Goal: Information Seeking & Learning: Learn about a topic

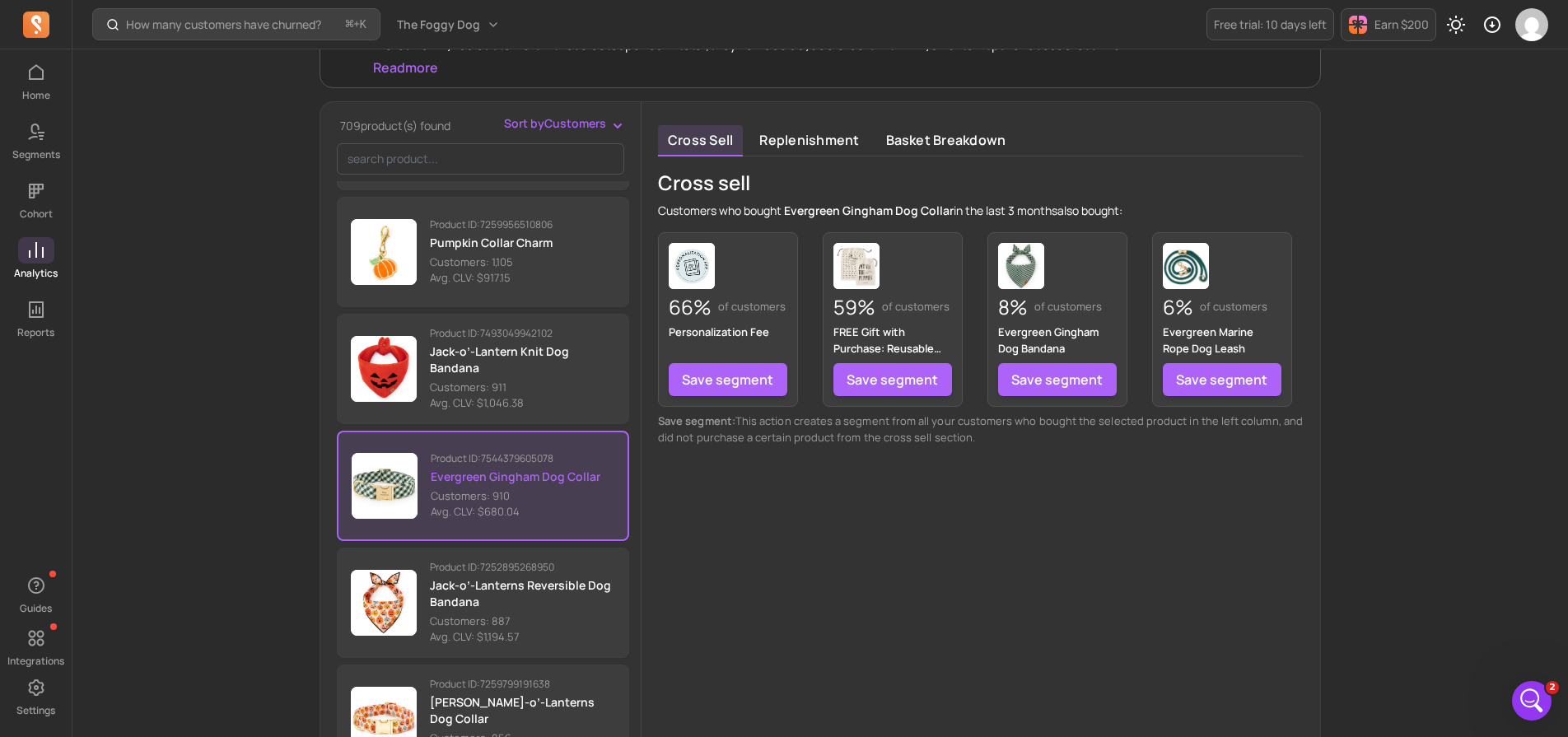
scroll to position [239, 0]
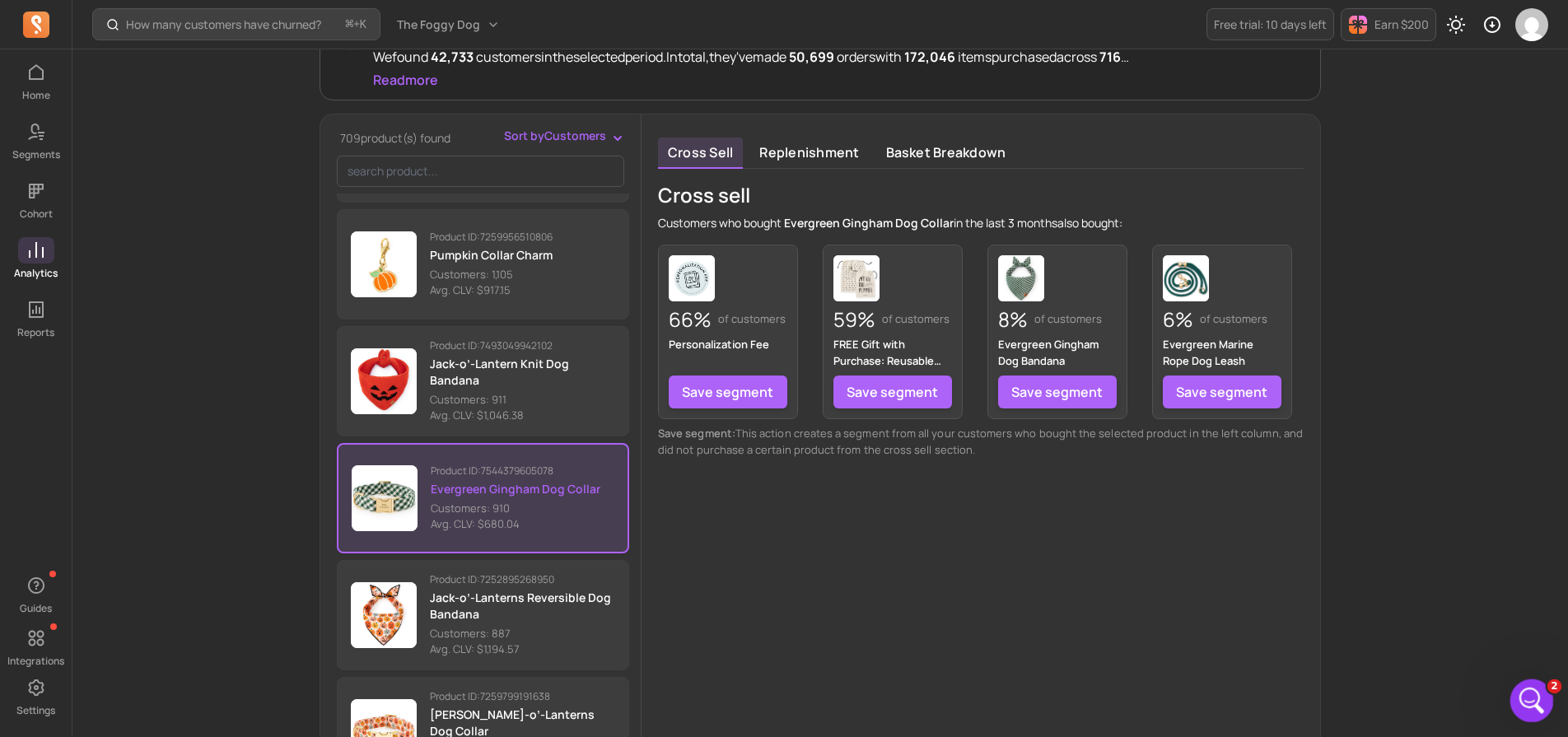
click at [1550, 696] on html at bounding box center [1530, 699] width 40 height 40
click at [1522, 693] on icon "Open Intercom Messenger" at bounding box center [1530, 698] width 27 height 27
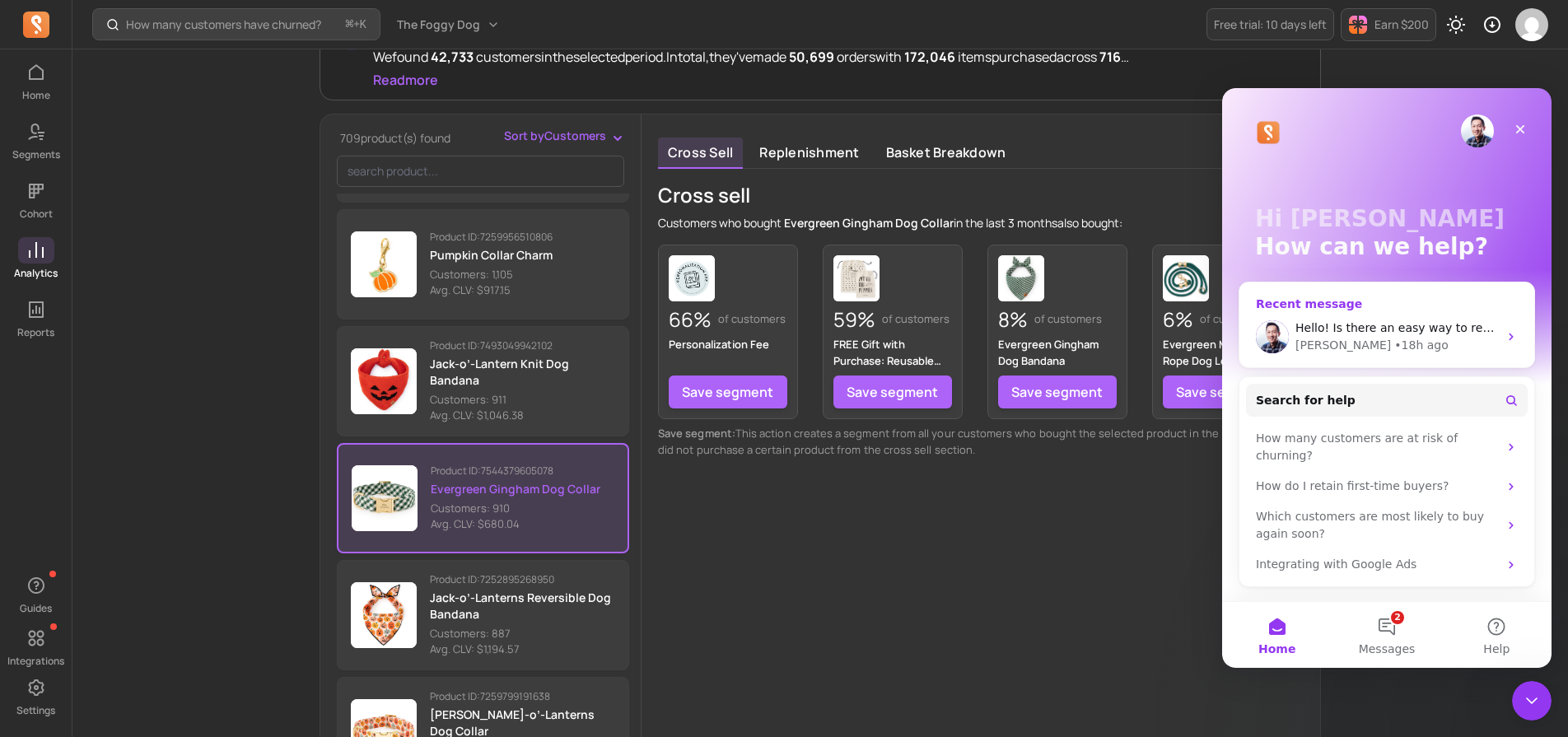
click at [1395, 338] on div "• 18h ago" at bounding box center [1422, 346] width 54 height 17
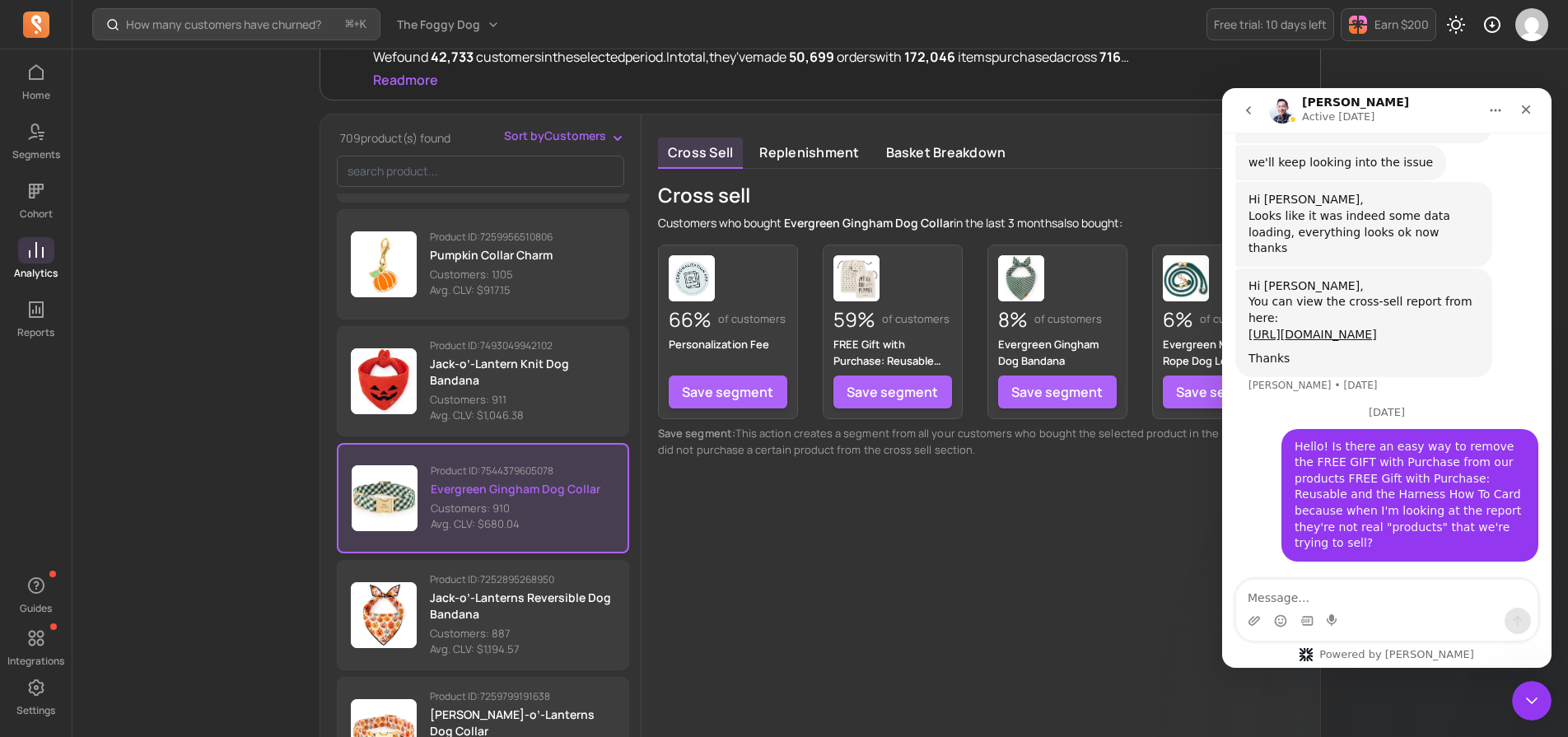
scroll to position [1671, 0]
drag, startPoint x: 1527, startPoint y: 109, endPoint x: 1264, endPoint y: 110, distance: 263.0
click at [1527, 109] on icon "Close" at bounding box center [1526, 110] width 9 height 9
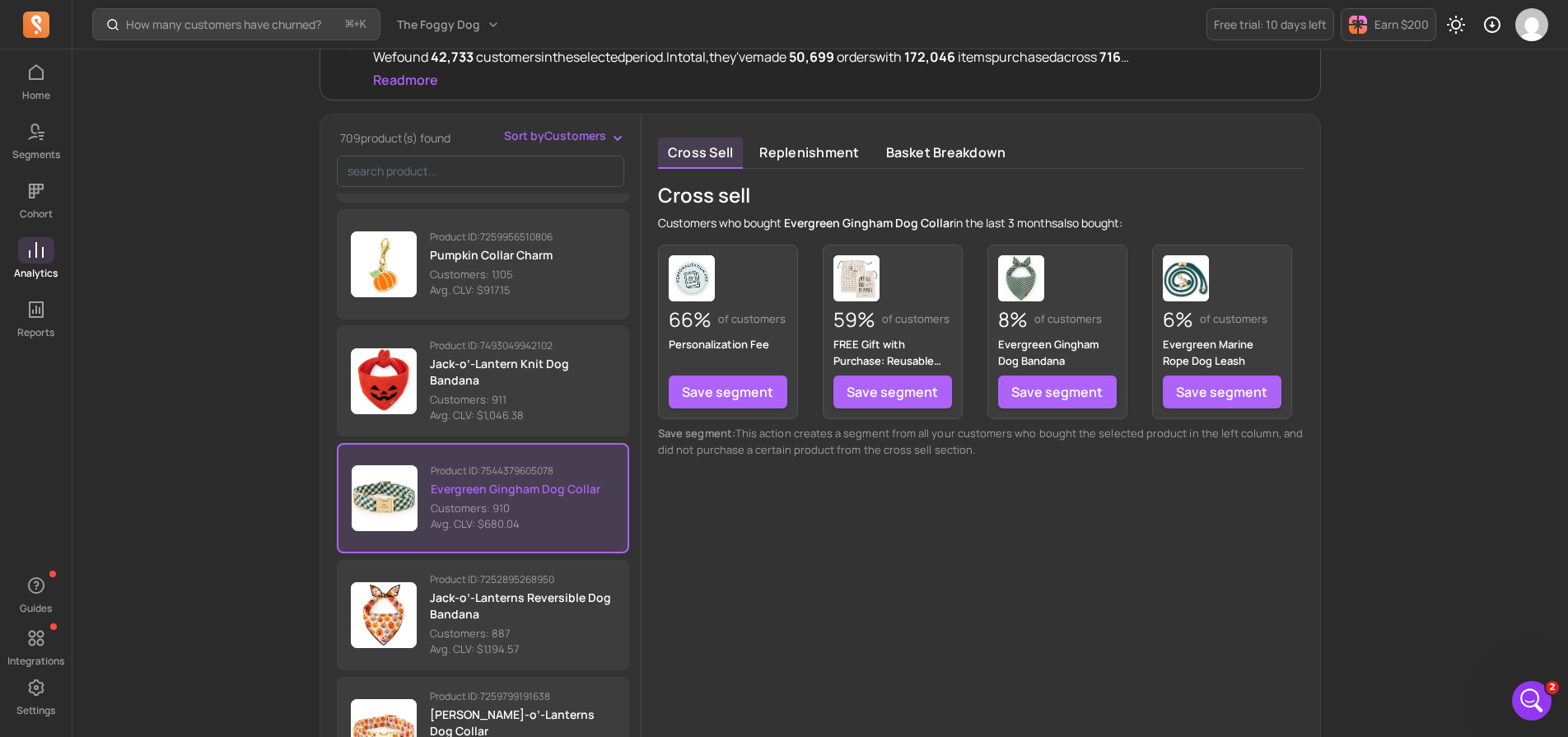
click at [195, 324] on div "How many customers have churned? ⌘ + K The Foggy Dog Free trial: 10 days left E…" at bounding box center [820, 356] width 1496 height 1191
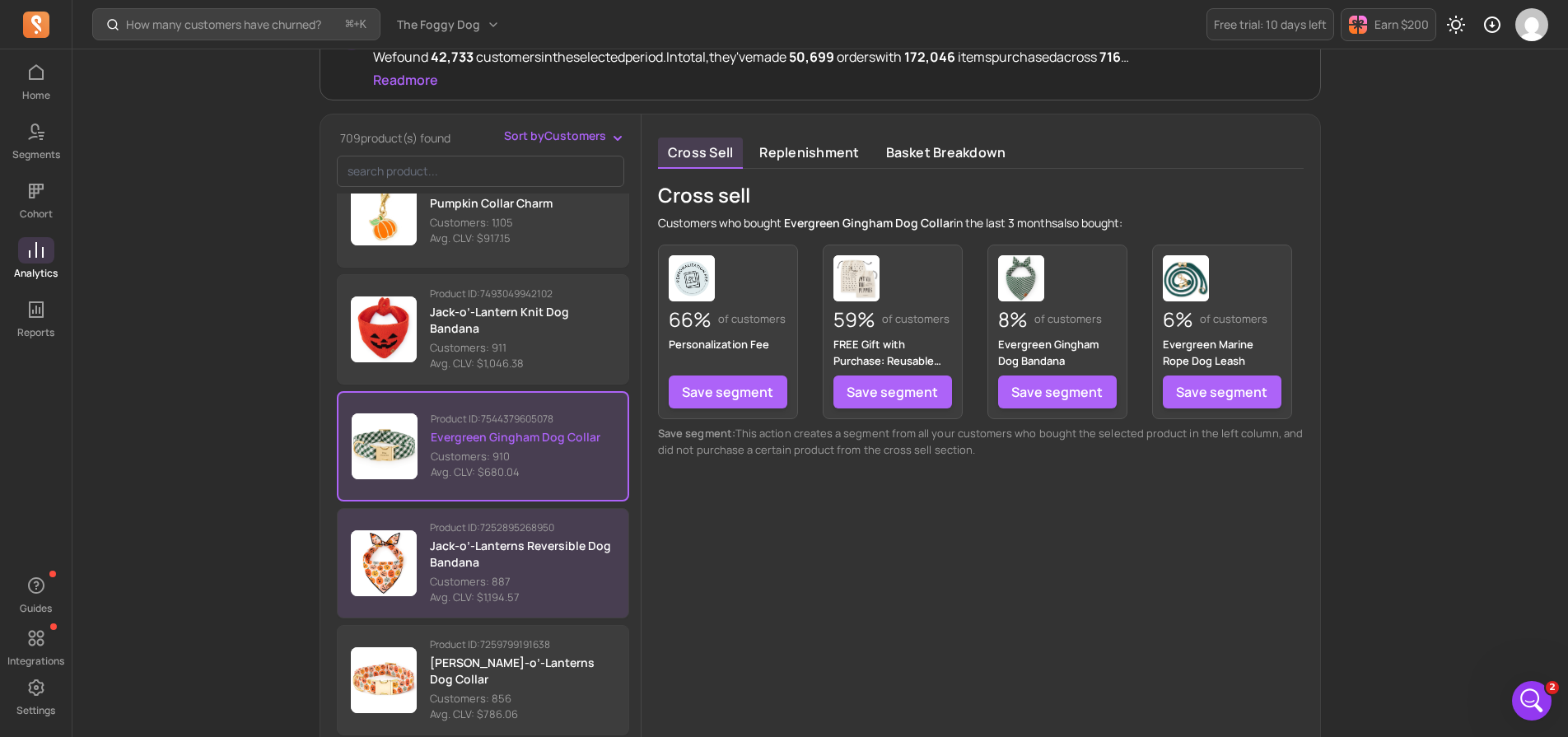
scroll to position [1212, 0]
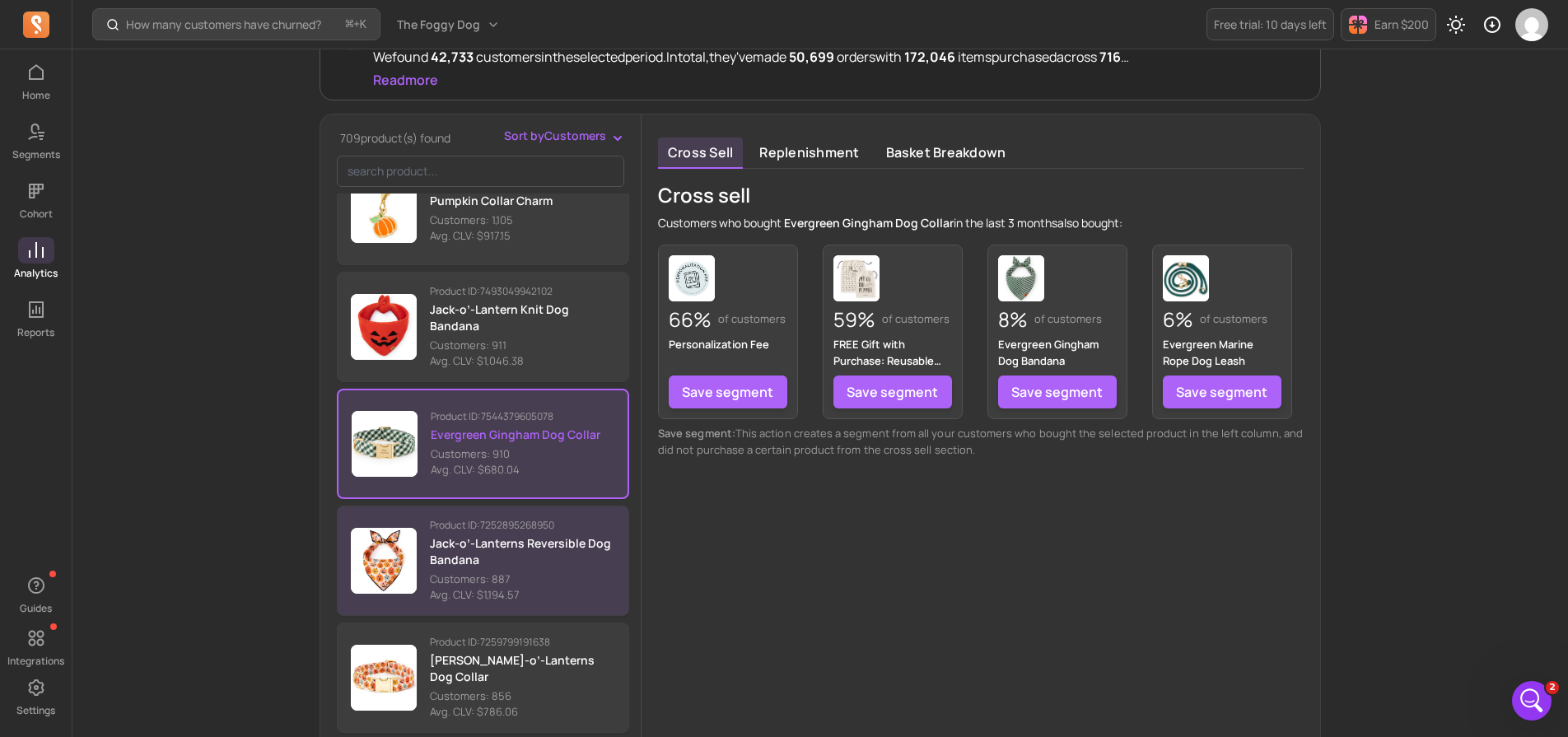
click at [486, 593] on p "Avg. CLV: $1,194.57" at bounding box center [522, 595] width 185 height 16
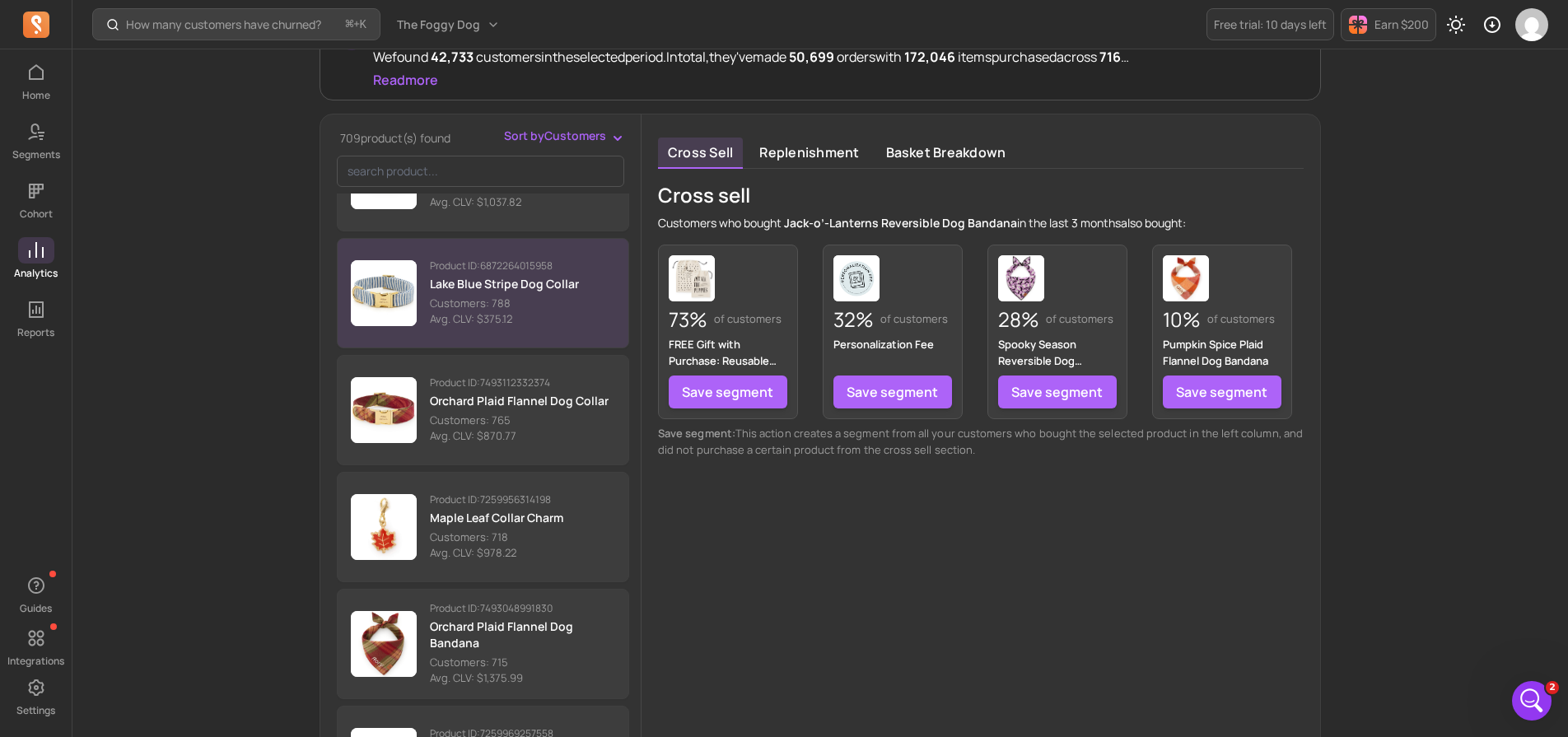
scroll to position [2105, 0]
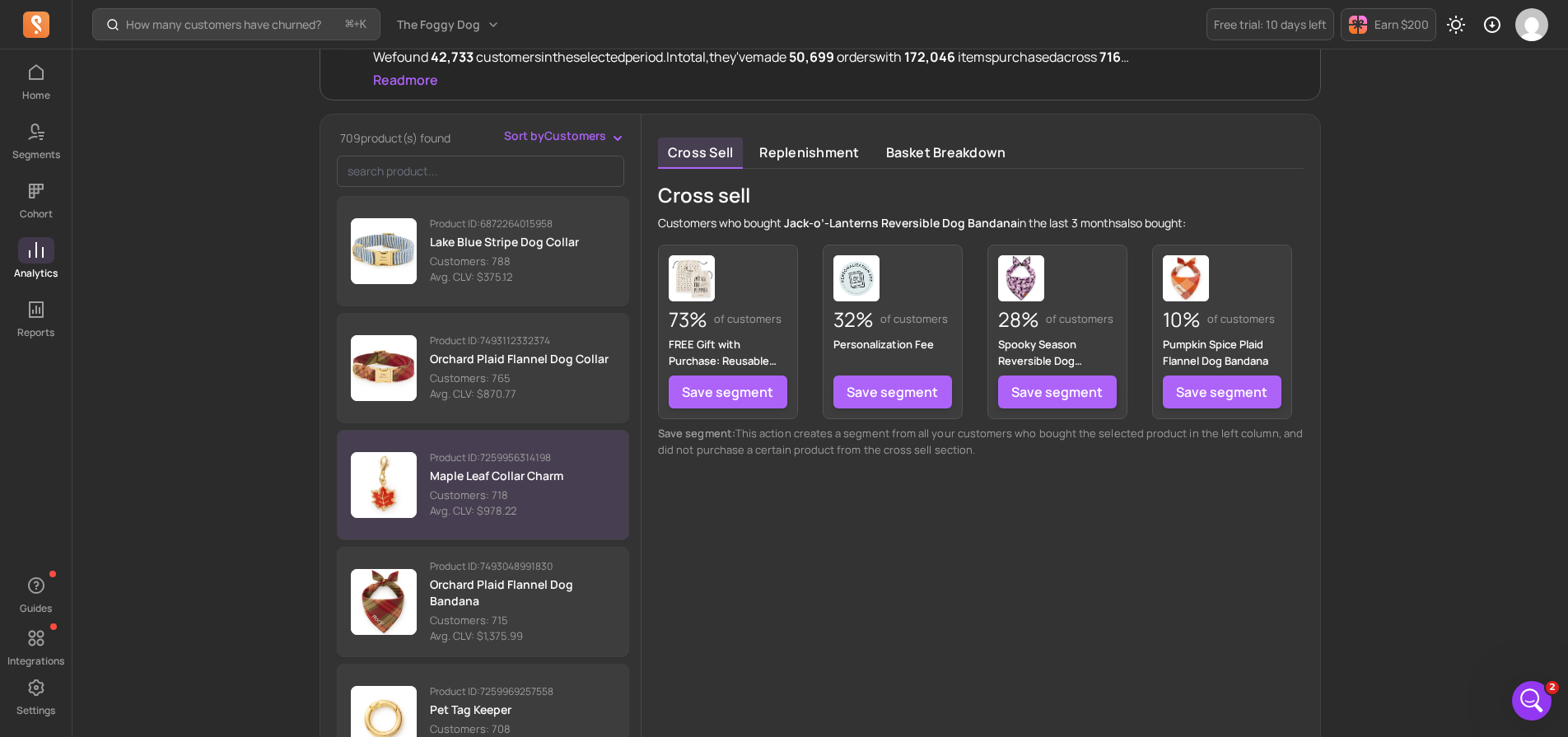
click at [426, 490] on button "Product ID: 7259956314198 Maple Leaf Collar Charm Customers: 718 Avg. CLV: $978…" at bounding box center [483, 484] width 293 height 110
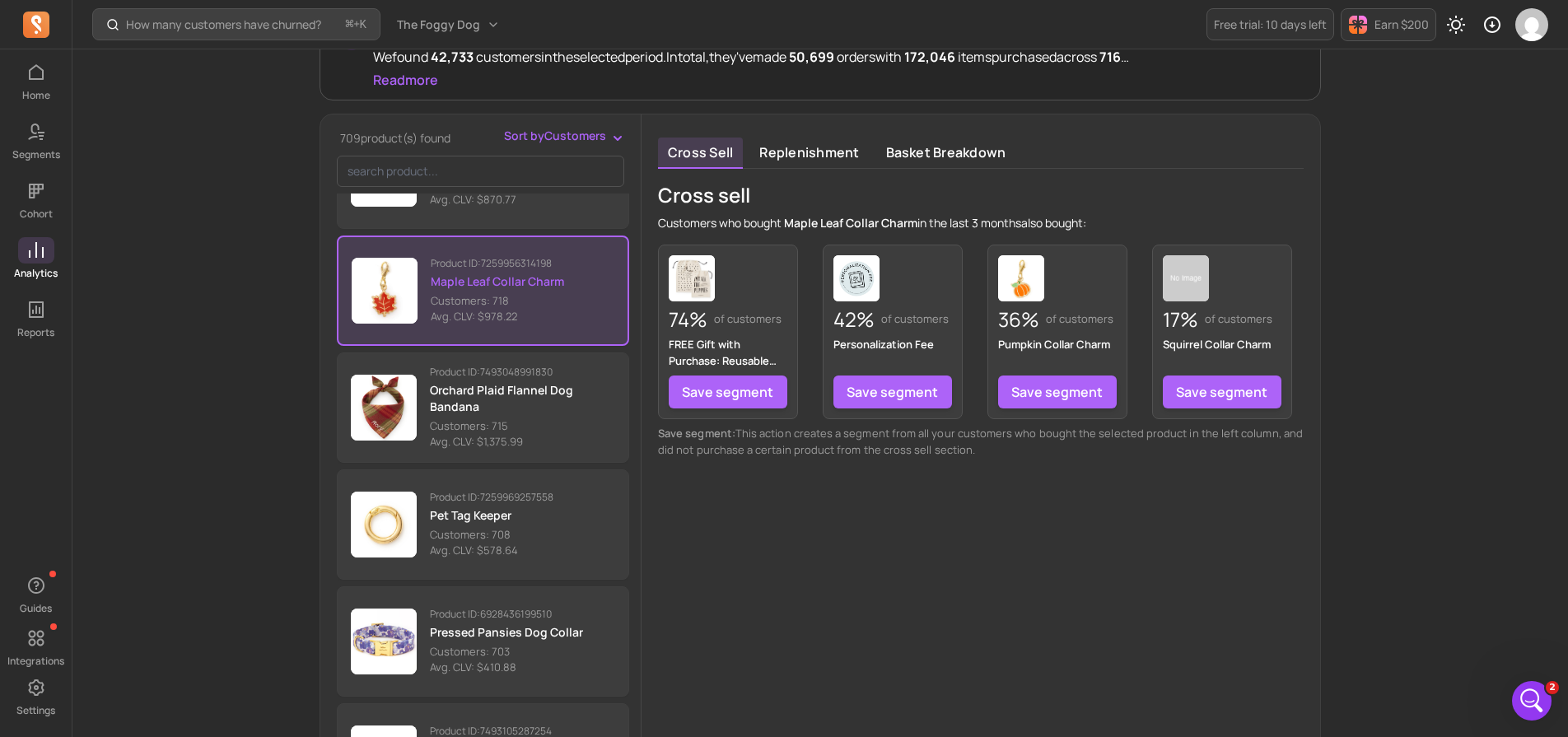
scroll to position [241, 0]
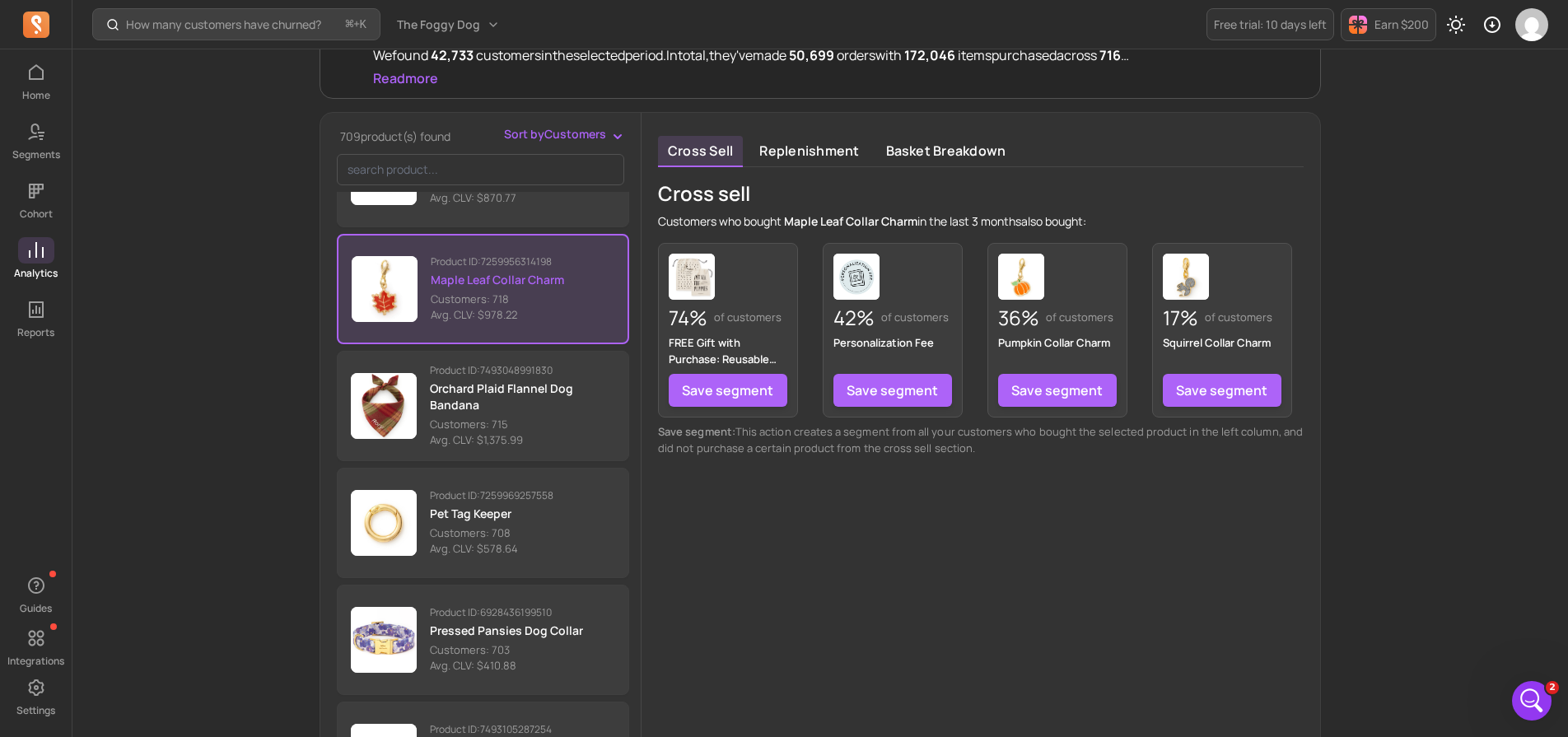
click at [426, 490] on button "Product ID: 7259969257558 Pet Tag Keeper Customers: 708 Avg. CLV: $578.64" at bounding box center [483, 522] width 293 height 110
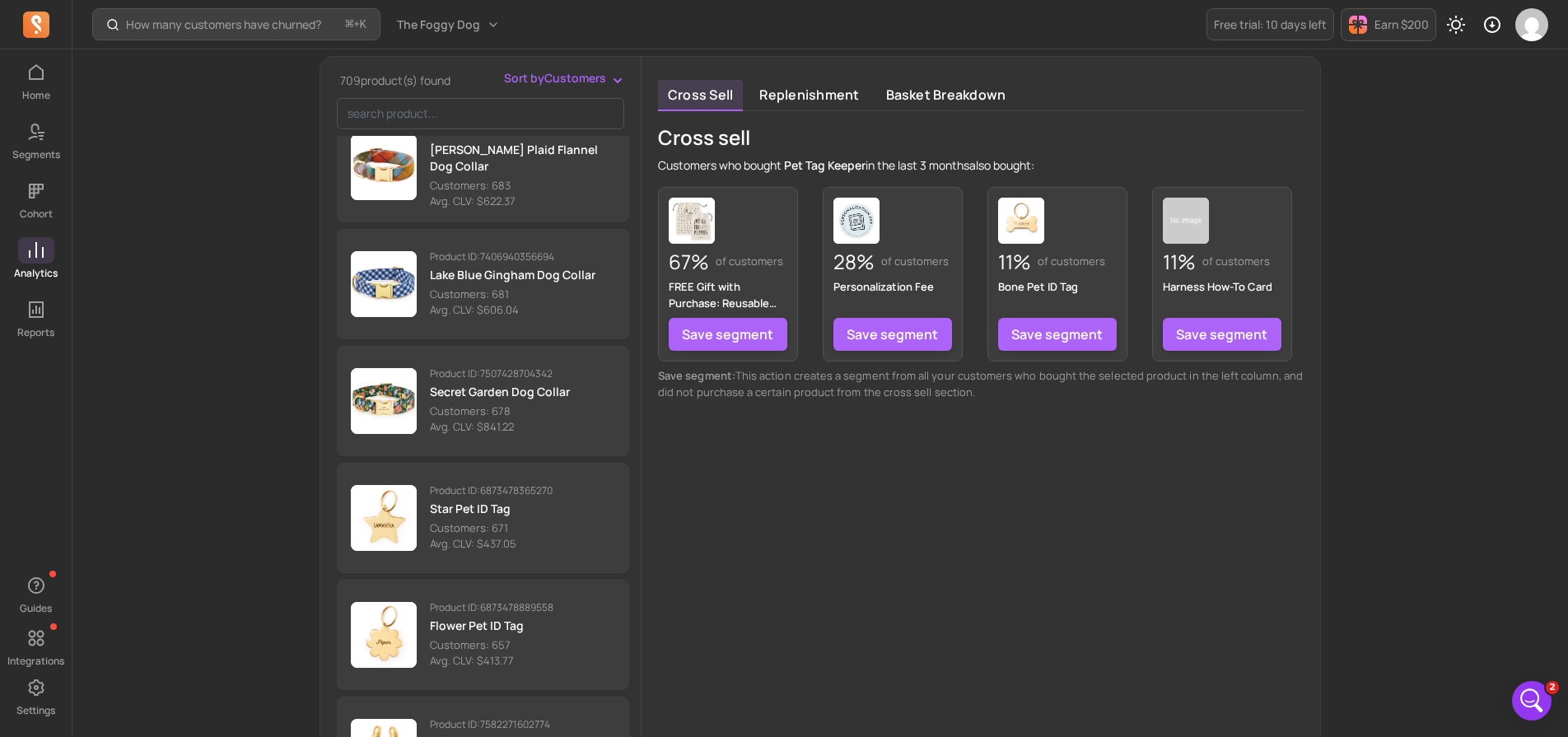
scroll to position [301, 0]
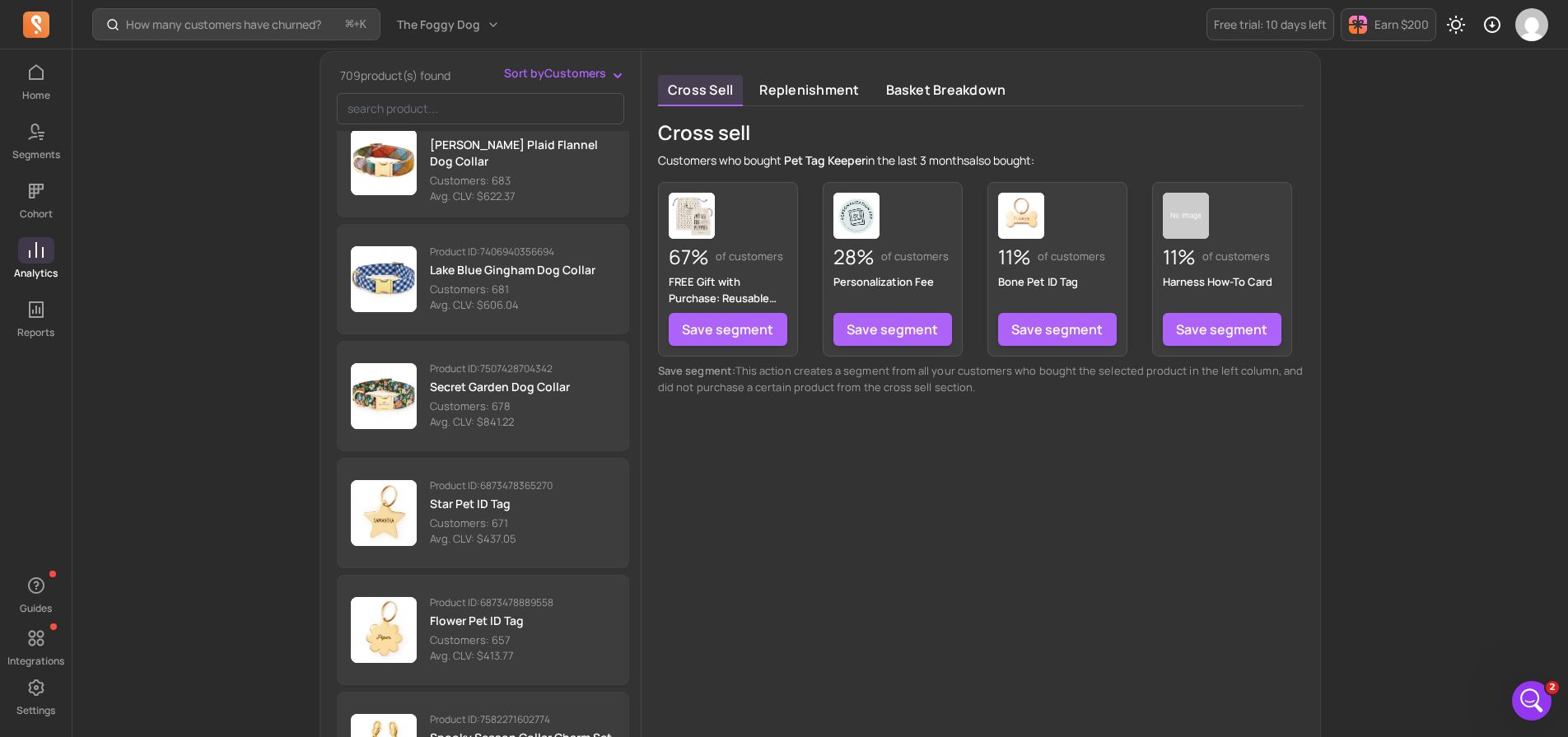
click at [442, 599] on p "Product ID: 6873478889558" at bounding box center [491, 602] width 124 height 13
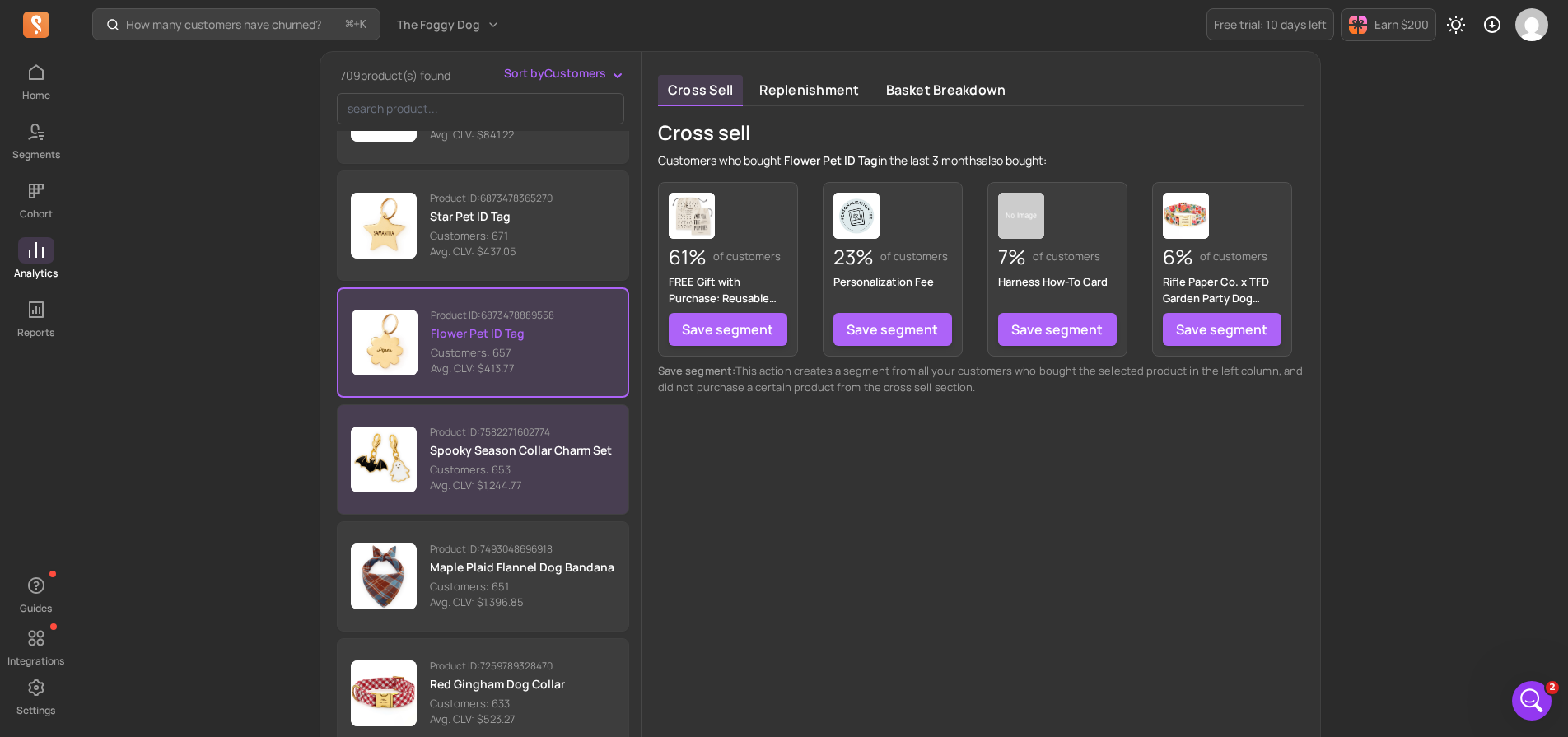
scroll to position [3217, 0]
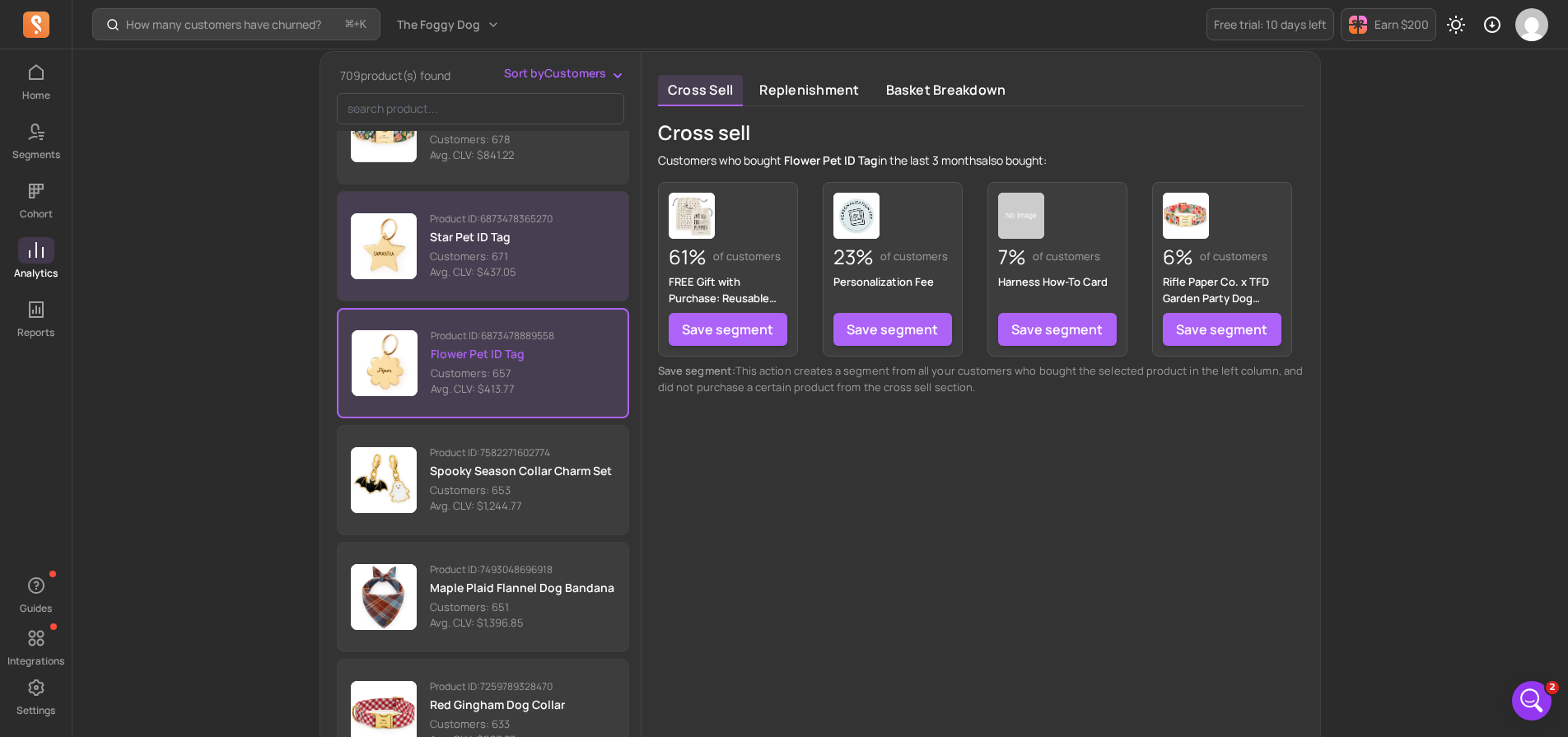
click at [504, 257] on p "Customers: 671" at bounding box center [491, 256] width 123 height 16
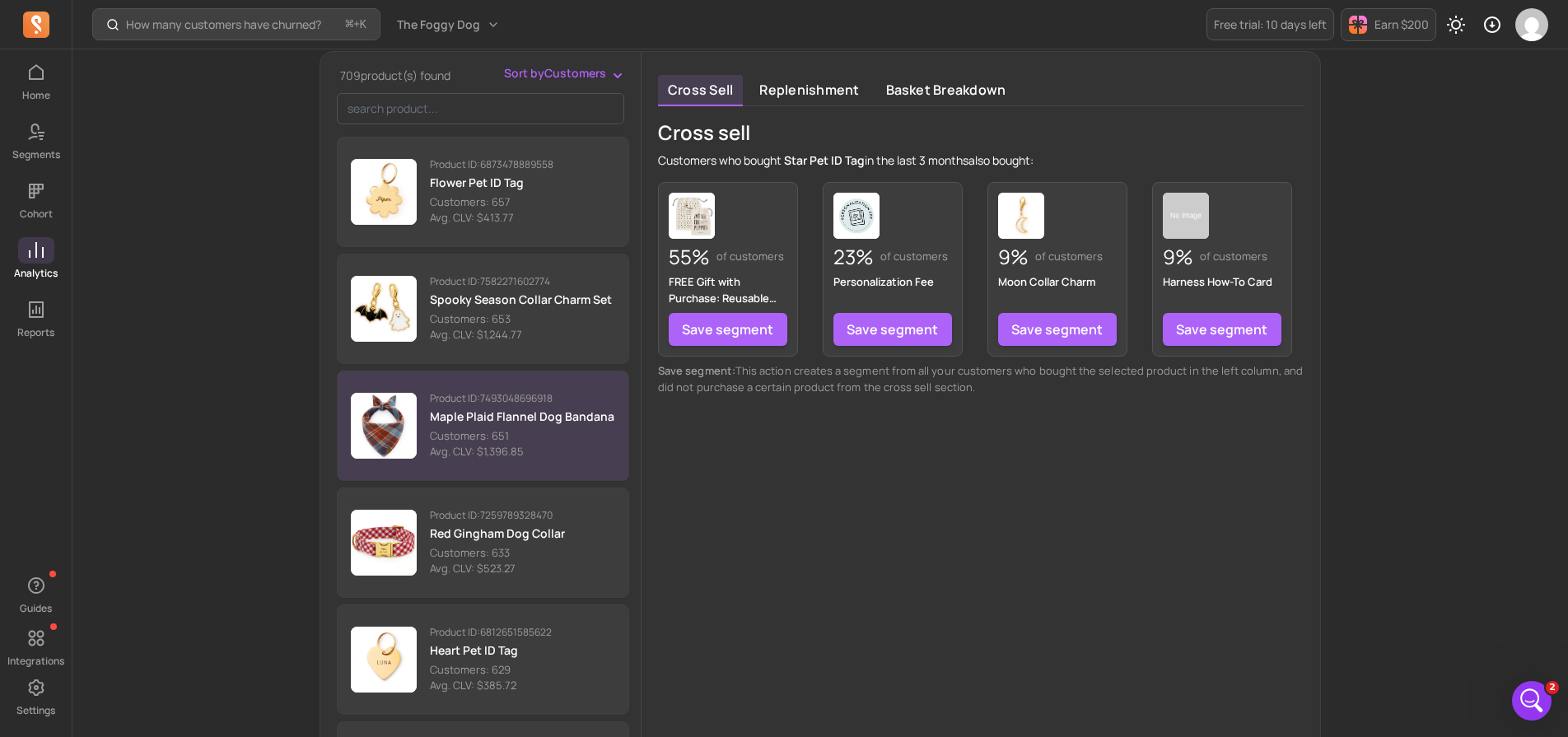
scroll to position [3417, 0]
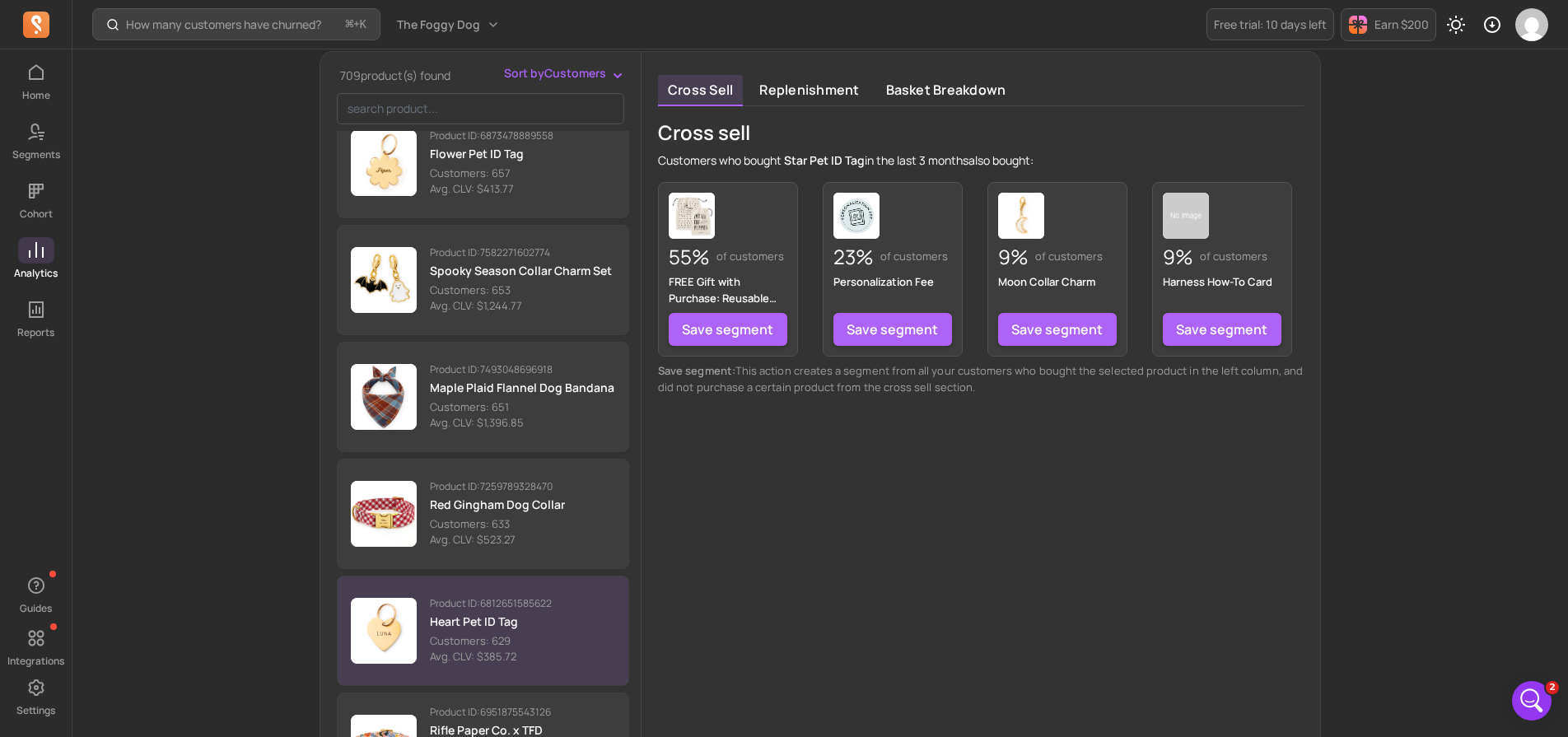
click at [513, 637] on p "Customers: 629" at bounding box center [490, 641] width 122 height 16
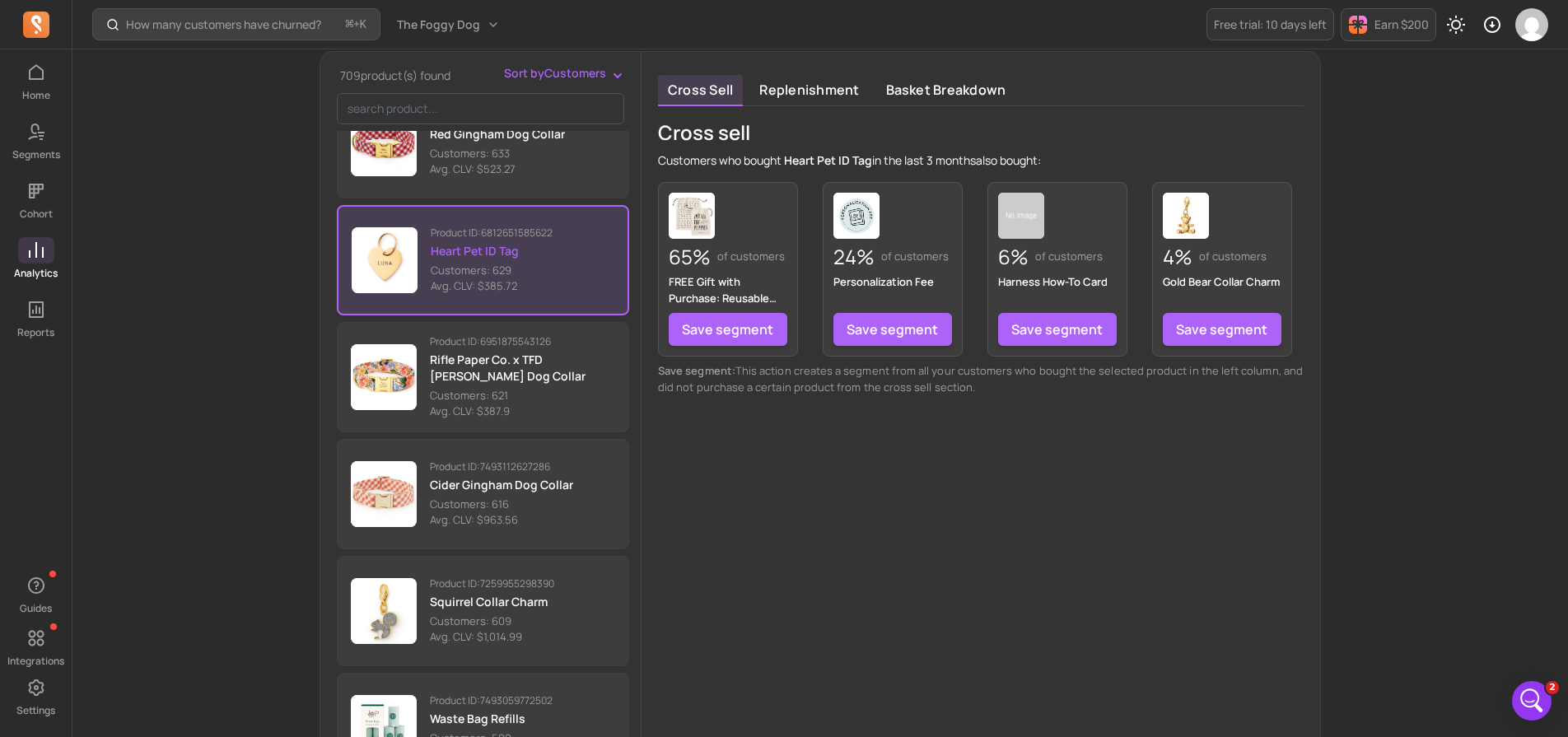
scroll to position [3792, 0]
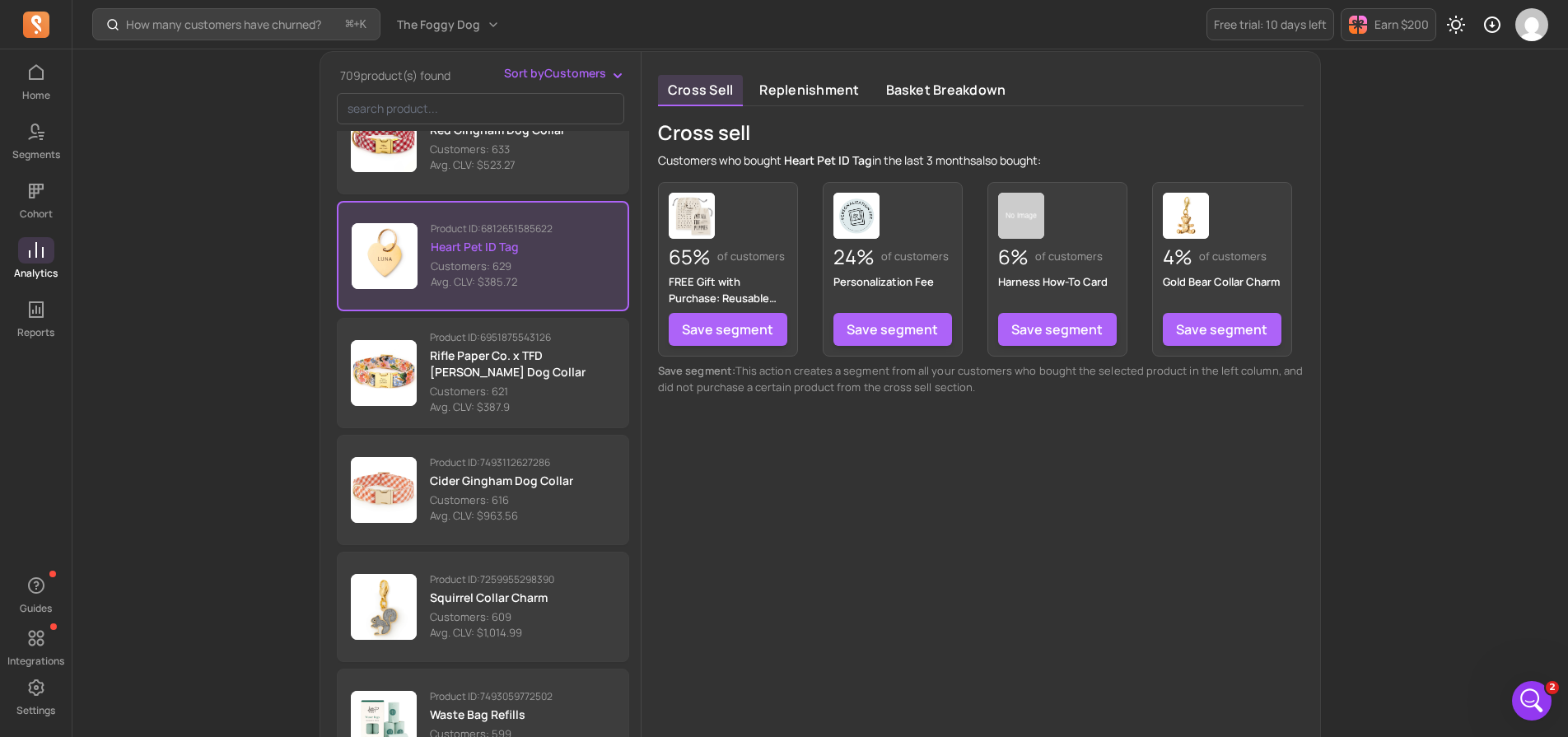
click at [513, 637] on p "Avg. CLV: $1,014.99" at bounding box center [492, 633] width 125 height 16
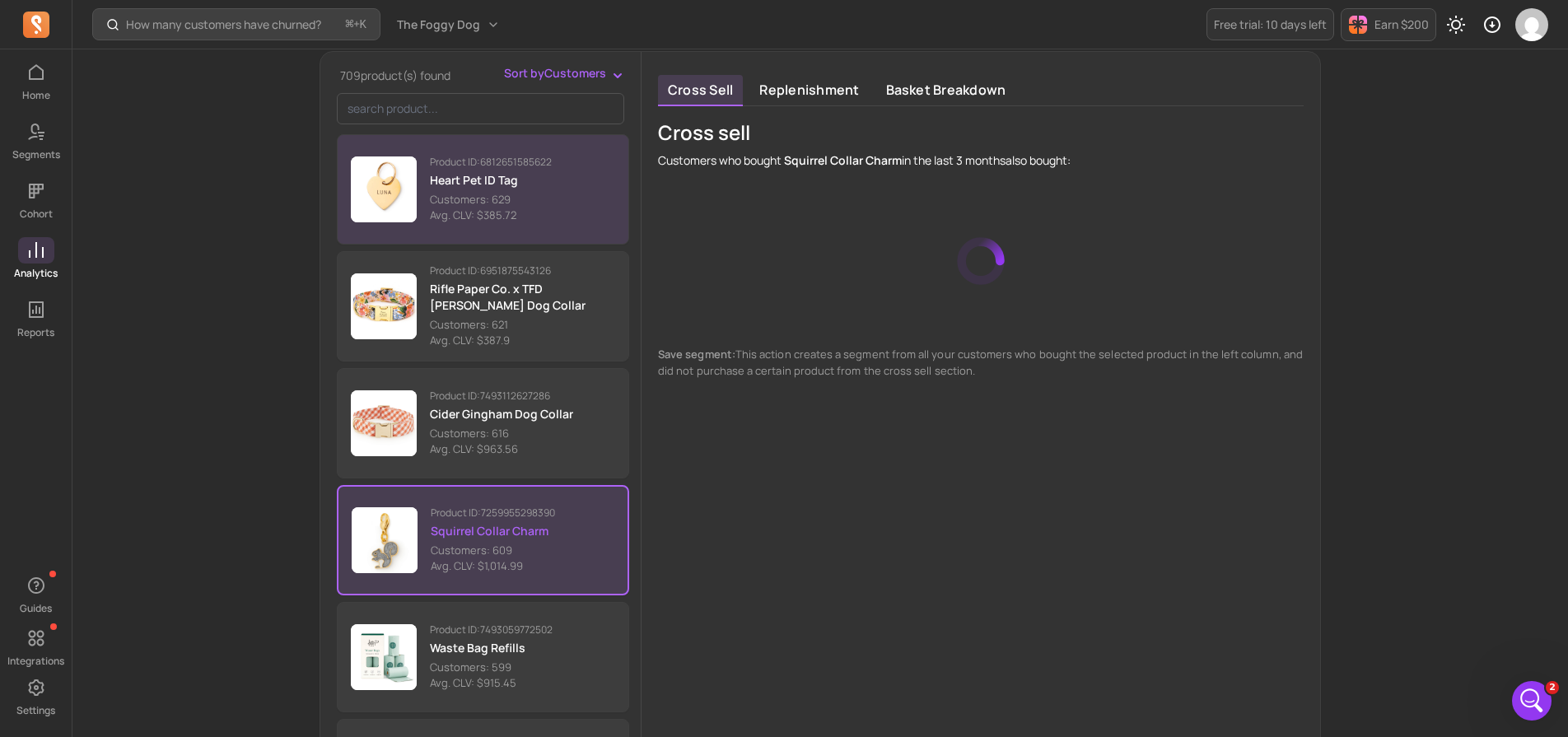
scroll to position [3897, 0]
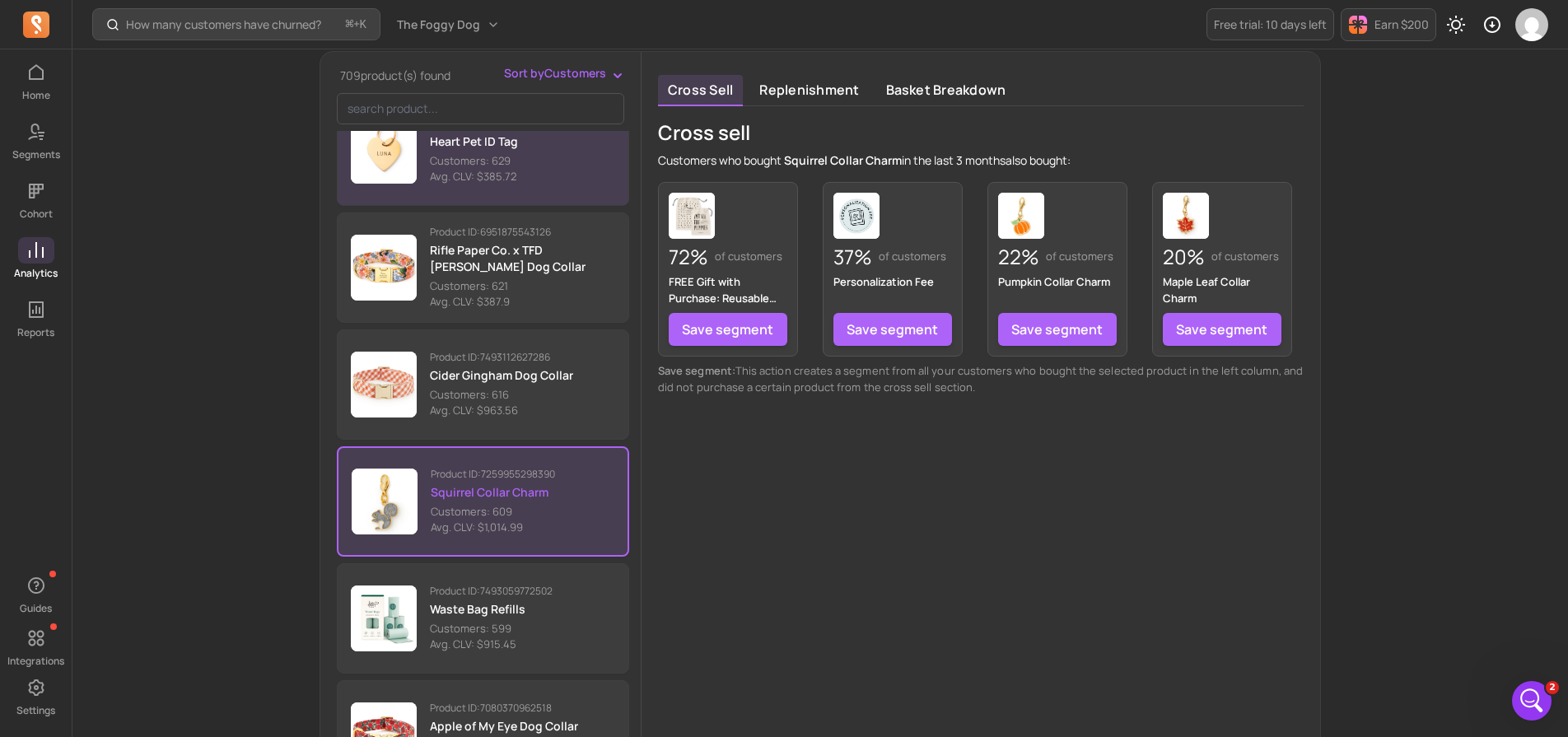
click at [513, 637] on p "Avg. CLV: $915.45" at bounding box center [491, 644] width 123 height 16
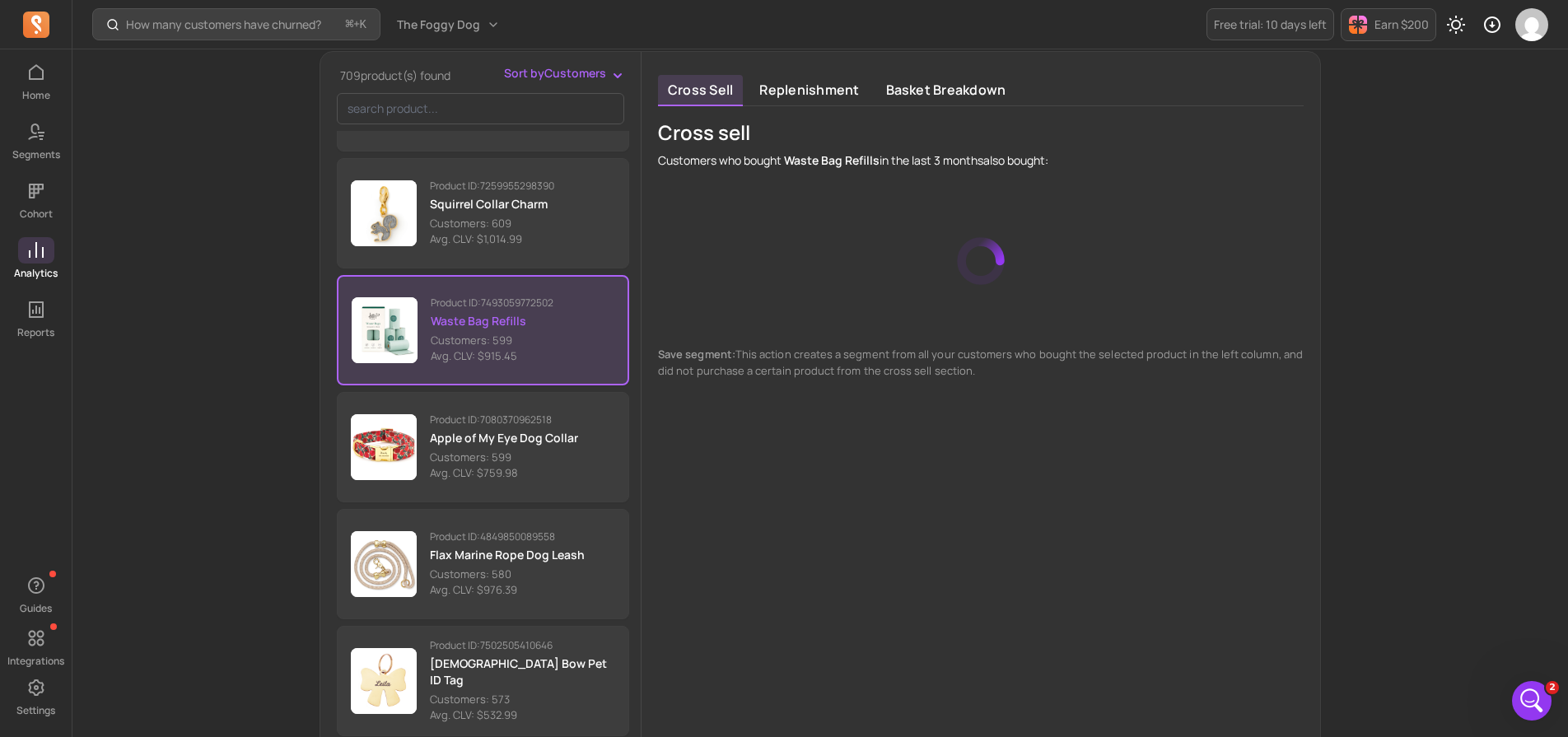
scroll to position [4242, 0]
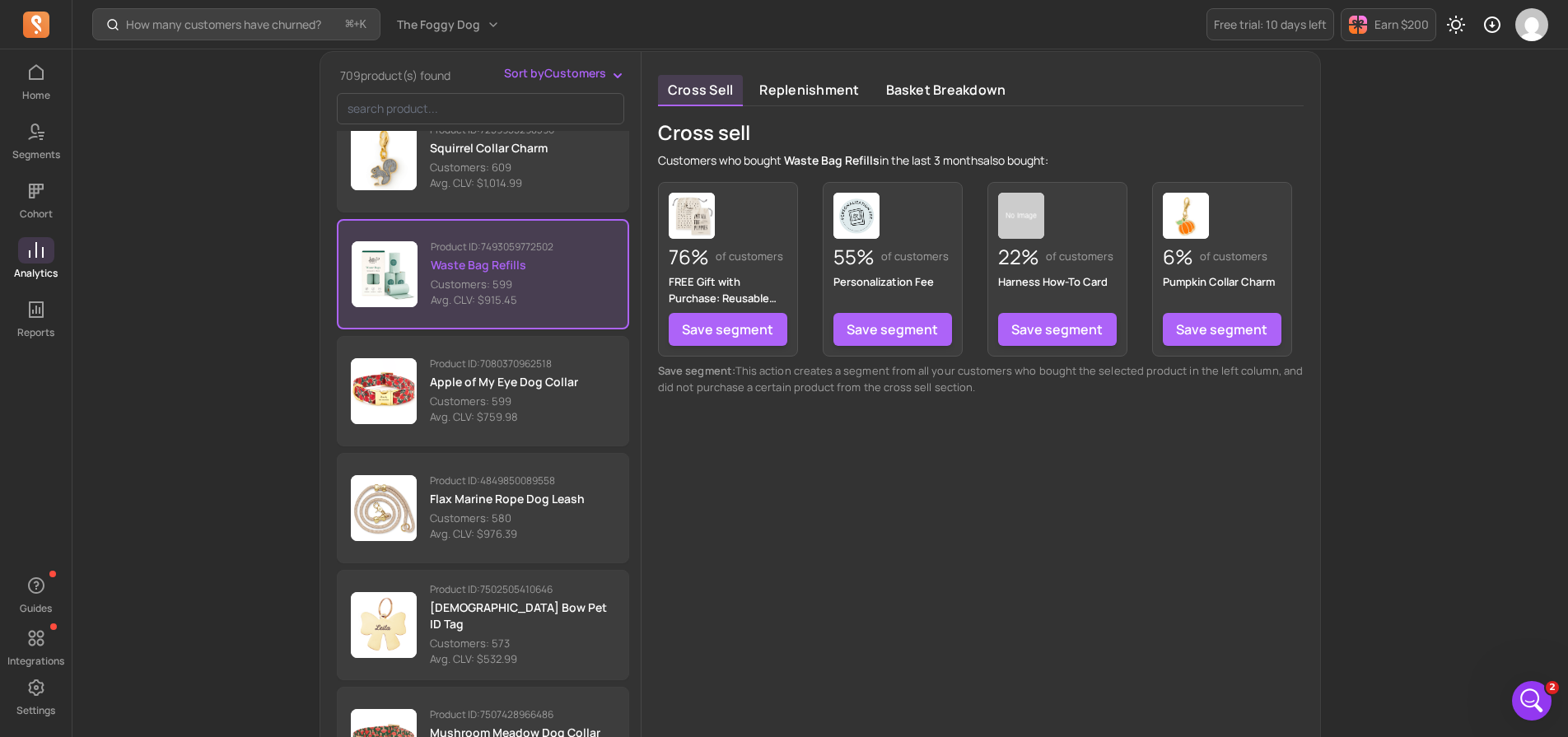
click at [437, 497] on p "Flax Marine Rope Dog Leash" at bounding box center [507, 499] width 155 height 16
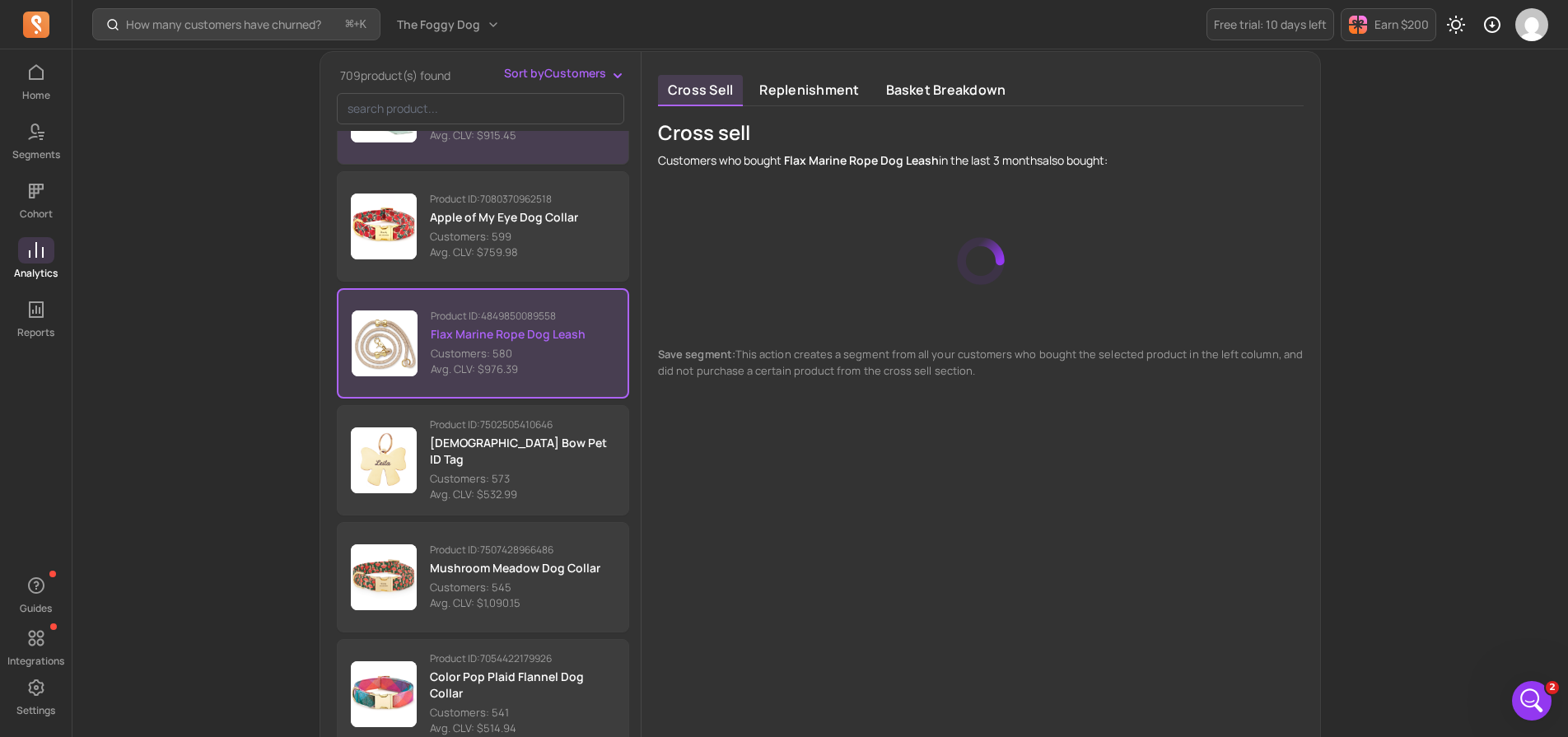
scroll to position [4407, 0]
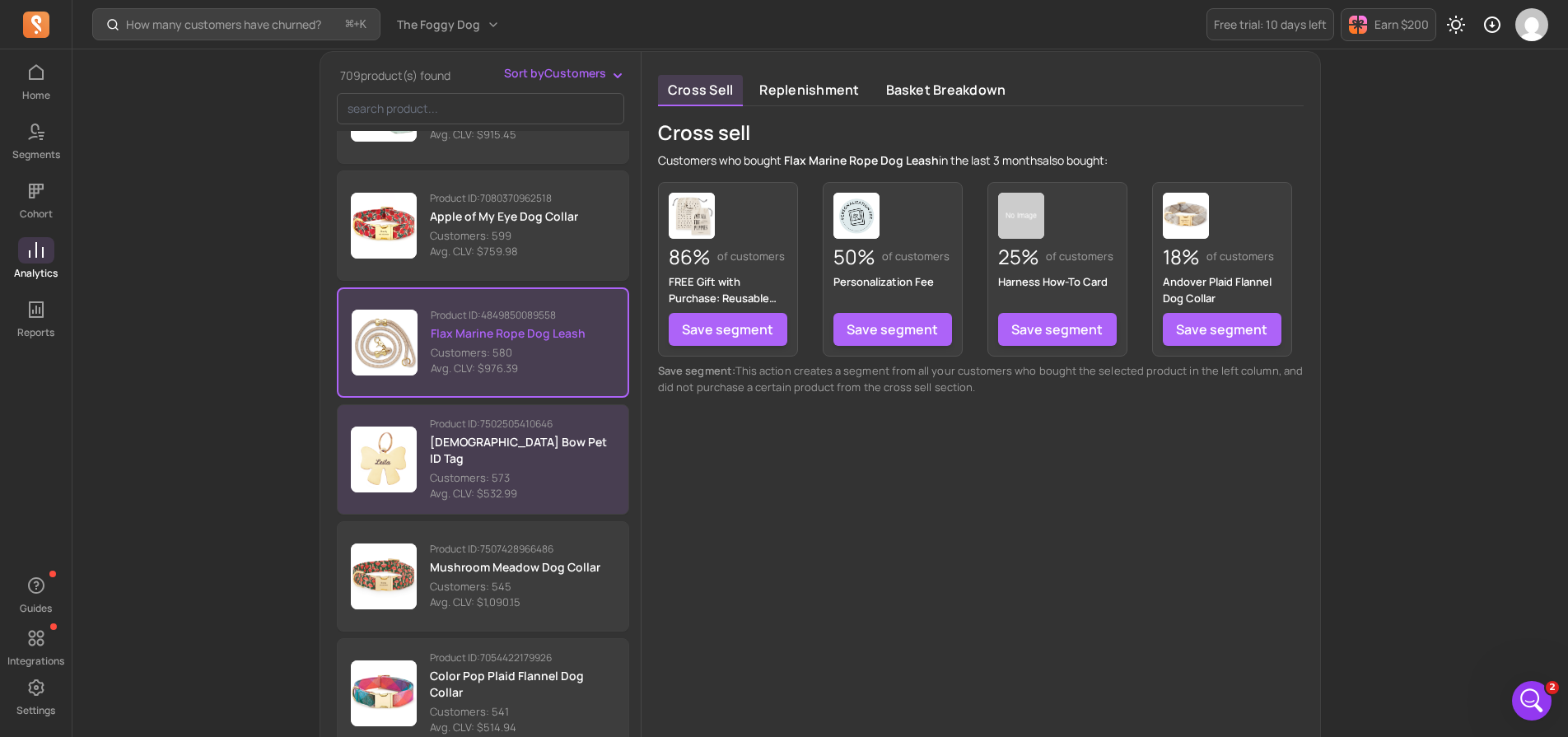
click at [464, 486] on p "Avg. CLV: $532.99" at bounding box center [522, 494] width 185 height 16
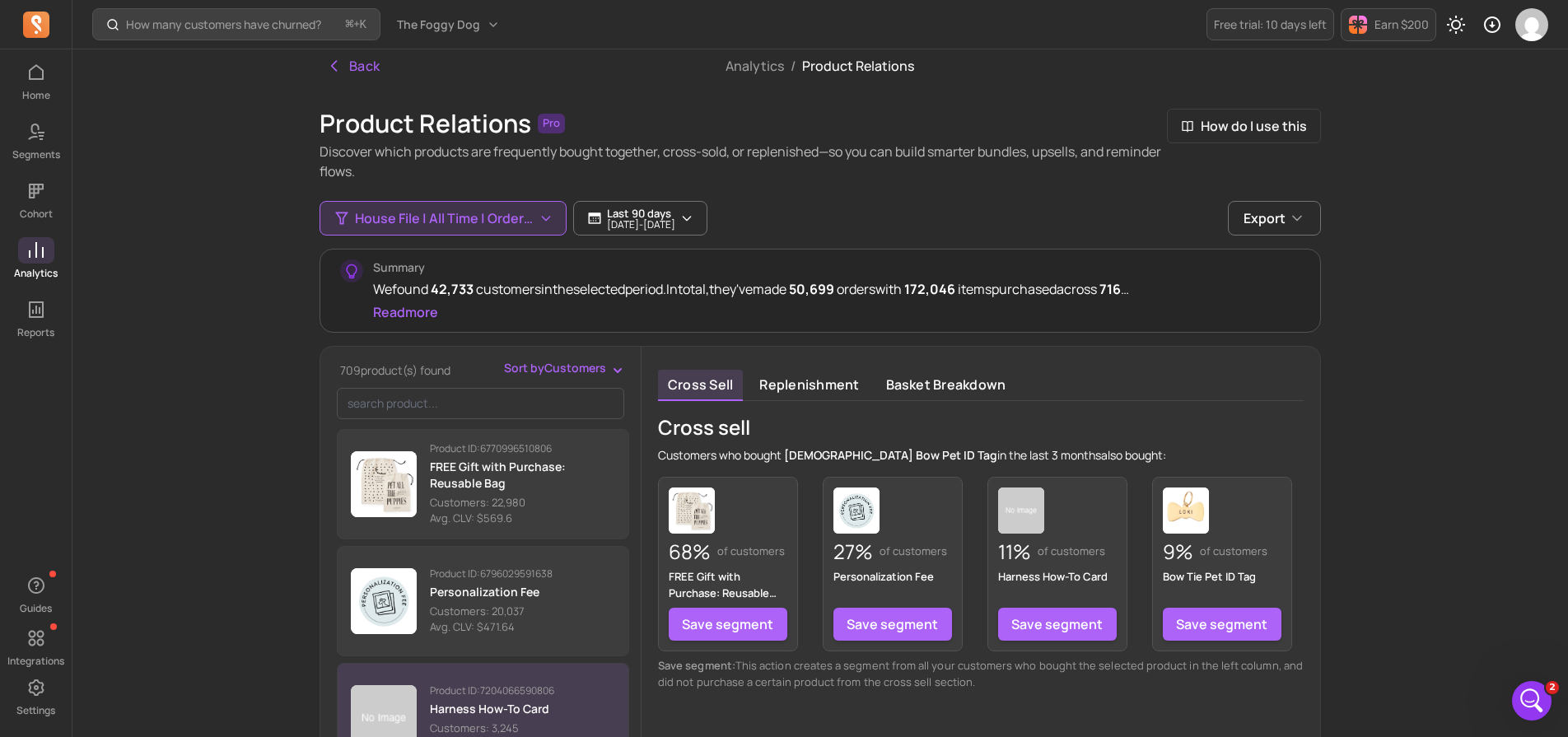
click at [463, 703] on p "Harness How-To Card" at bounding box center [492, 708] width 125 height 16
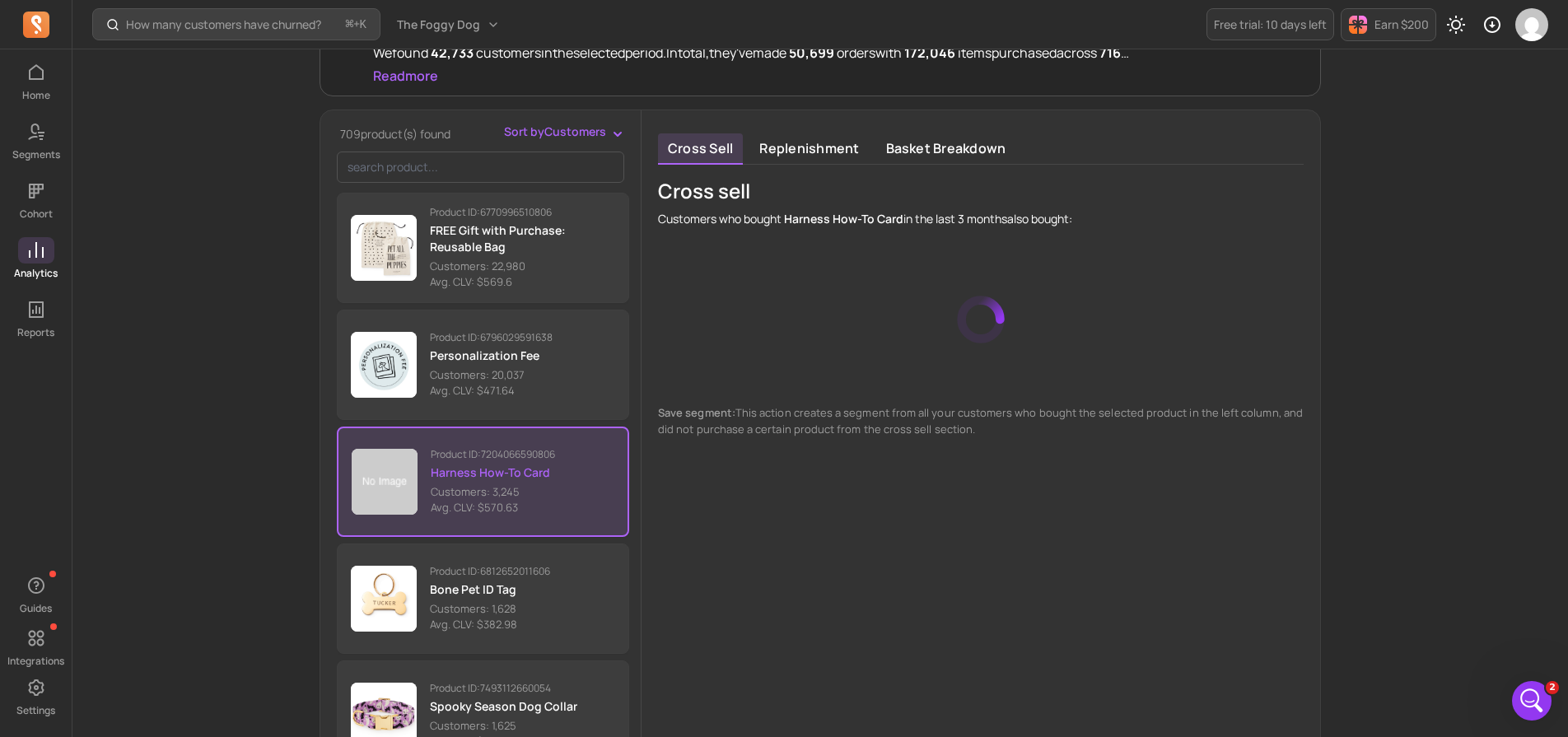
scroll to position [274, 0]
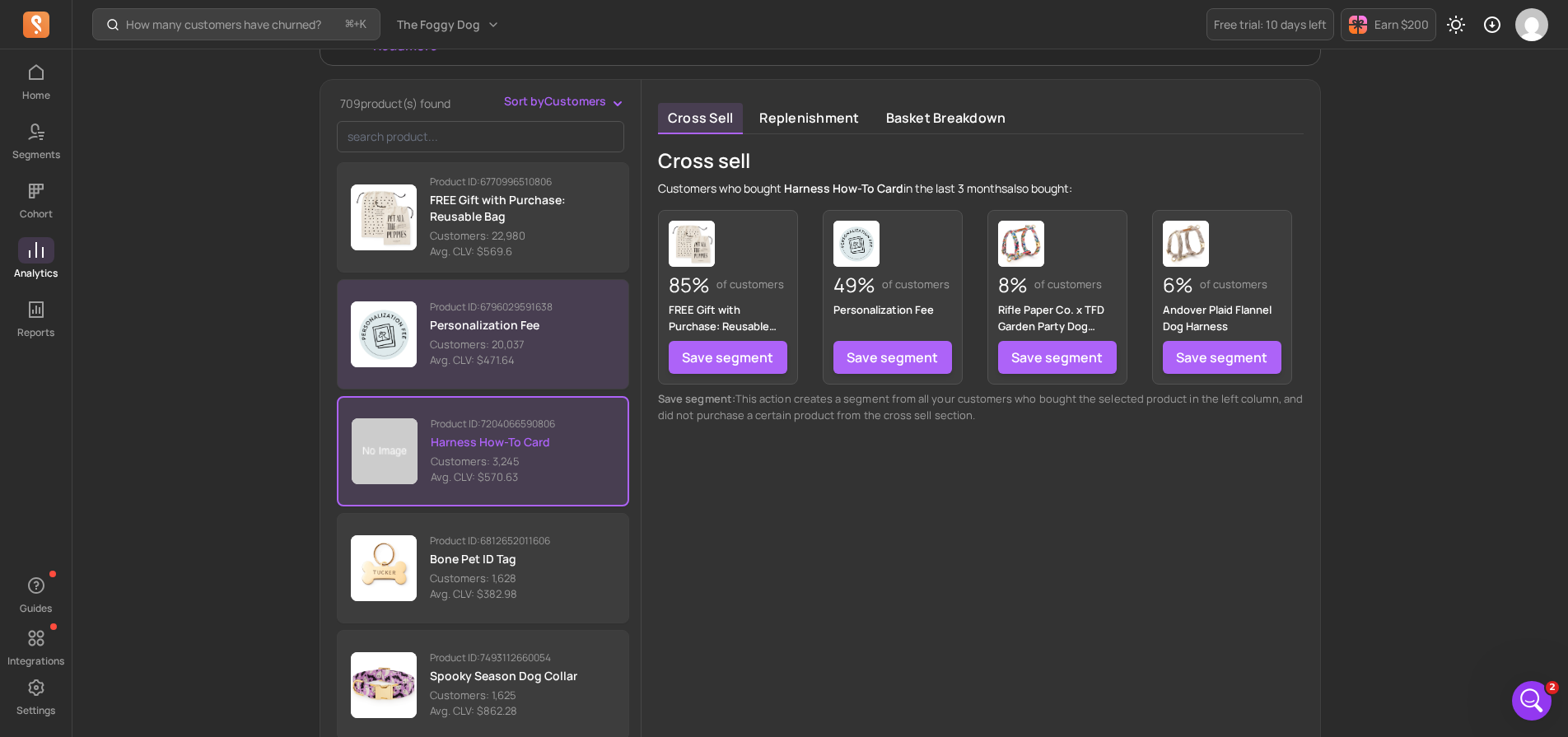
click at [486, 342] on p "Customers: 20,037" at bounding box center [491, 345] width 123 height 16
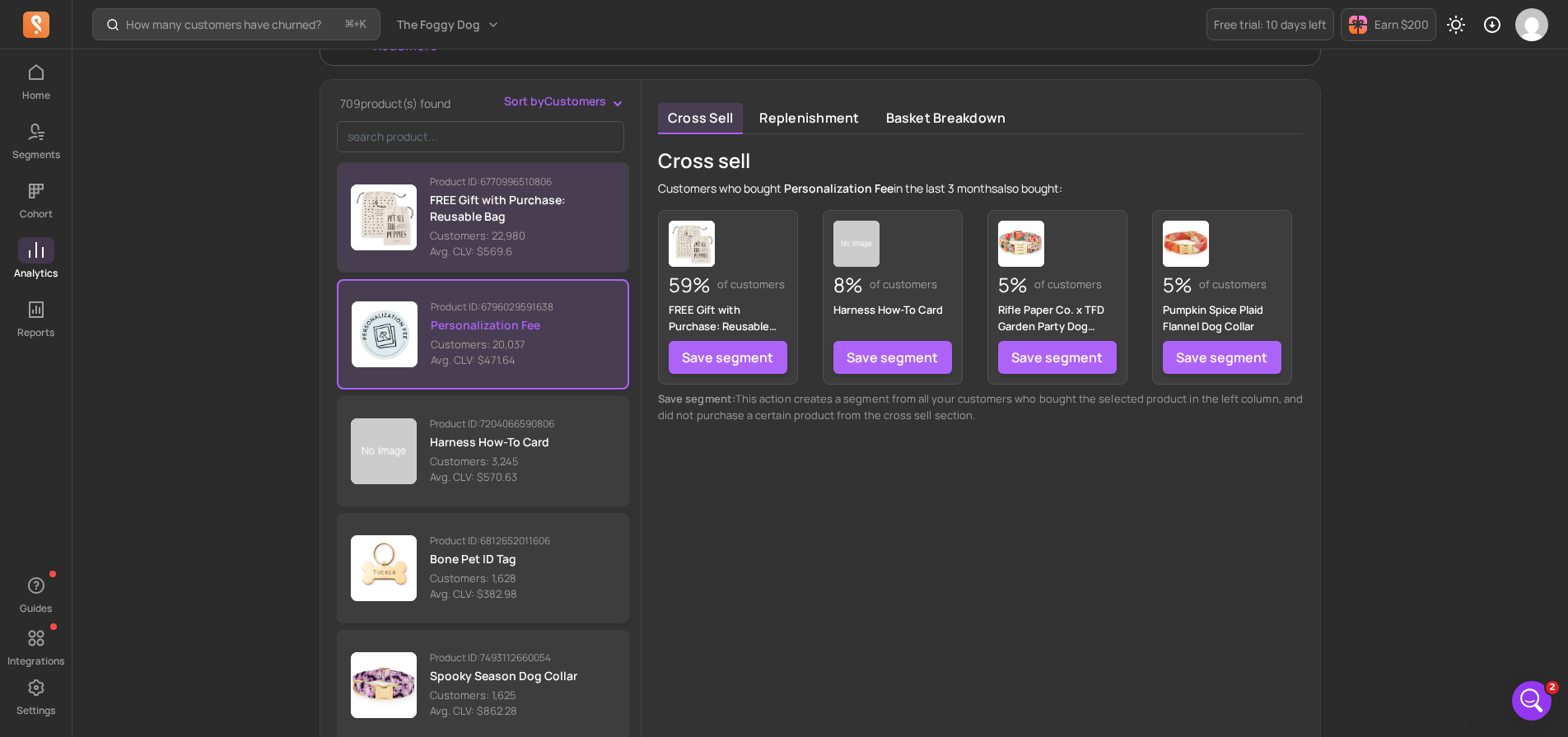
click at [489, 231] on p "Customers: 22,980" at bounding box center [522, 236] width 185 height 16
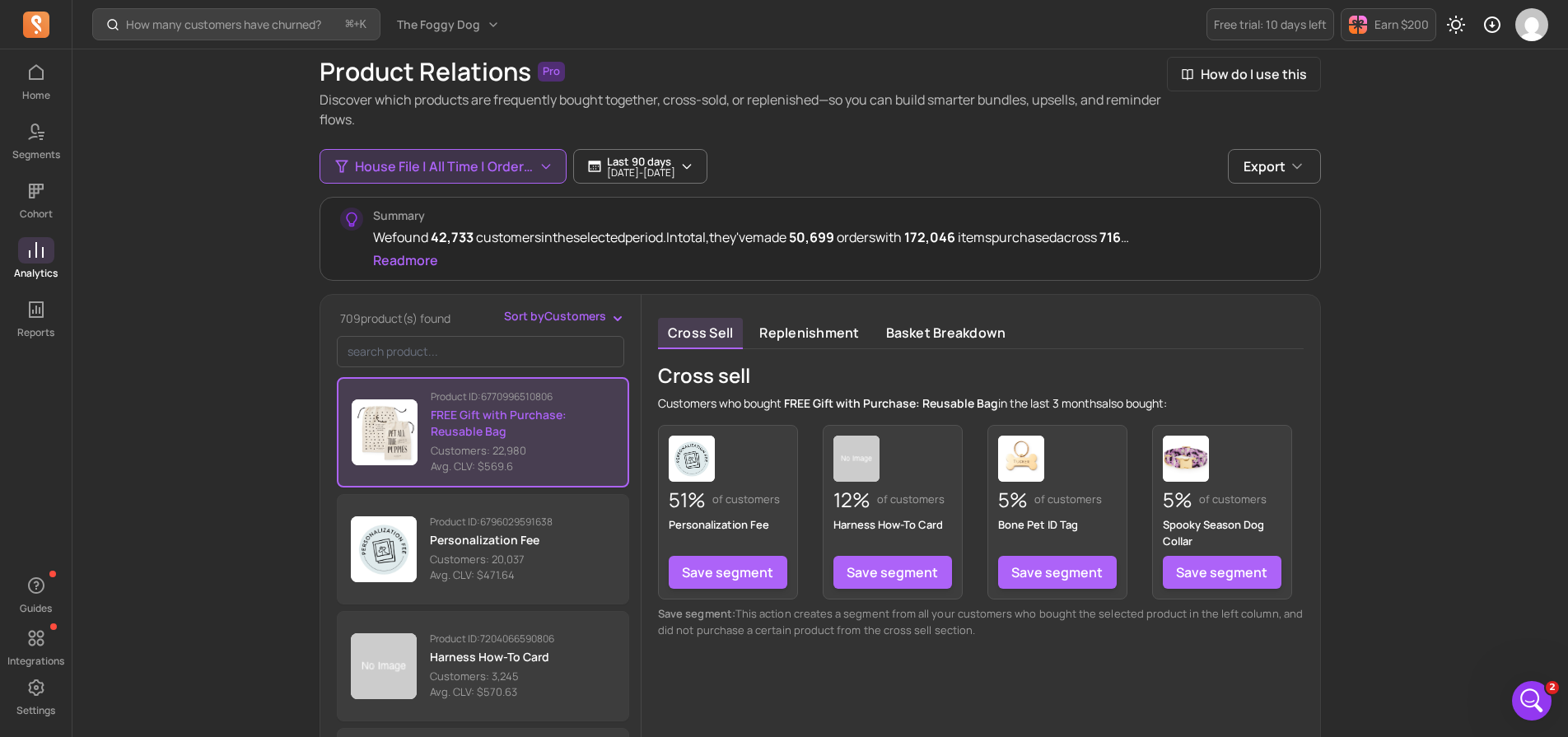
scroll to position [65, 0]
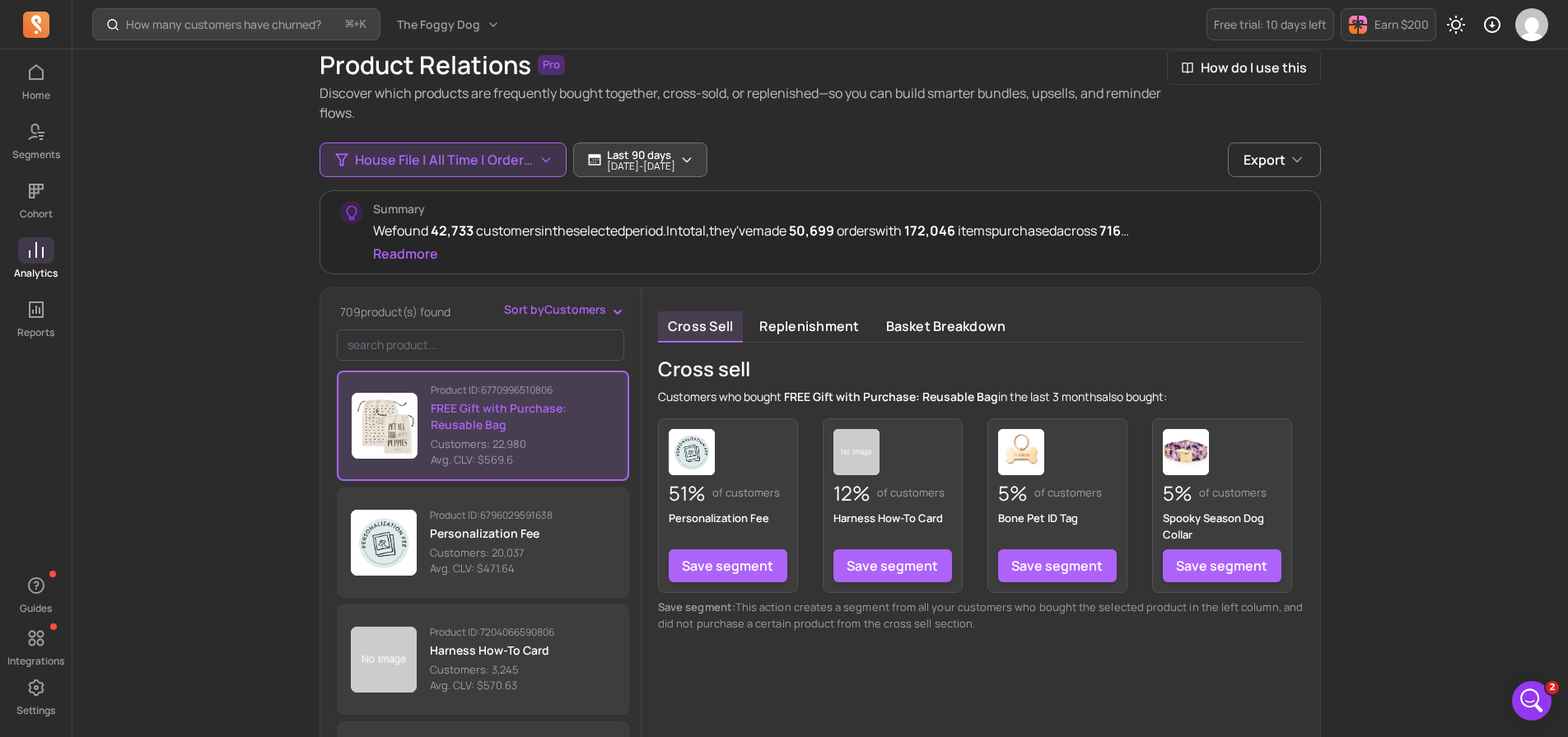
click at [663, 161] on p "[DATE] - [DATE]" at bounding box center [641, 165] width 68 height 10
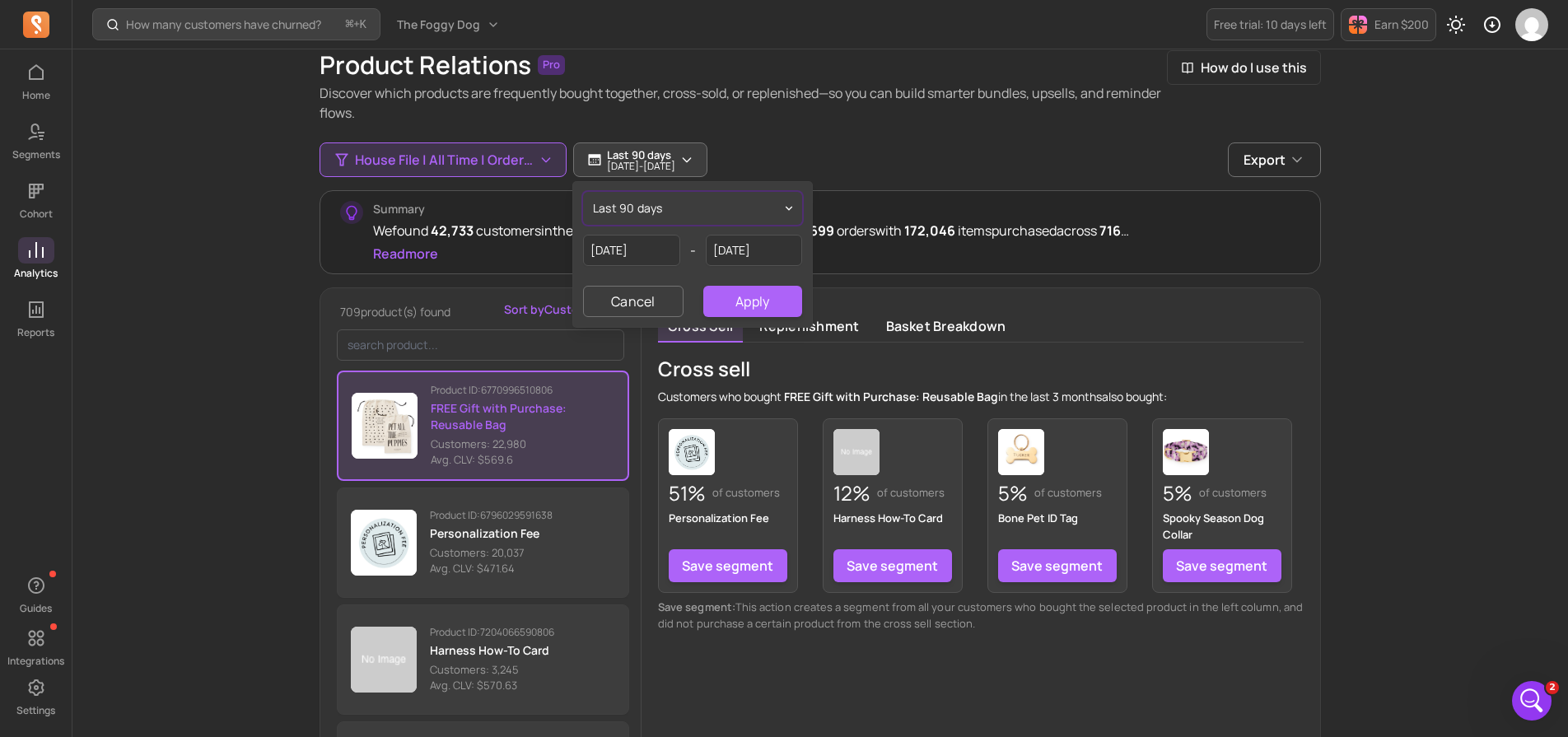
click at [639, 211] on span "last 90 days" at bounding box center [628, 208] width 70 height 16
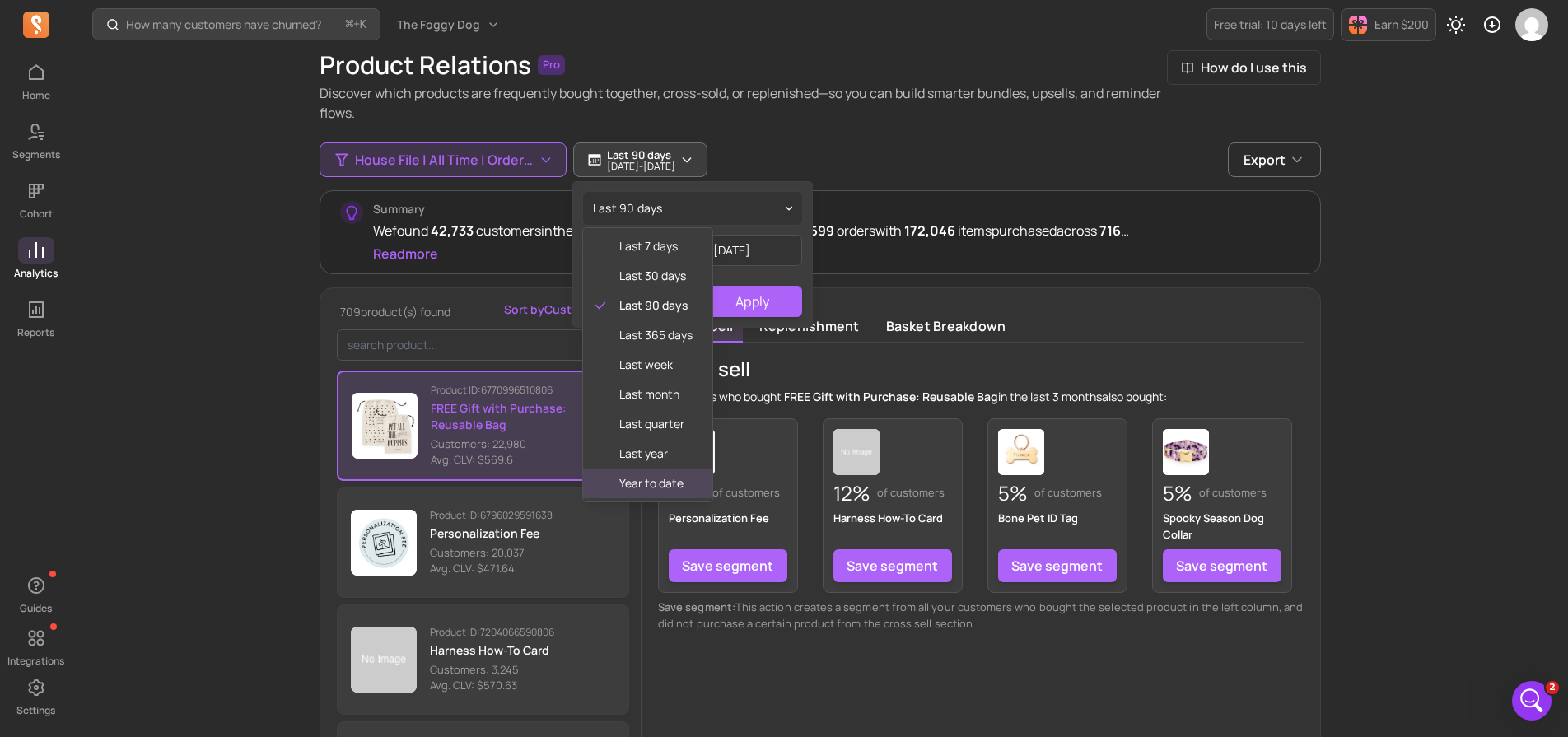
click at [647, 474] on div "year to date" at bounding box center [647, 483] width 129 height 29
type input "[DATE]"
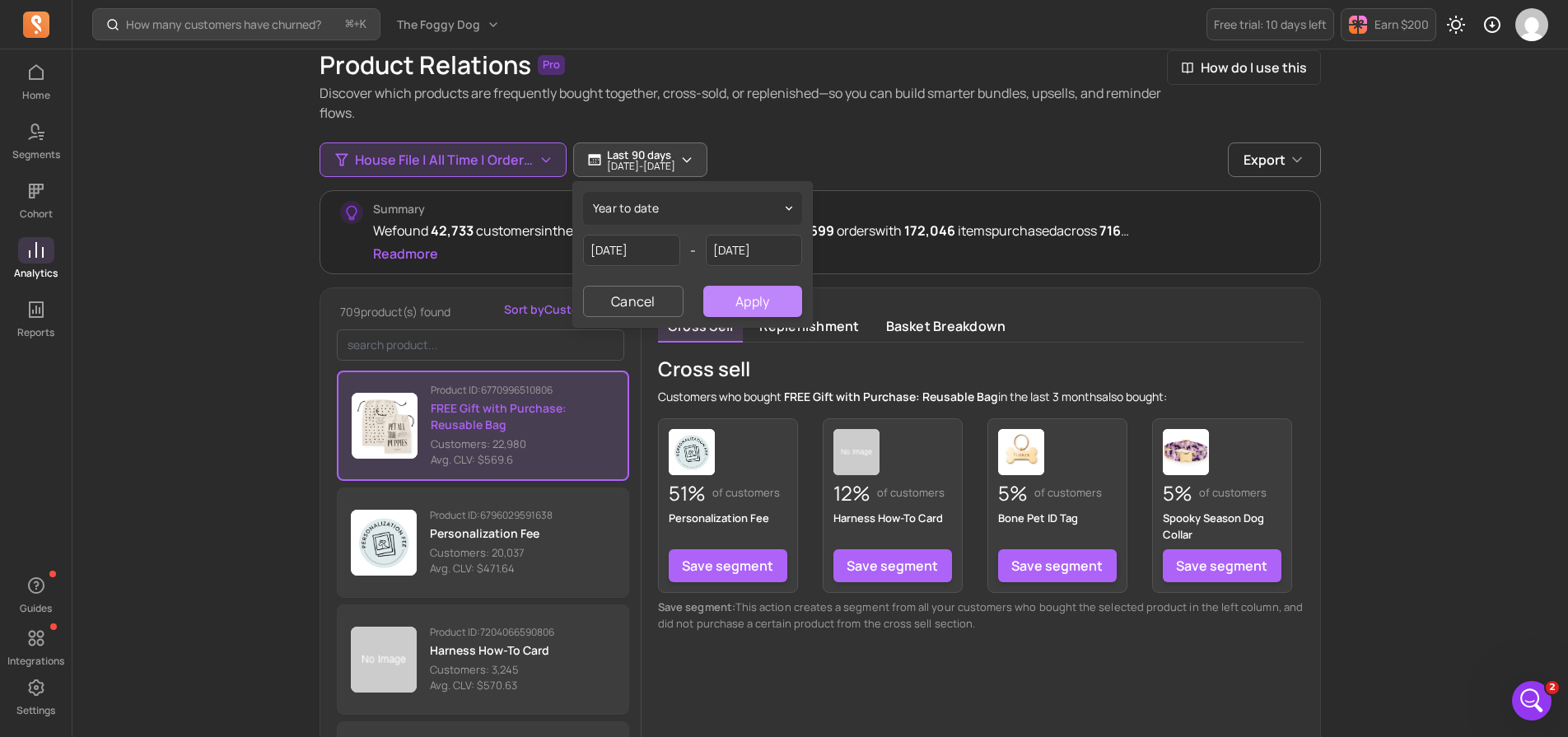
click at [751, 293] on button "Apply" at bounding box center [753, 301] width 99 height 31
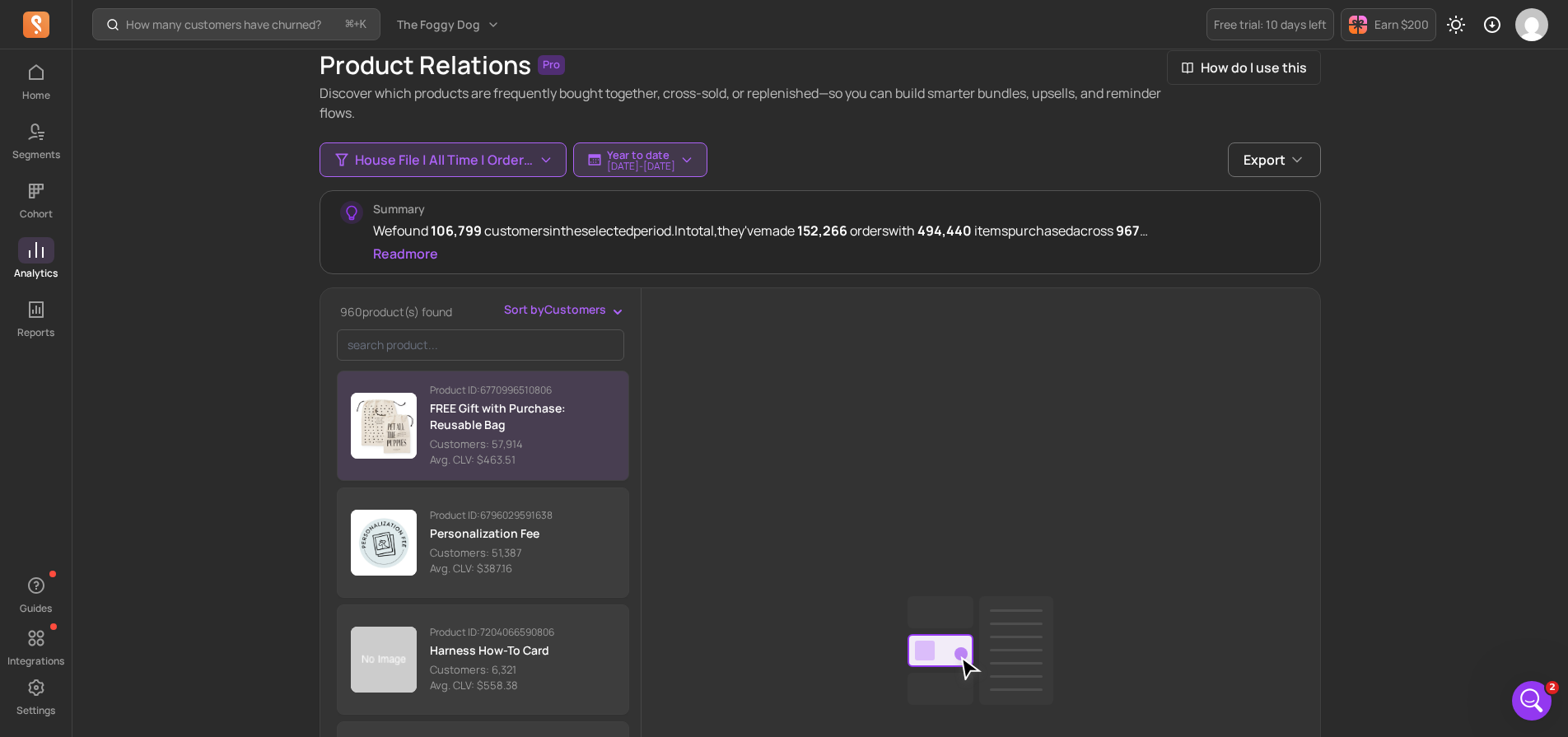
click at [512, 430] on p "FREE Gift with Purchase: Reusable Bag" at bounding box center [522, 417] width 185 height 33
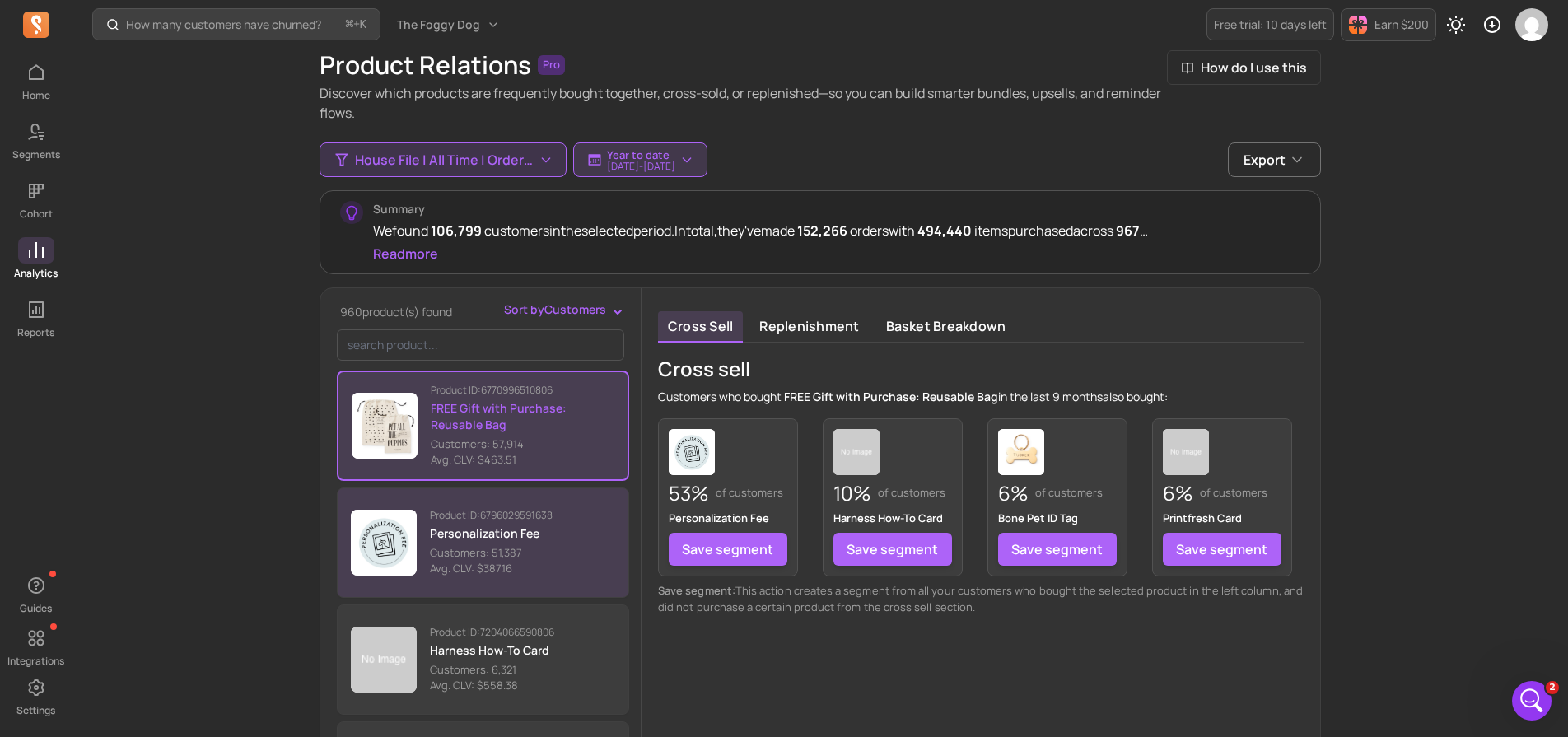
click at [510, 553] on p "Customers: 51,387" at bounding box center [491, 553] width 123 height 16
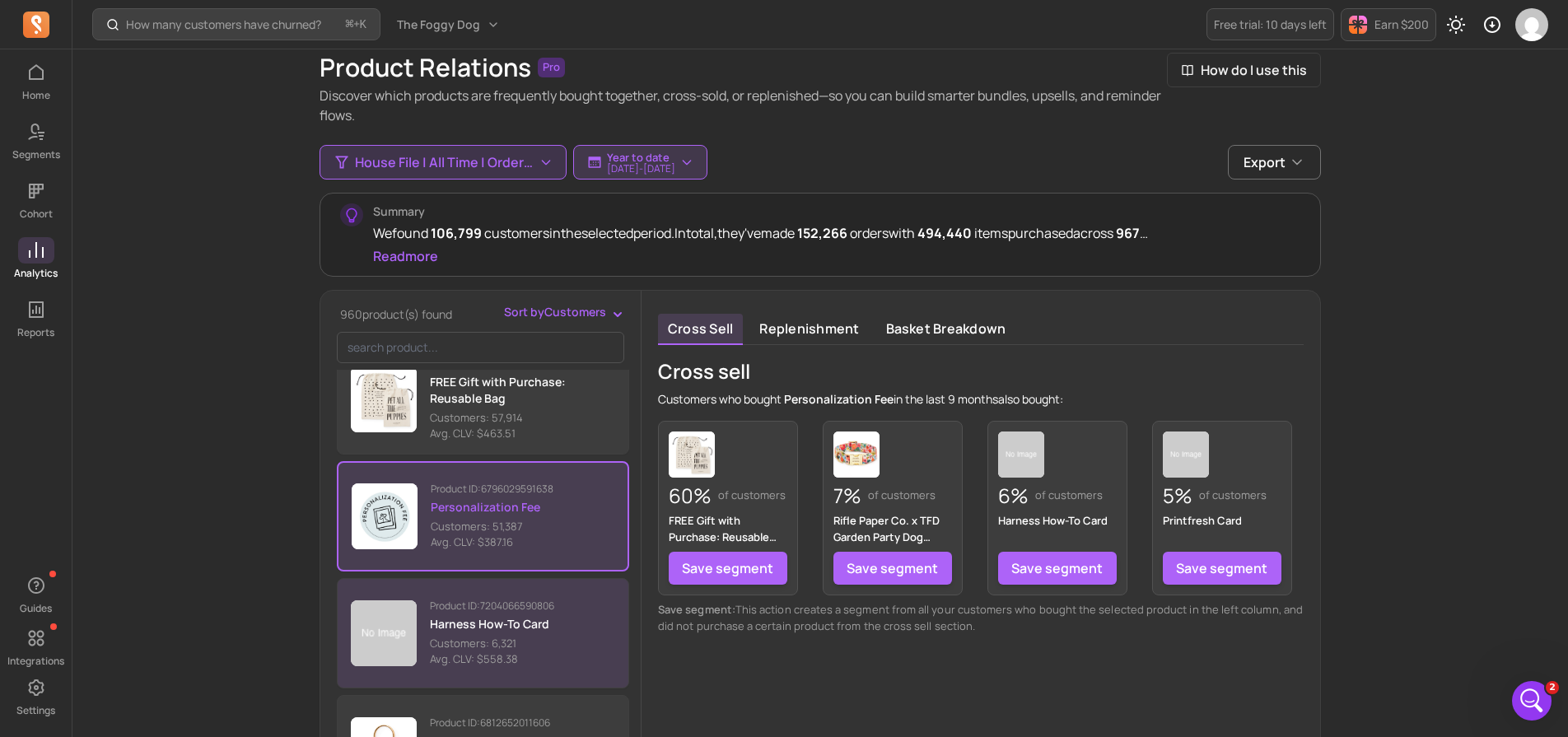
scroll to position [156, 0]
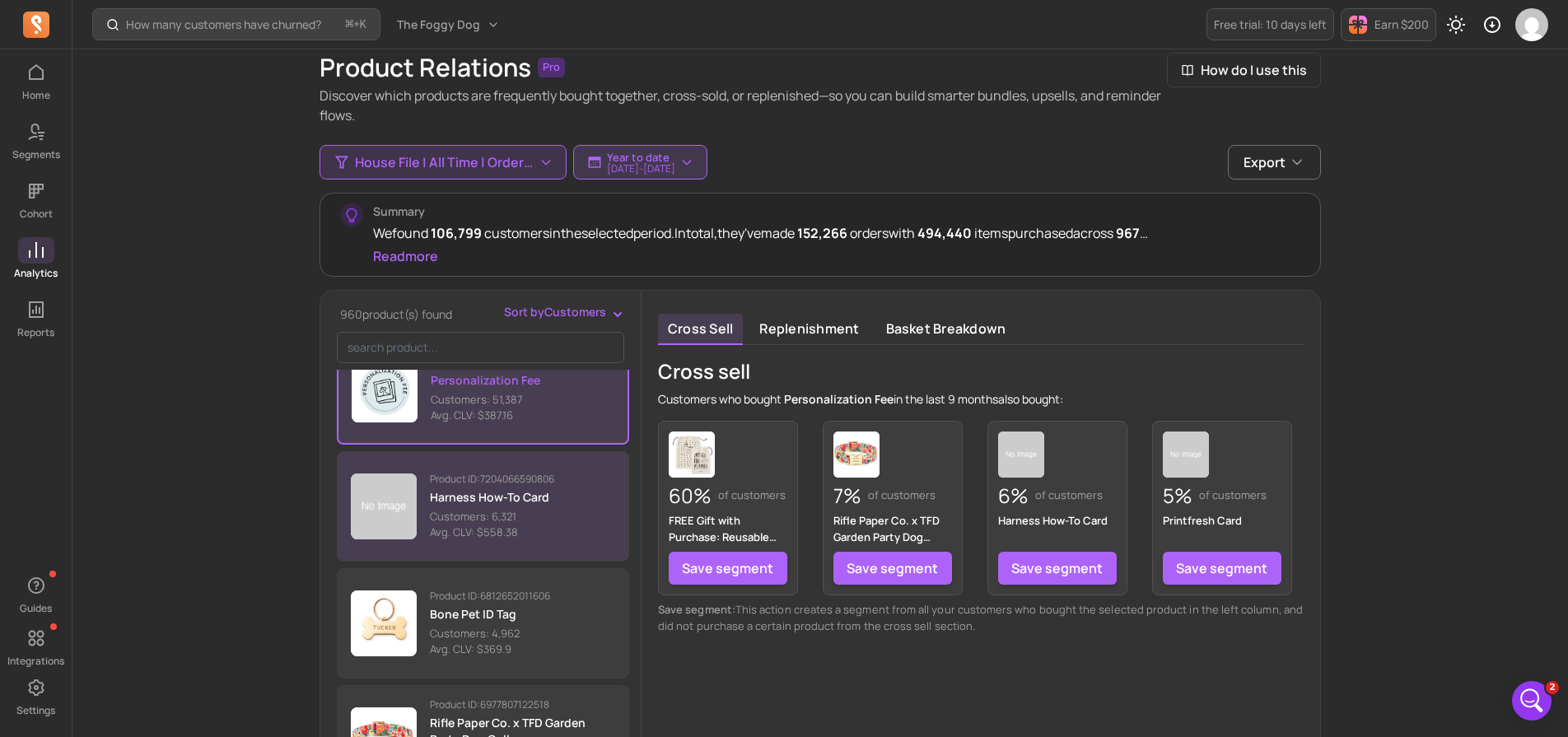
click at [481, 512] on p "Customers: 6,321" at bounding box center [492, 517] width 125 height 16
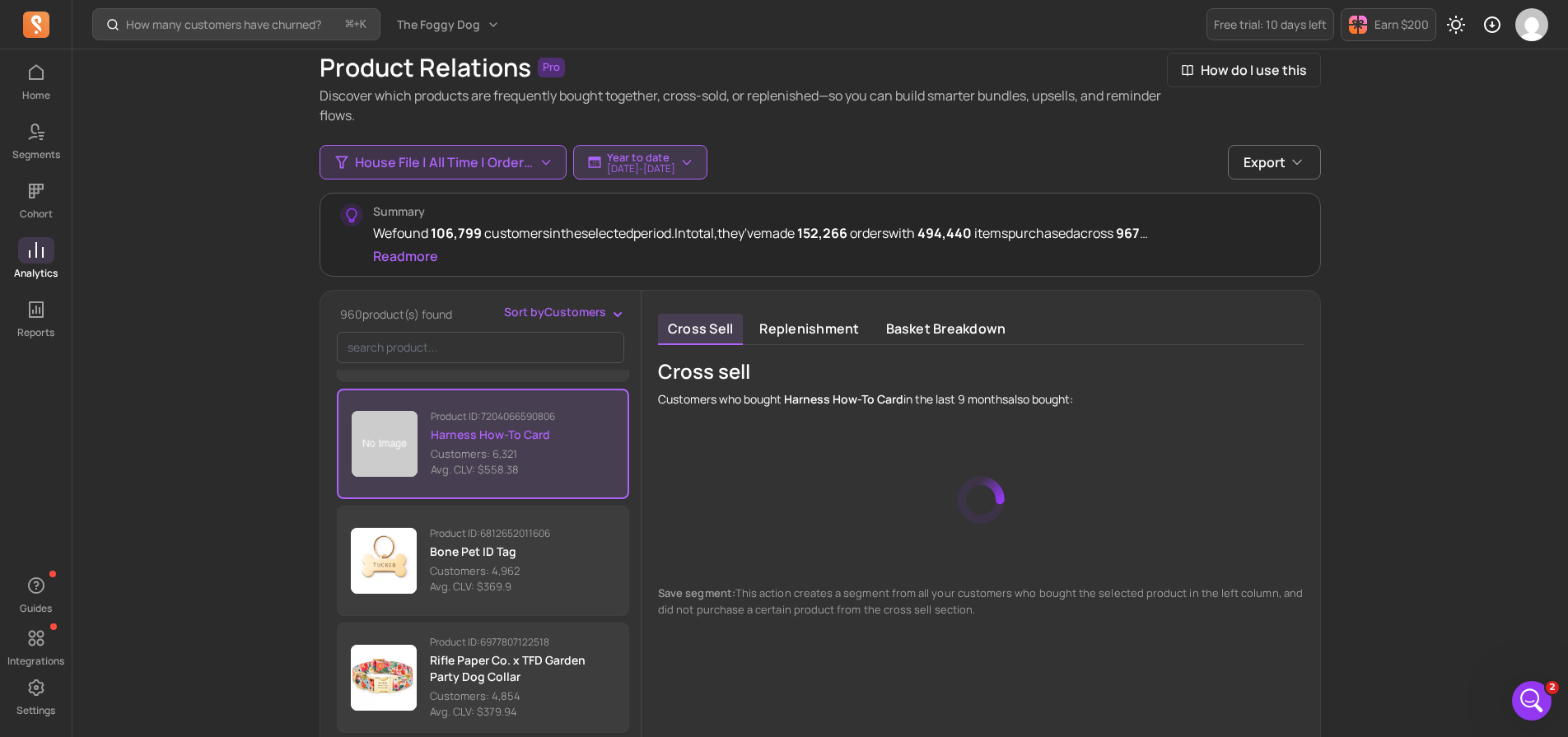
scroll to position [236, 0]
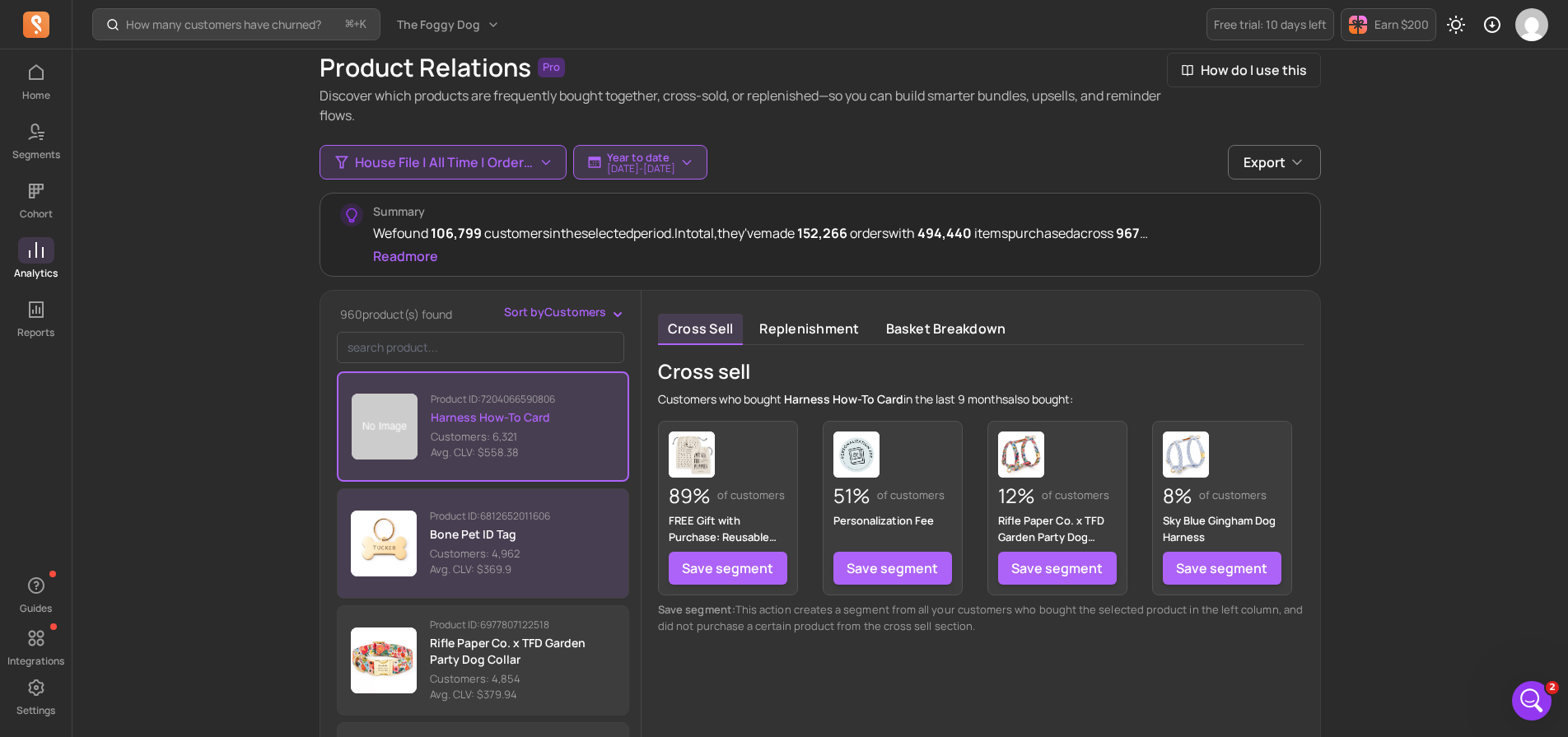
click at [481, 546] on p "Customers: 4,962" at bounding box center [489, 553] width 120 height 16
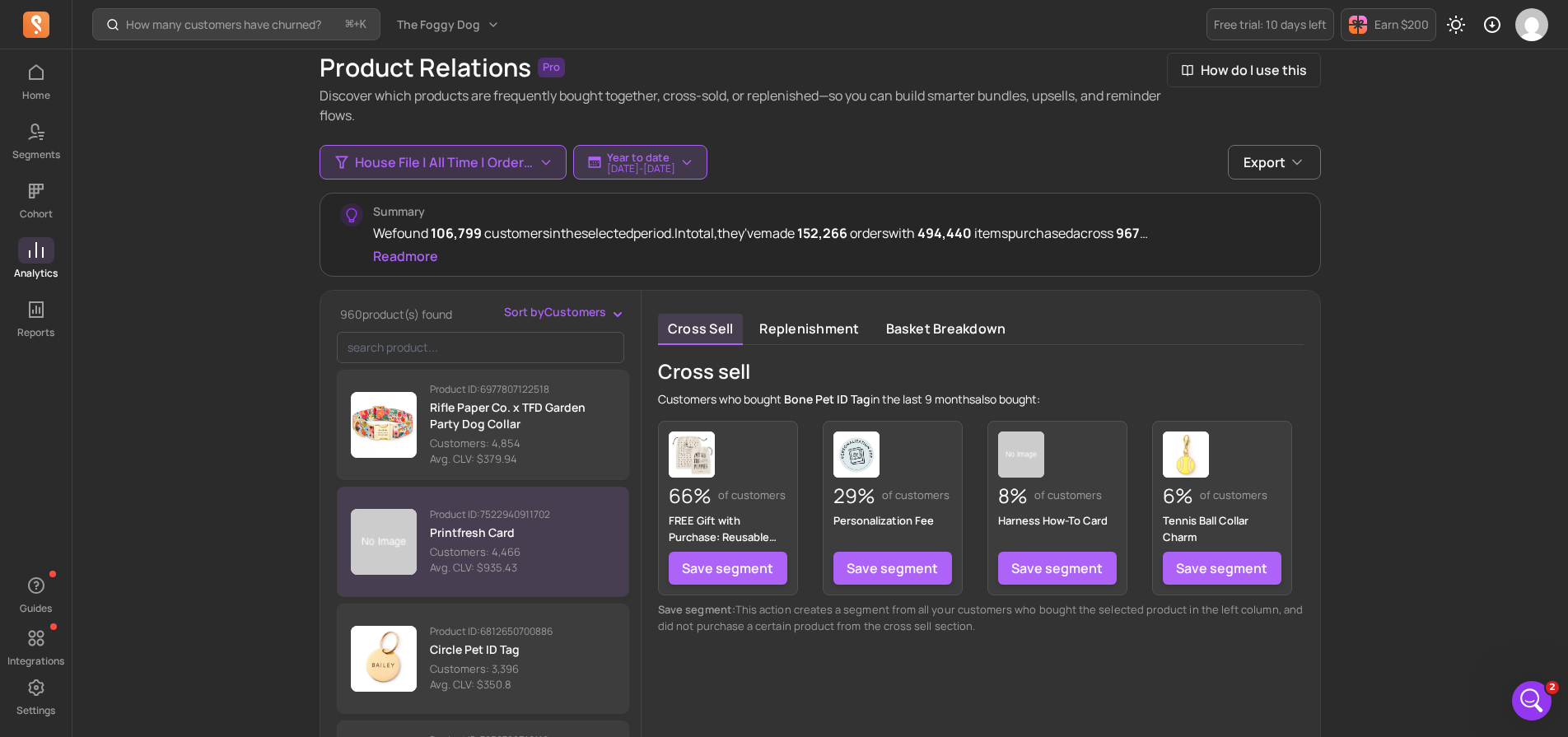
scroll to position [473, 0]
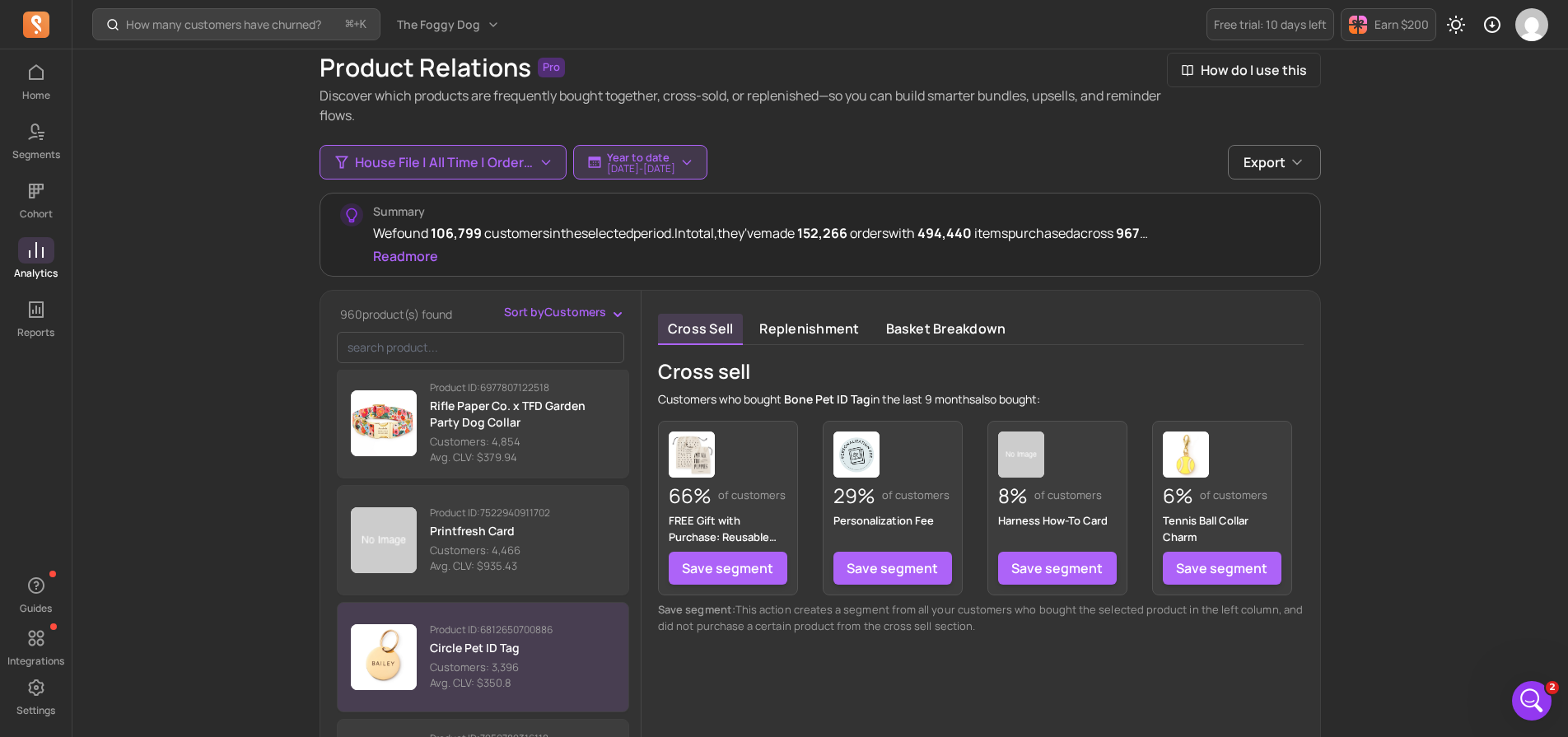
click at [493, 643] on p "Circle Pet ID Tag" at bounding box center [491, 648] width 123 height 16
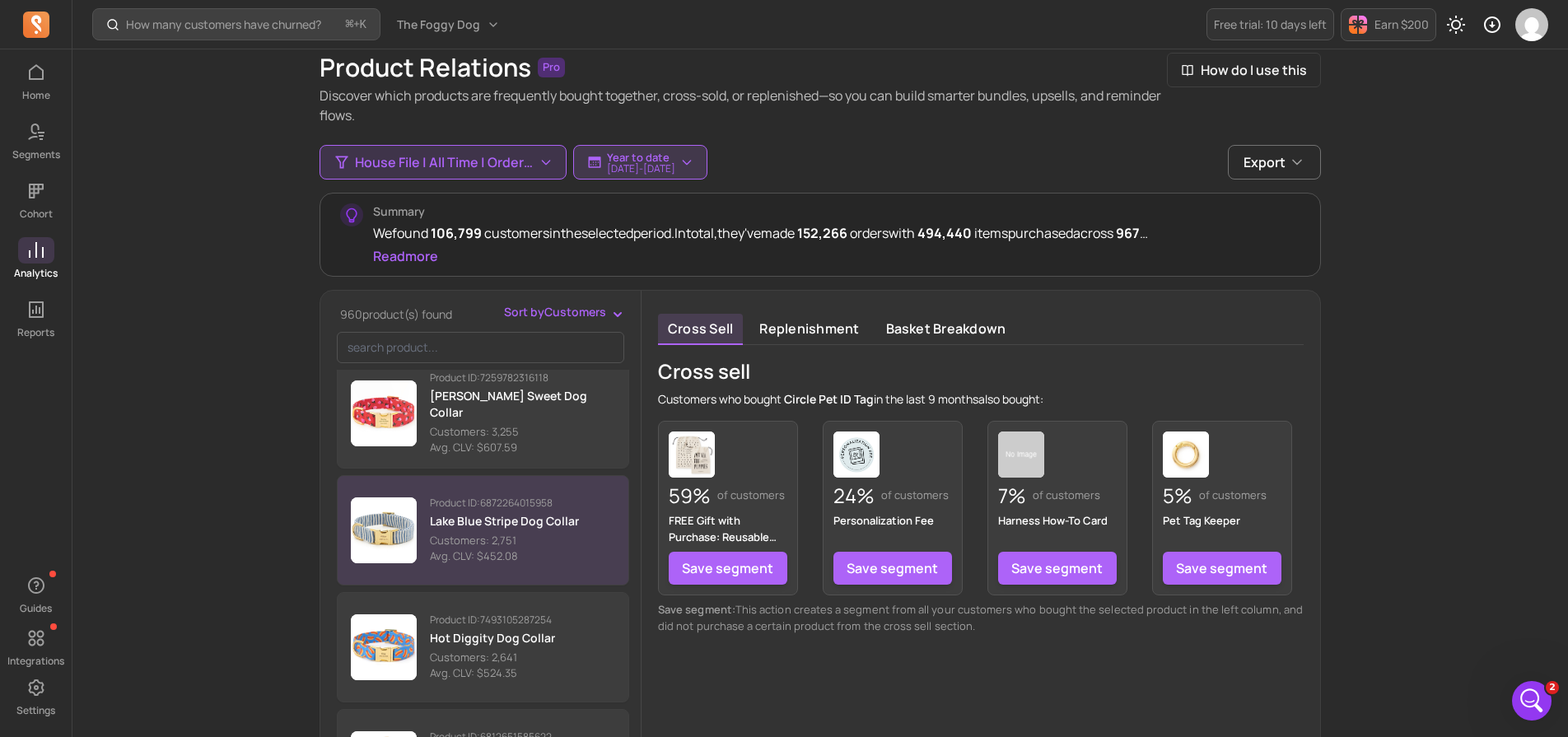
scroll to position [886, 0]
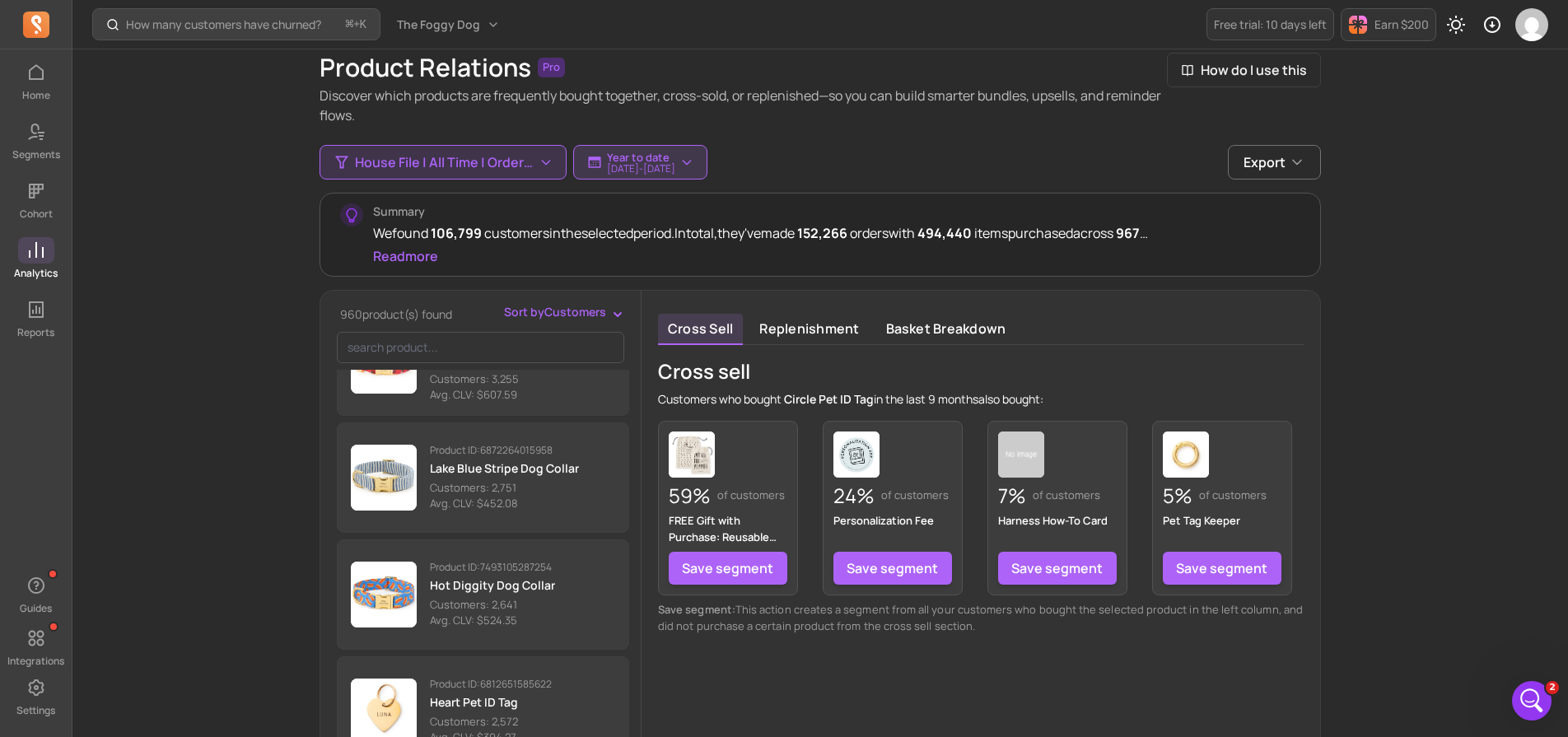
click at [26, 257] on icon at bounding box center [36, 250] width 20 height 20
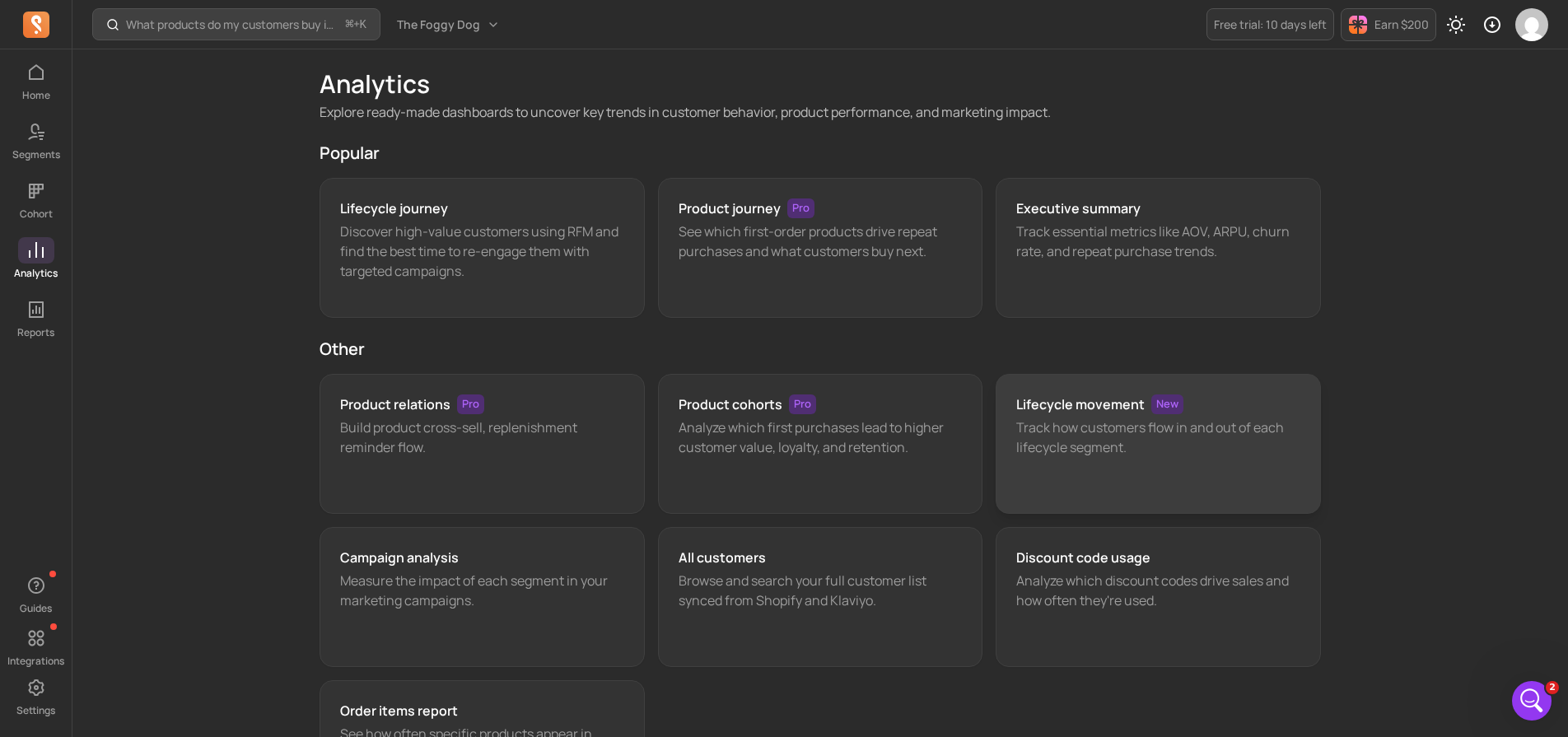
click at [1145, 417] on p "Track how customers flow in and out of each lifecycle segment." at bounding box center [1158, 437] width 284 height 40
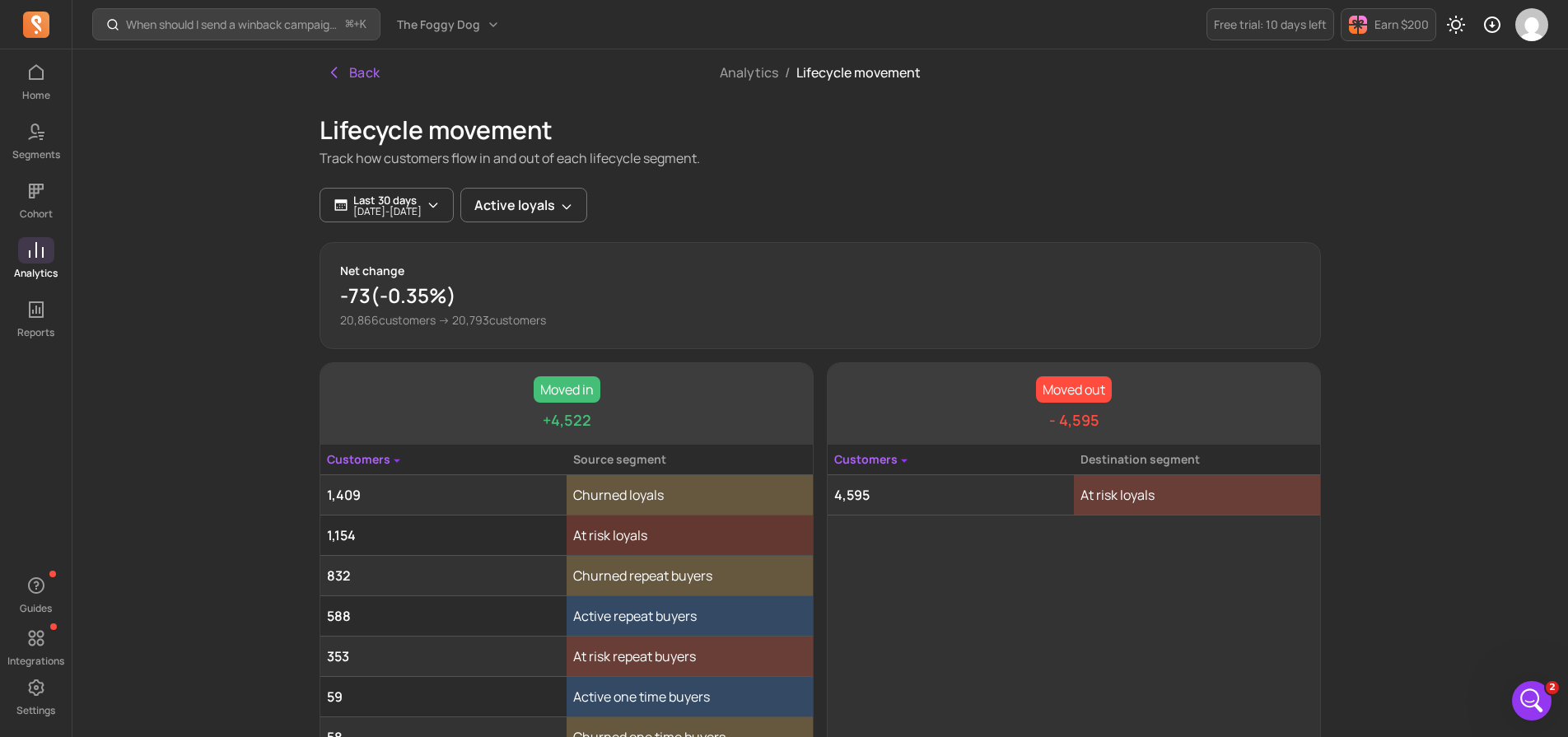
click at [949, 498] on td "4,595" at bounding box center [951, 495] width 246 height 41
click at [969, 216] on div "Last 30 days [DATE] - [DATE] Active loyals" at bounding box center [820, 205] width 1001 height 35
click at [573, 202] on icon "button" at bounding box center [567, 206] width 13 height 13
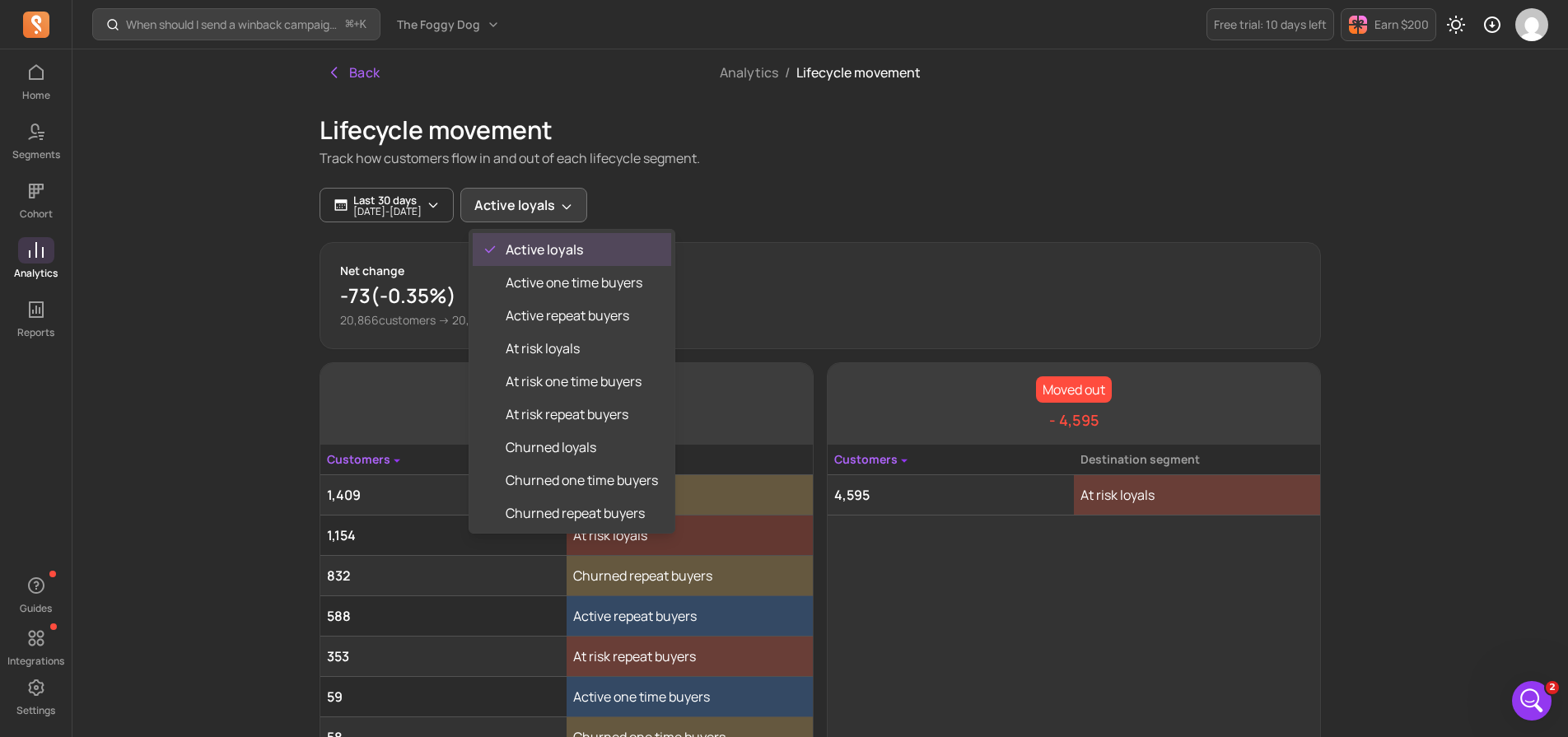
click at [1019, 231] on div "Lifecycle movement Track how customers flow in and out of each lifecycle segmen…" at bounding box center [820, 467] width 1001 height 744
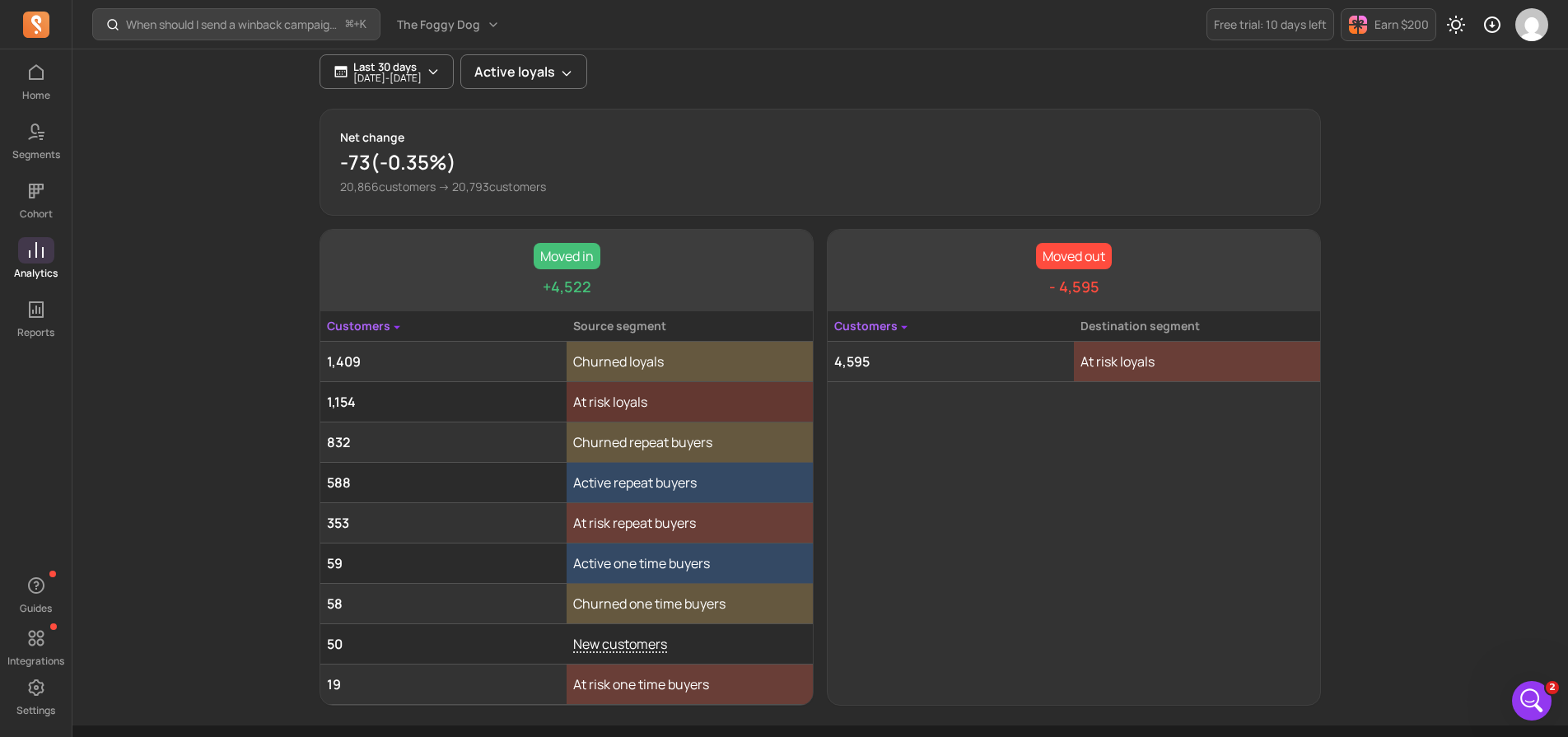
scroll to position [135, 0]
click at [1184, 356] on td "At risk loyals" at bounding box center [1197, 360] width 246 height 41
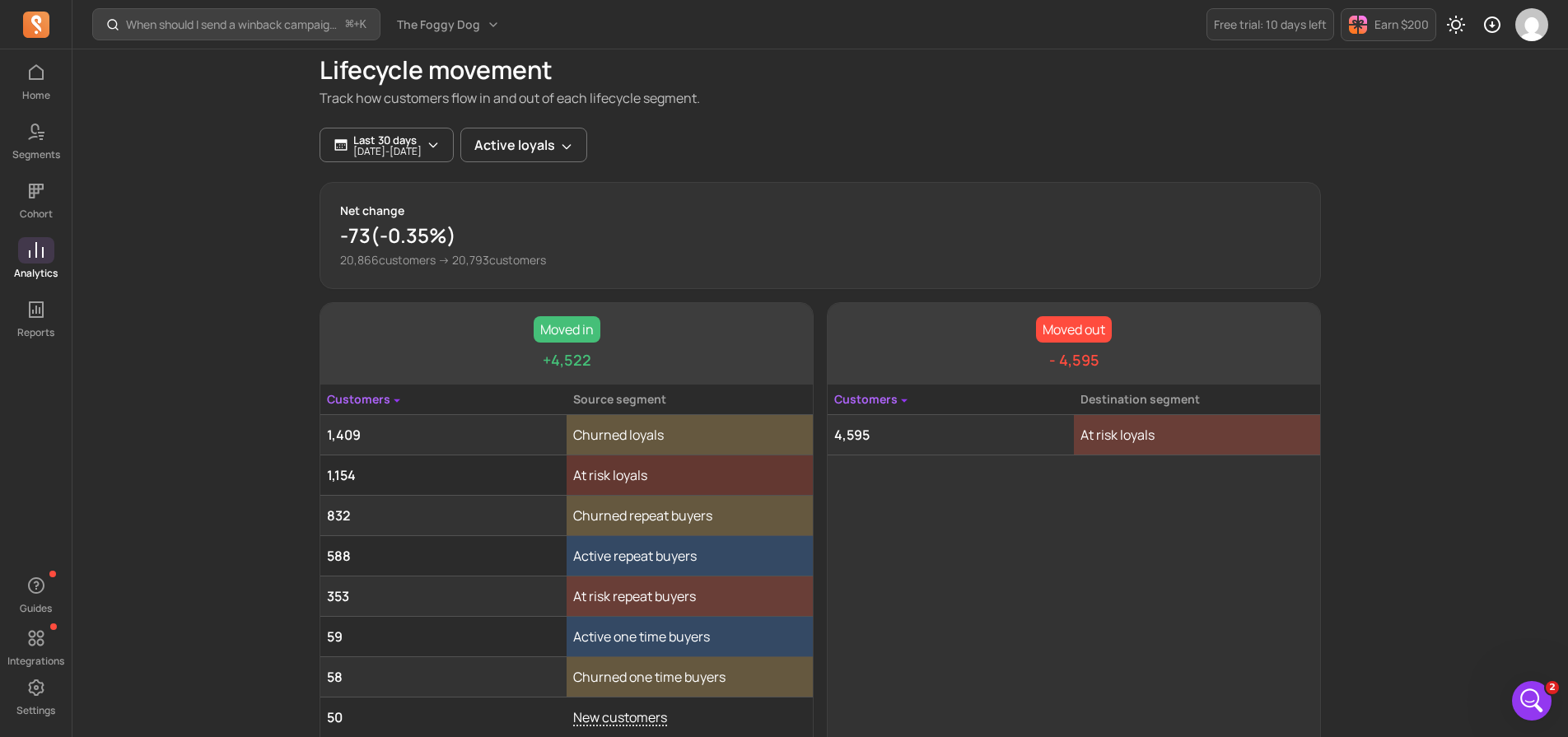
scroll to position [27, 0]
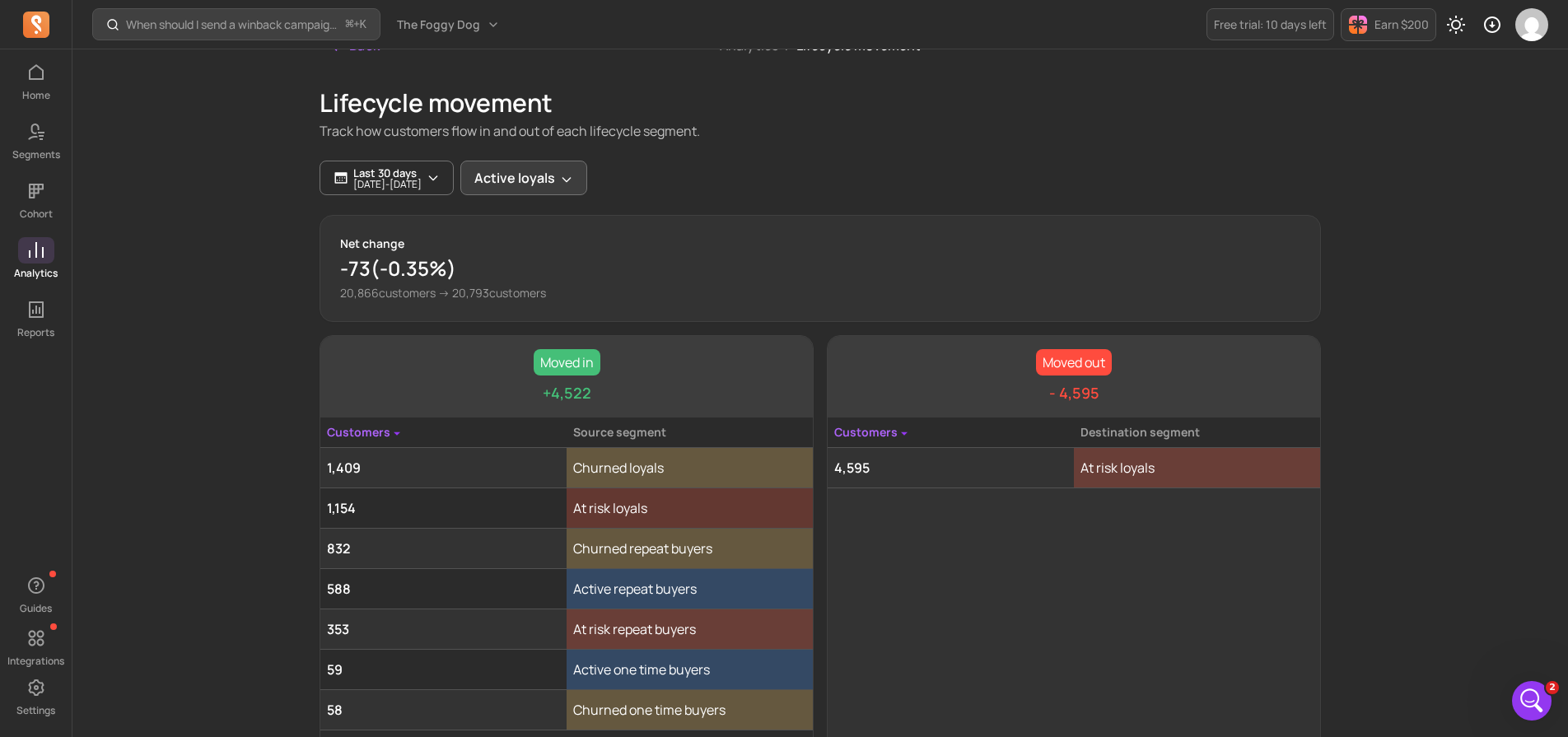
click at [558, 175] on button "Active loyals" at bounding box center [524, 178] width 126 height 35
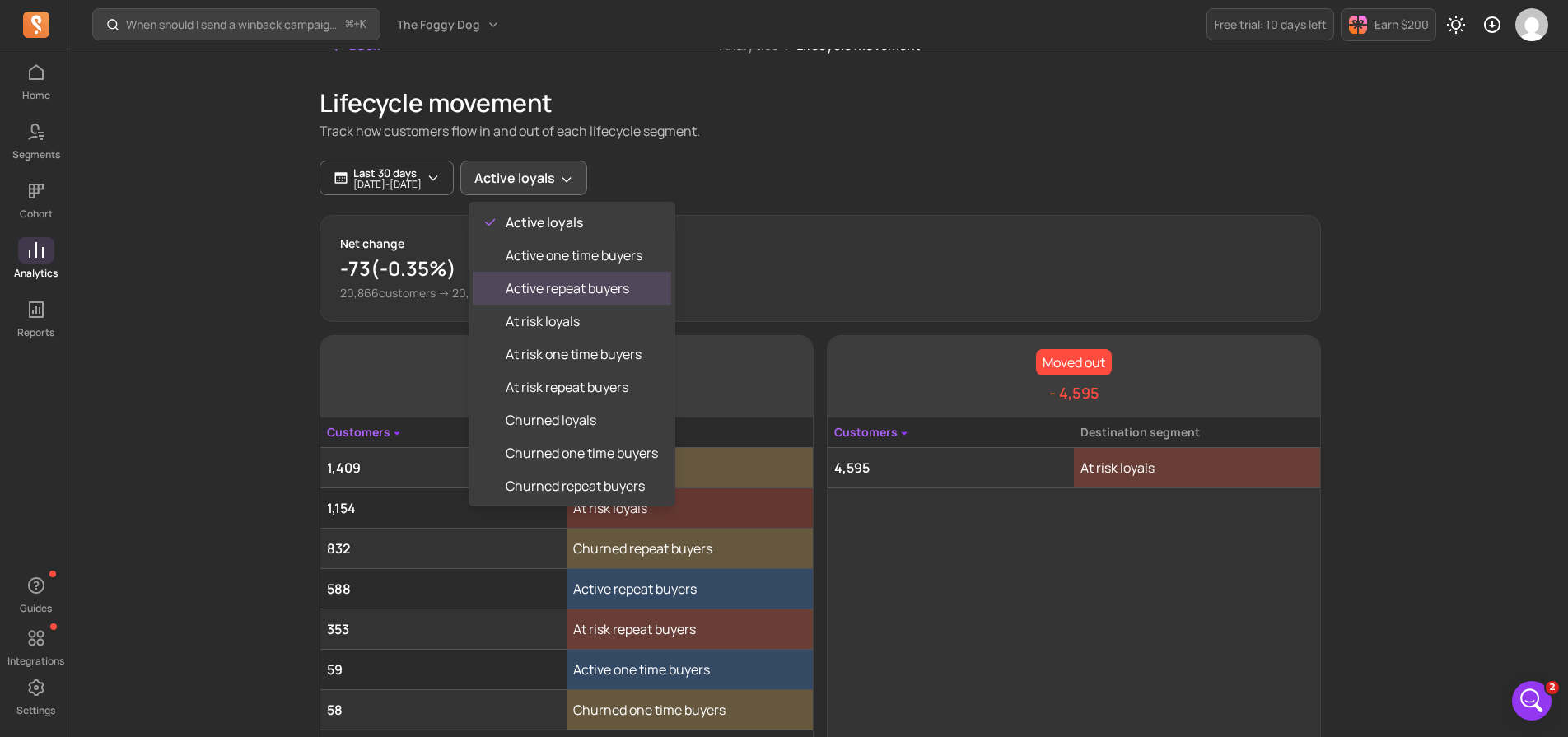
click at [589, 290] on span "Active repeat buyers" at bounding box center [582, 288] width 152 height 20
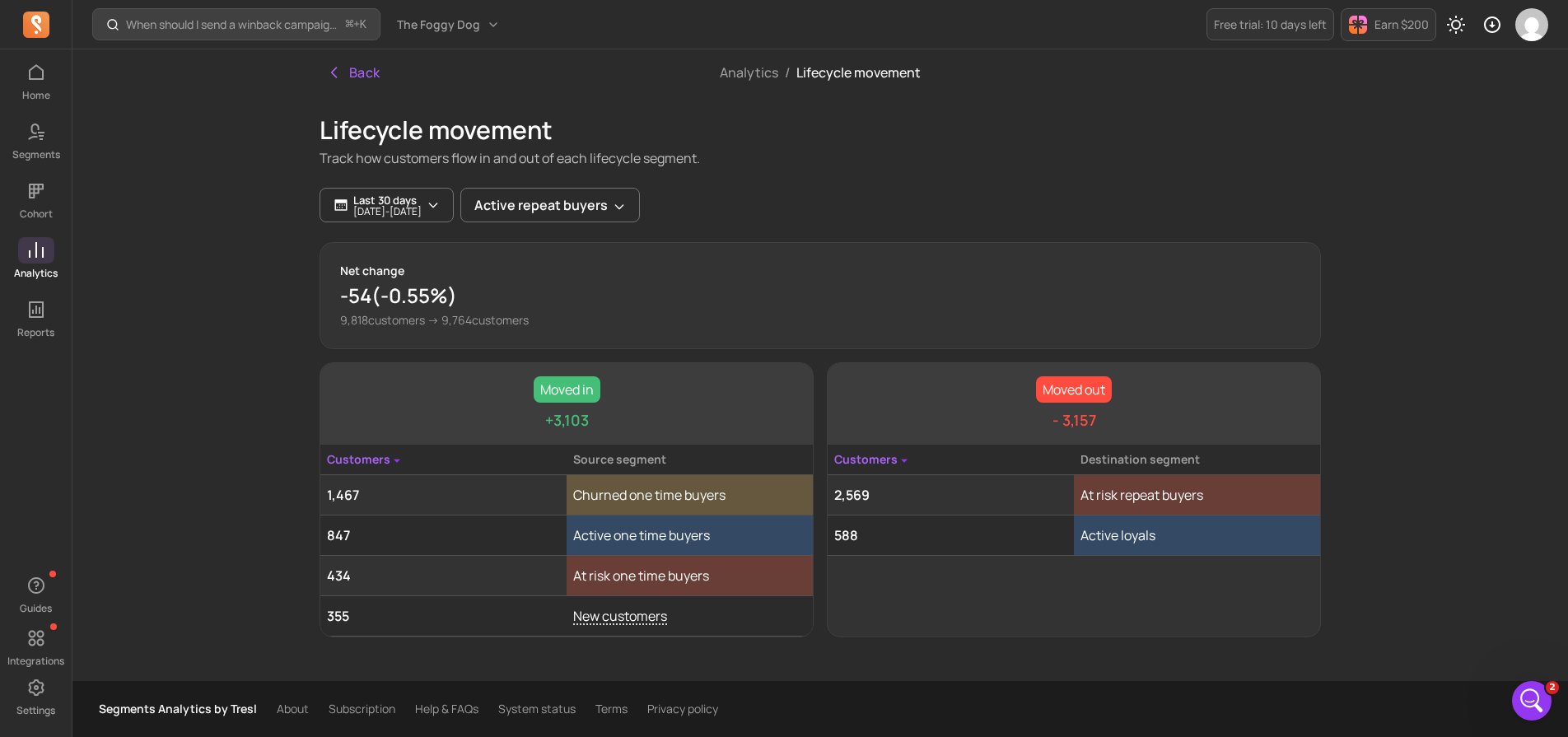
scroll to position [0, 0]
click at [1412, 347] on div "When should I send a winback campaign to prevent churn? ⌘ + K The Foggy Dog Fre…" at bounding box center [820, 368] width 1496 height 737
click at [107, 274] on div "When should I send a winback campaign to prevent churn? ⌘ + K The Foggy Dog Fre…" at bounding box center [820, 368] width 1496 height 737
click at [440, 198] on icon "button" at bounding box center [433, 204] width 13 height 13
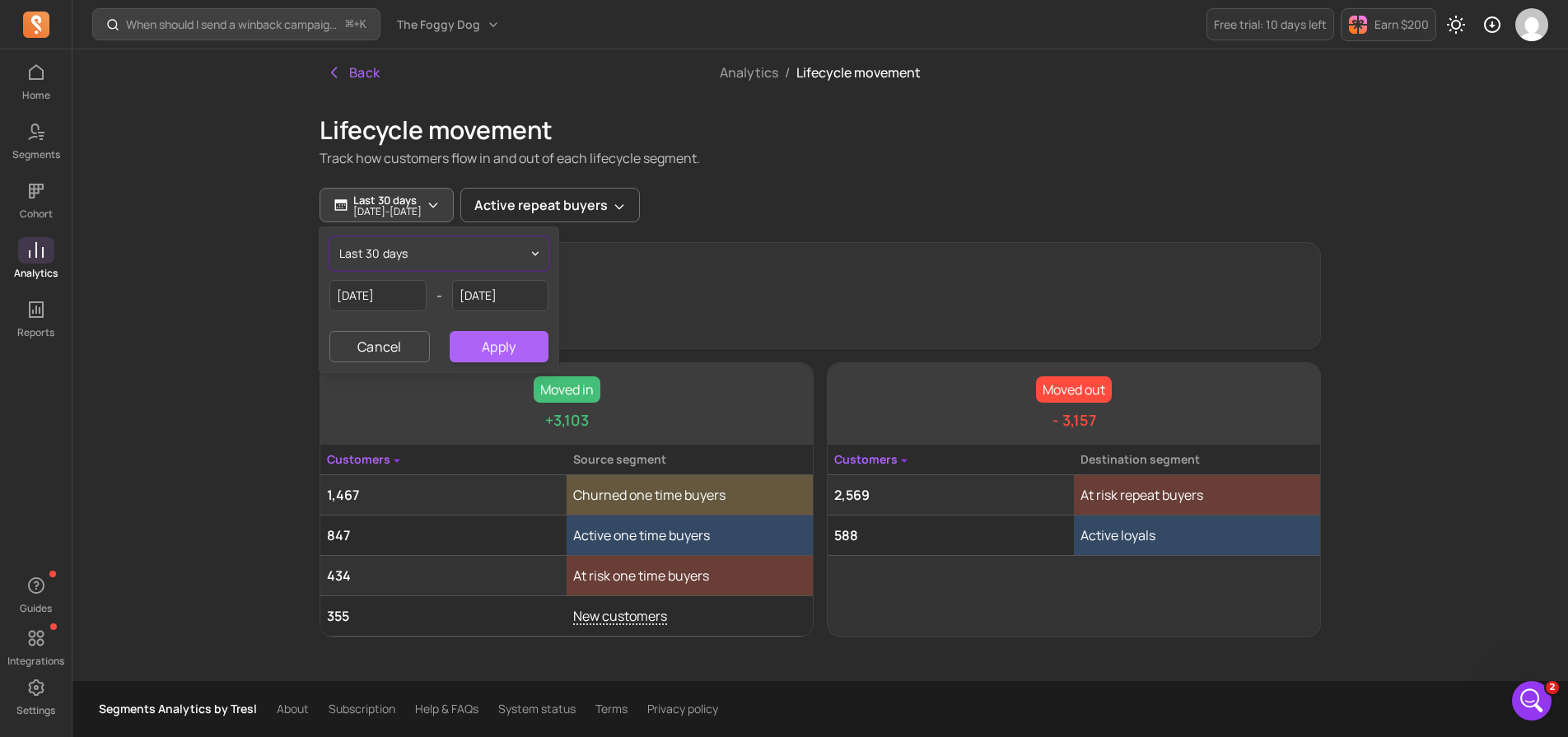
click at [430, 243] on button "last 30 days" at bounding box center [438, 254] width 219 height 33
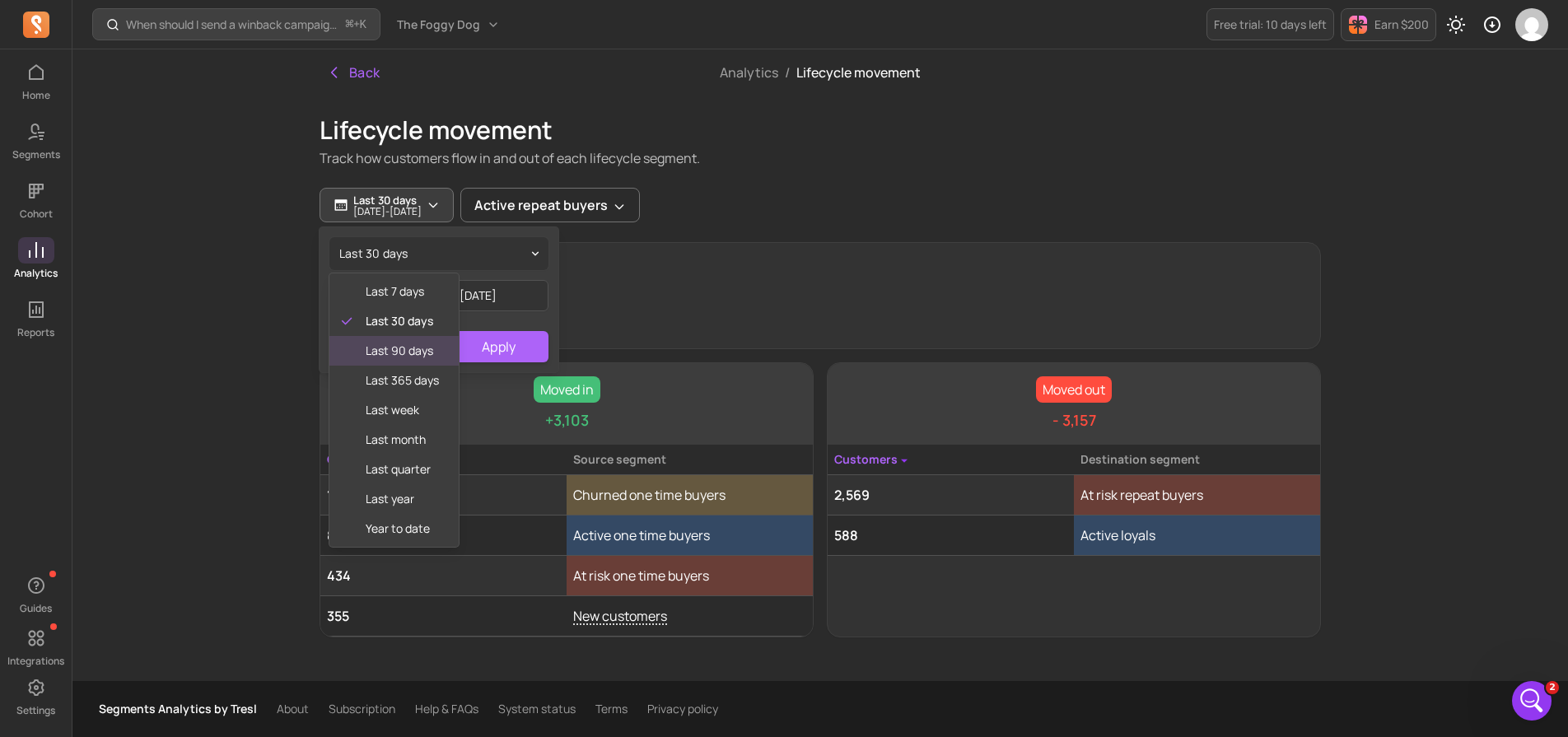
click at [410, 352] on span "last 90 days" at bounding box center [402, 351] width 74 height 16
type input "[DATE]"
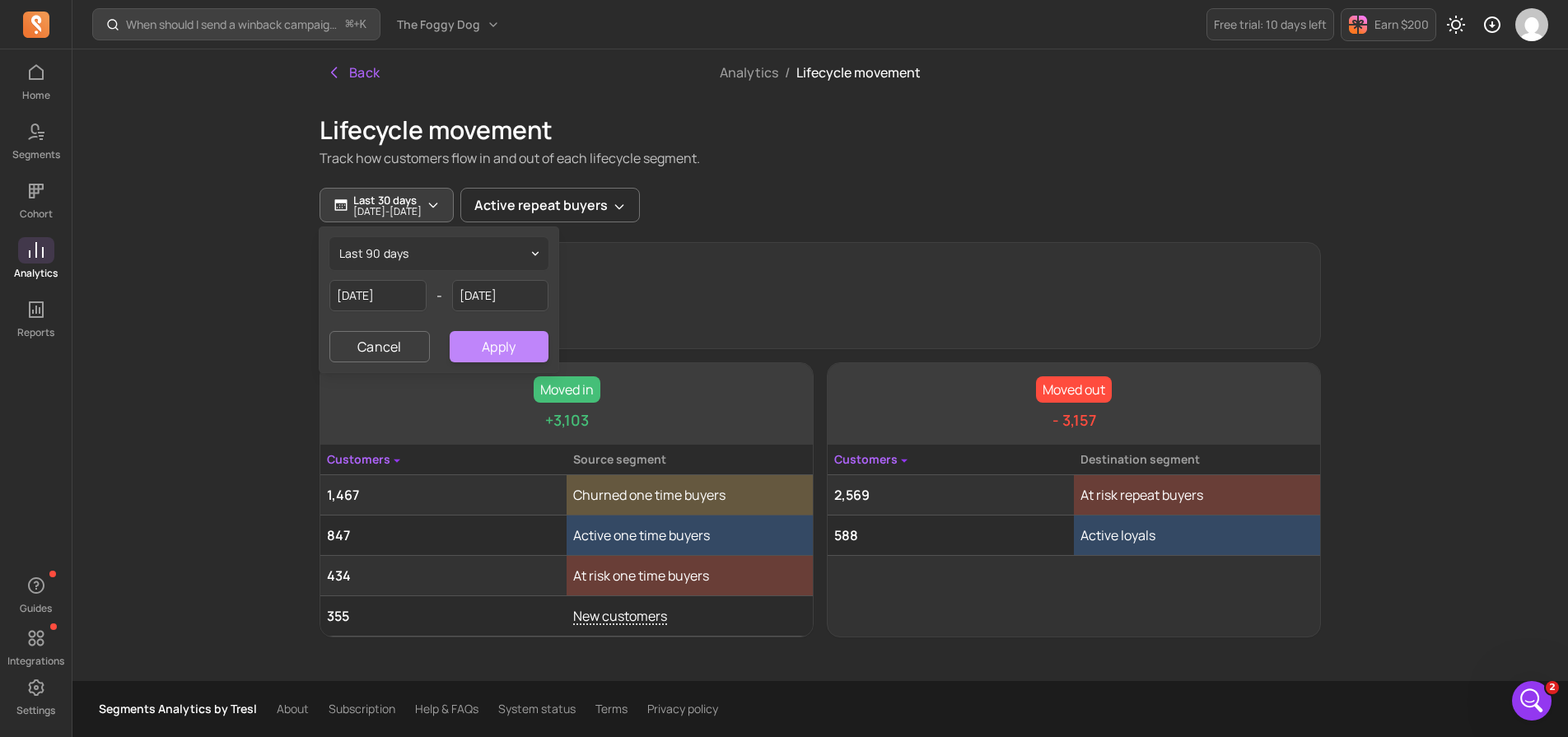
click at [496, 348] on button "Apply" at bounding box center [499, 346] width 99 height 31
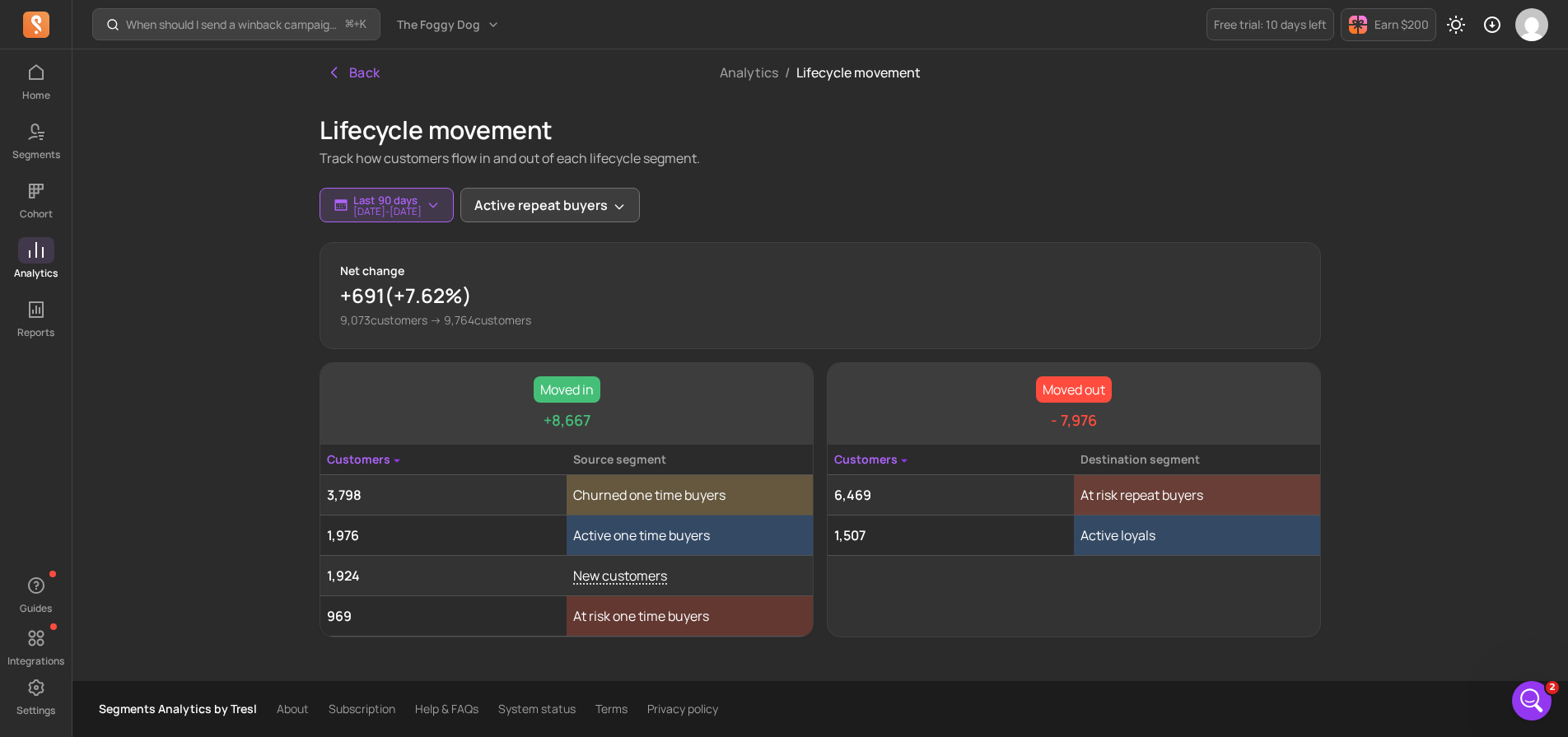
click at [579, 212] on button "Active repeat buyers" at bounding box center [550, 205] width 179 height 35
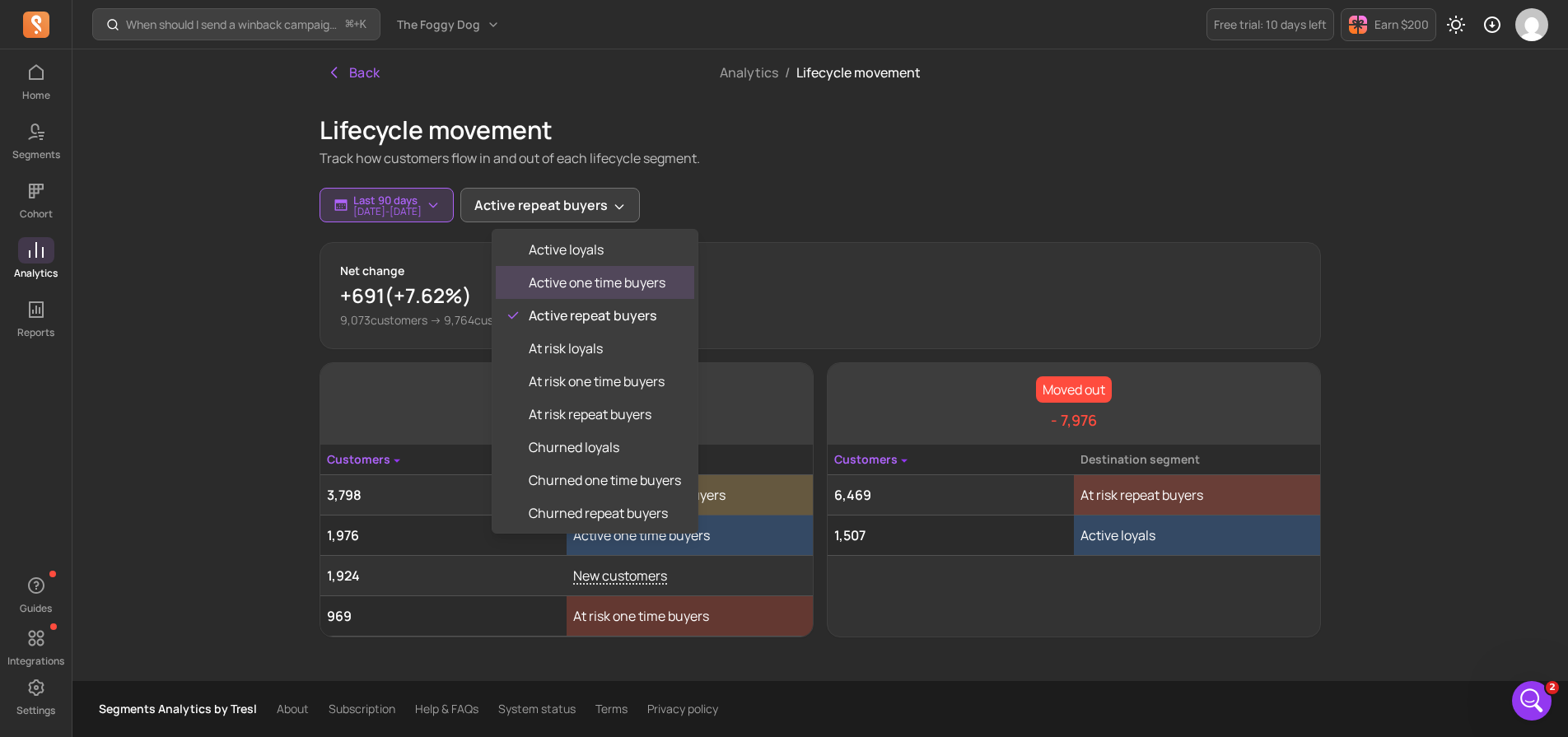
click at [587, 294] on div "Active one time buyers" at bounding box center [594, 282] width 198 height 33
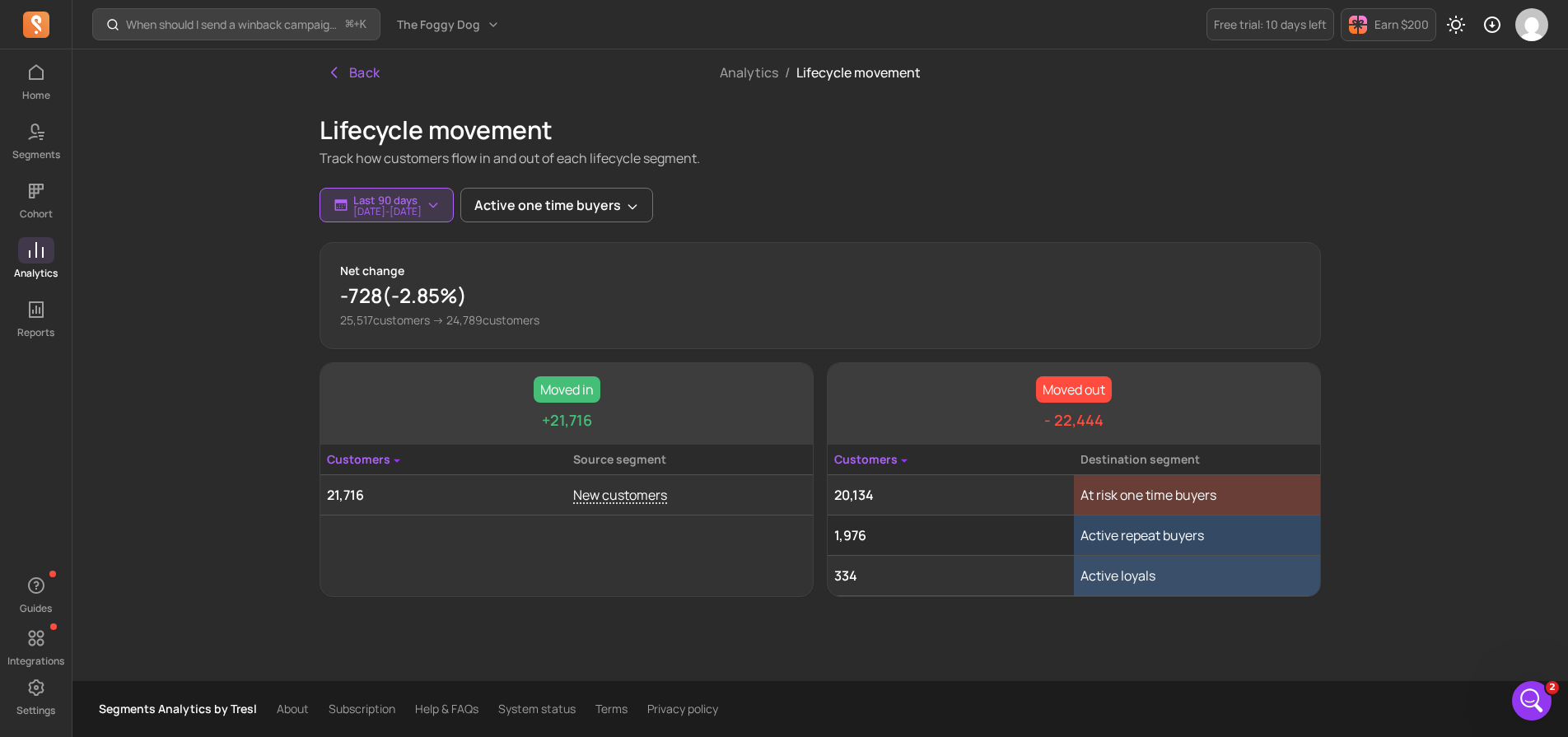
click at [894, 212] on div "Last 90 days [DATE] - [DATE] Active one time buyers" at bounding box center [820, 205] width 1001 height 35
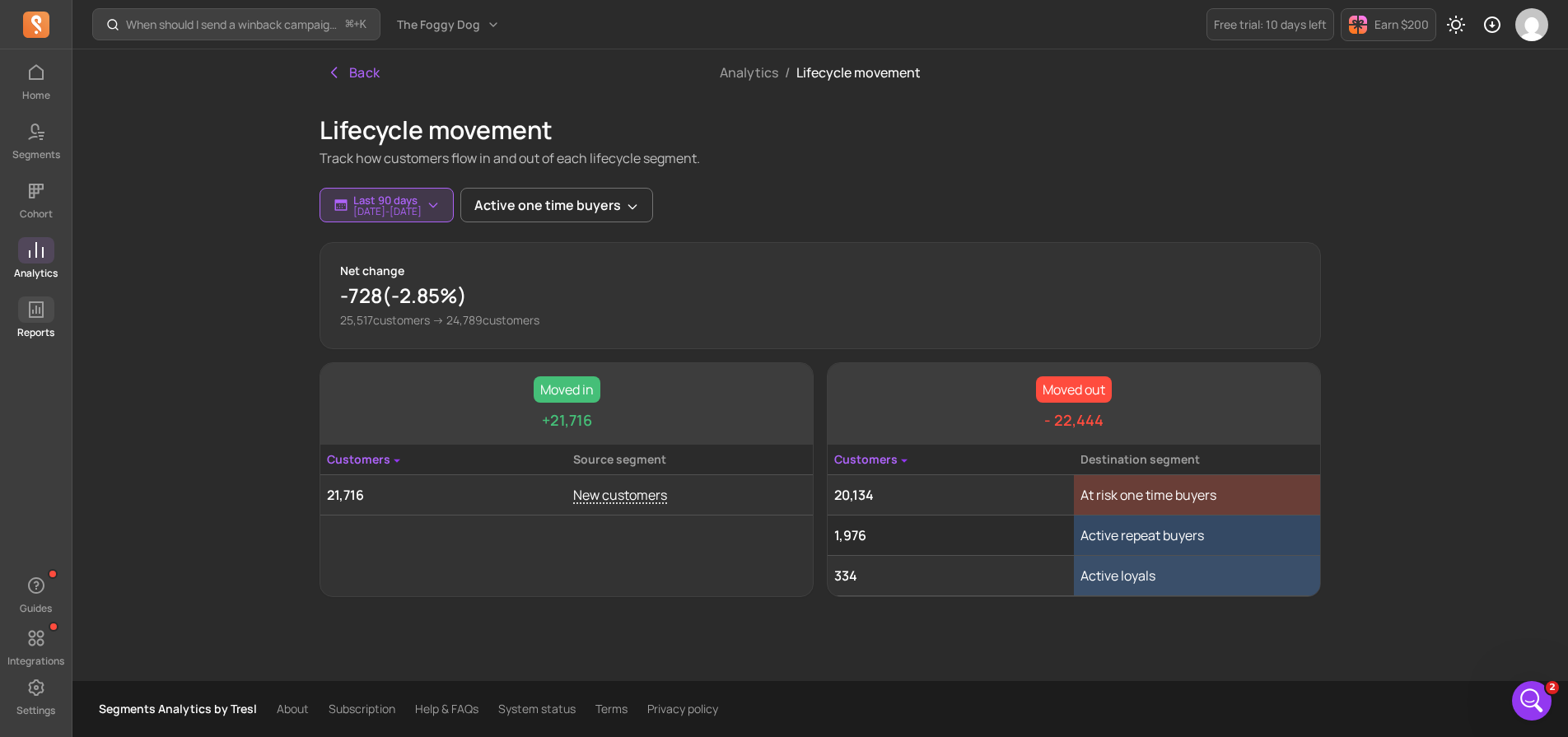
click at [53, 322] on link "Reports" at bounding box center [36, 317] width 72 height 42
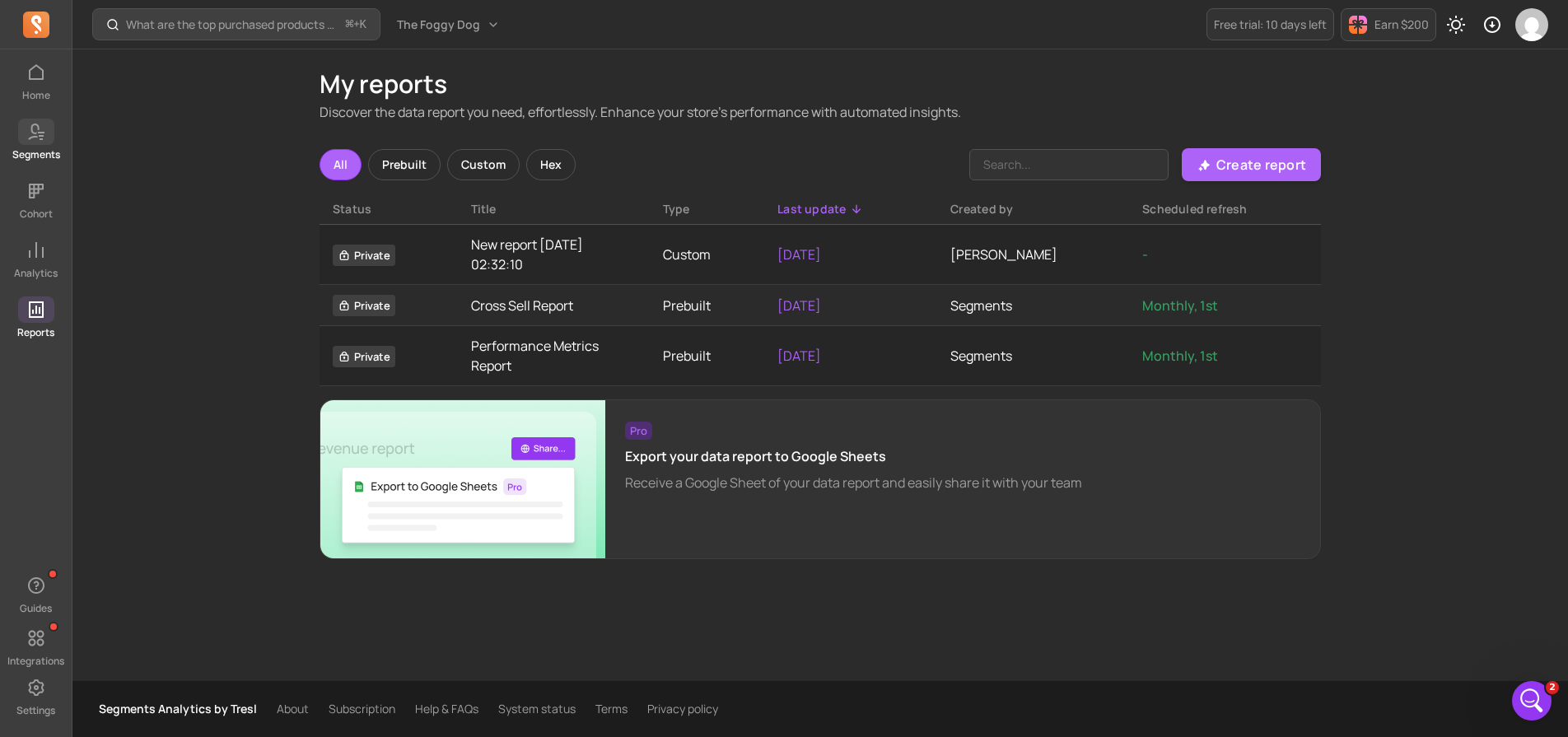
click at [49, 152] on p "Segments" at bounding box center [36, 154] width 48 height 13
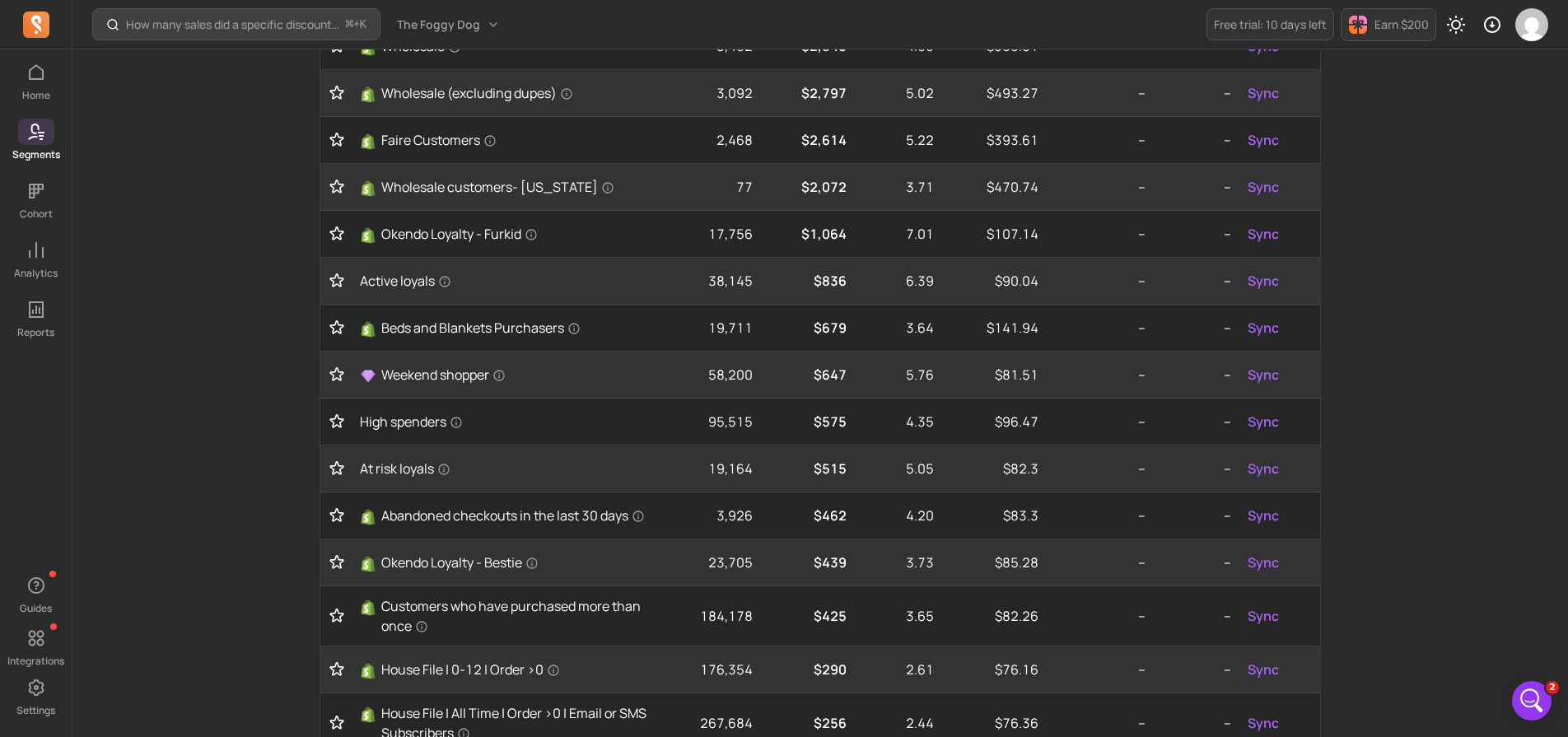
scroll to position [283, 0]
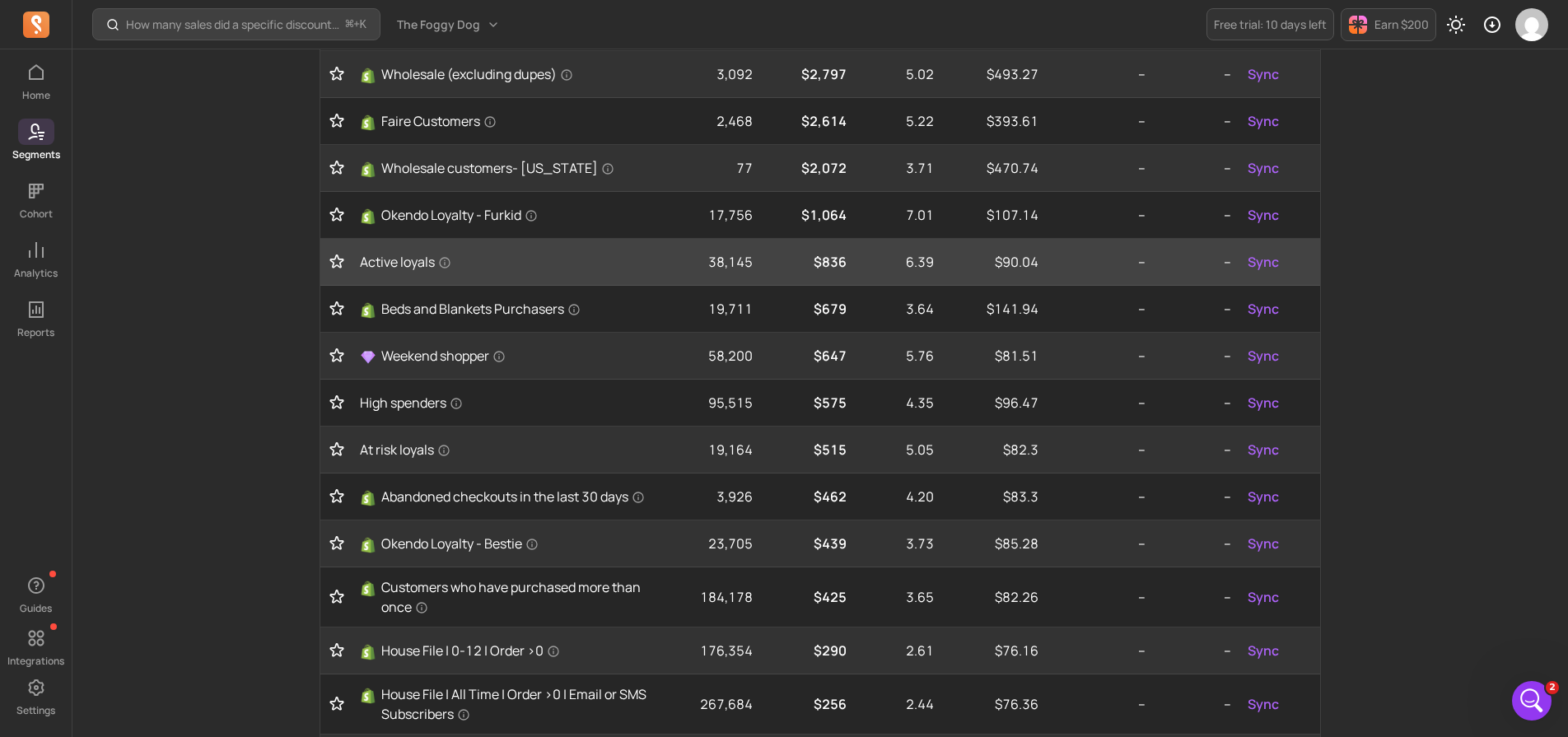
click at [340, 263] on icon "Toggle favorite" at bounding box center [336, 262] width 16 height 16
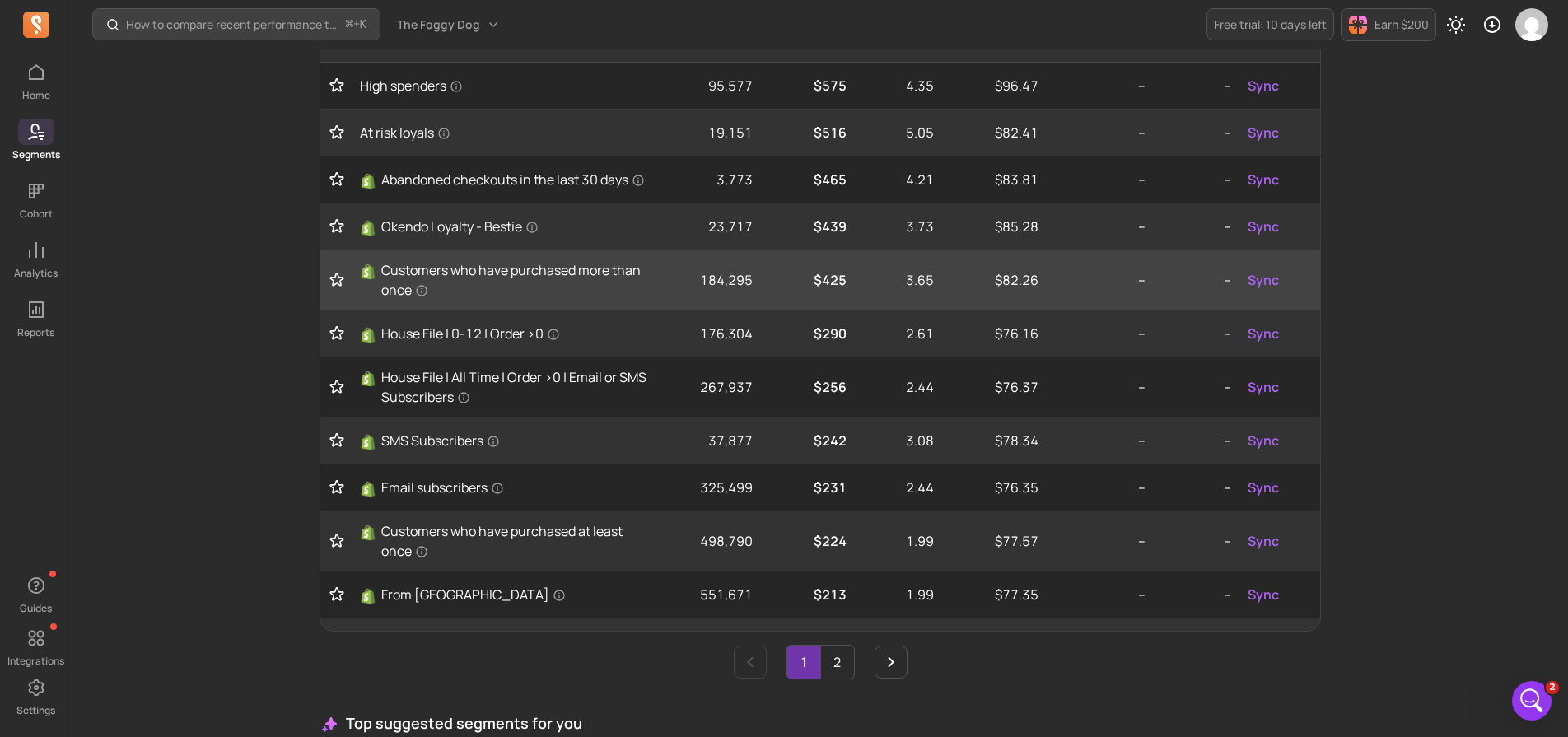
scroll to position [611, 0]
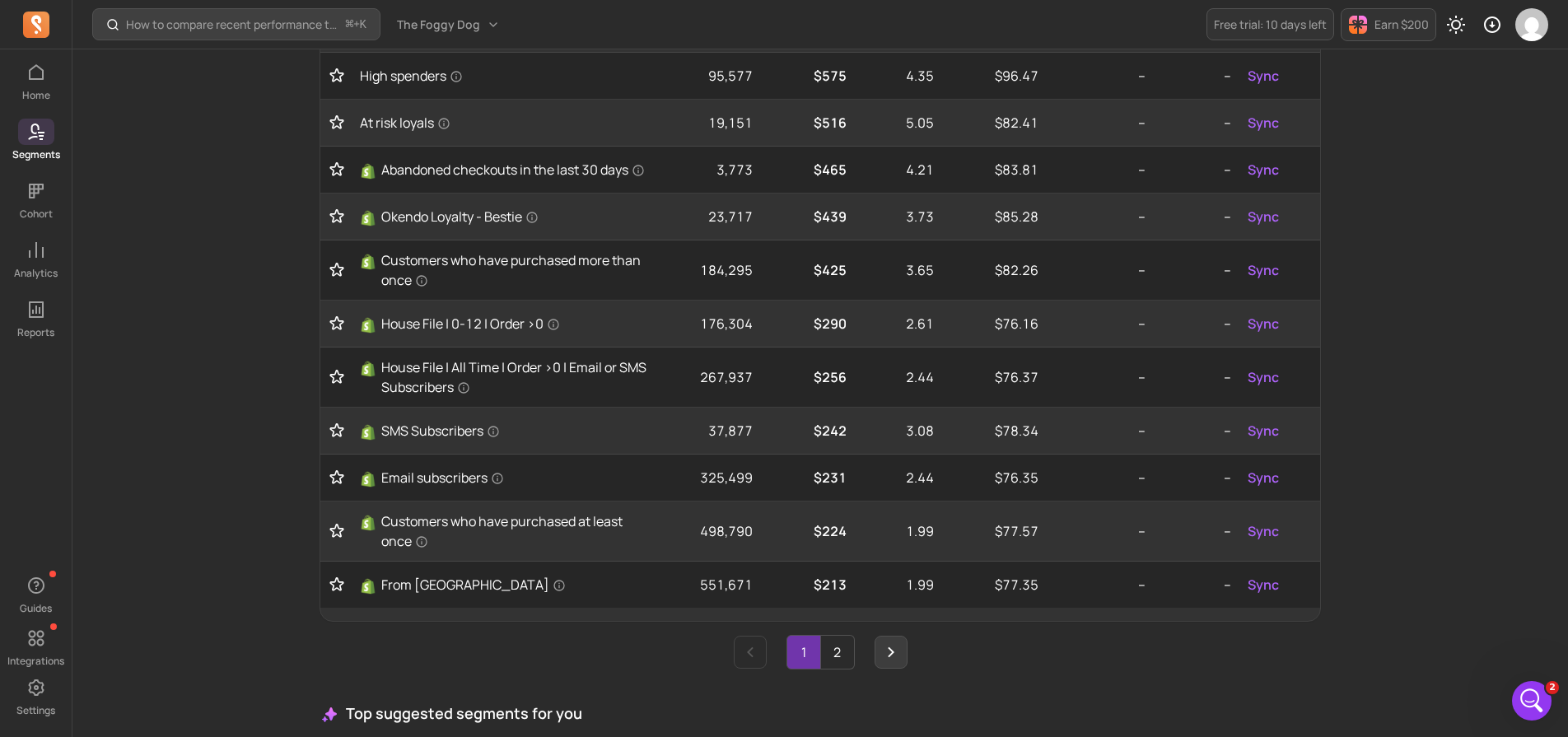
click at [901, 665] on link "Next page" at bounding box center [891, 652] width 33 height 33
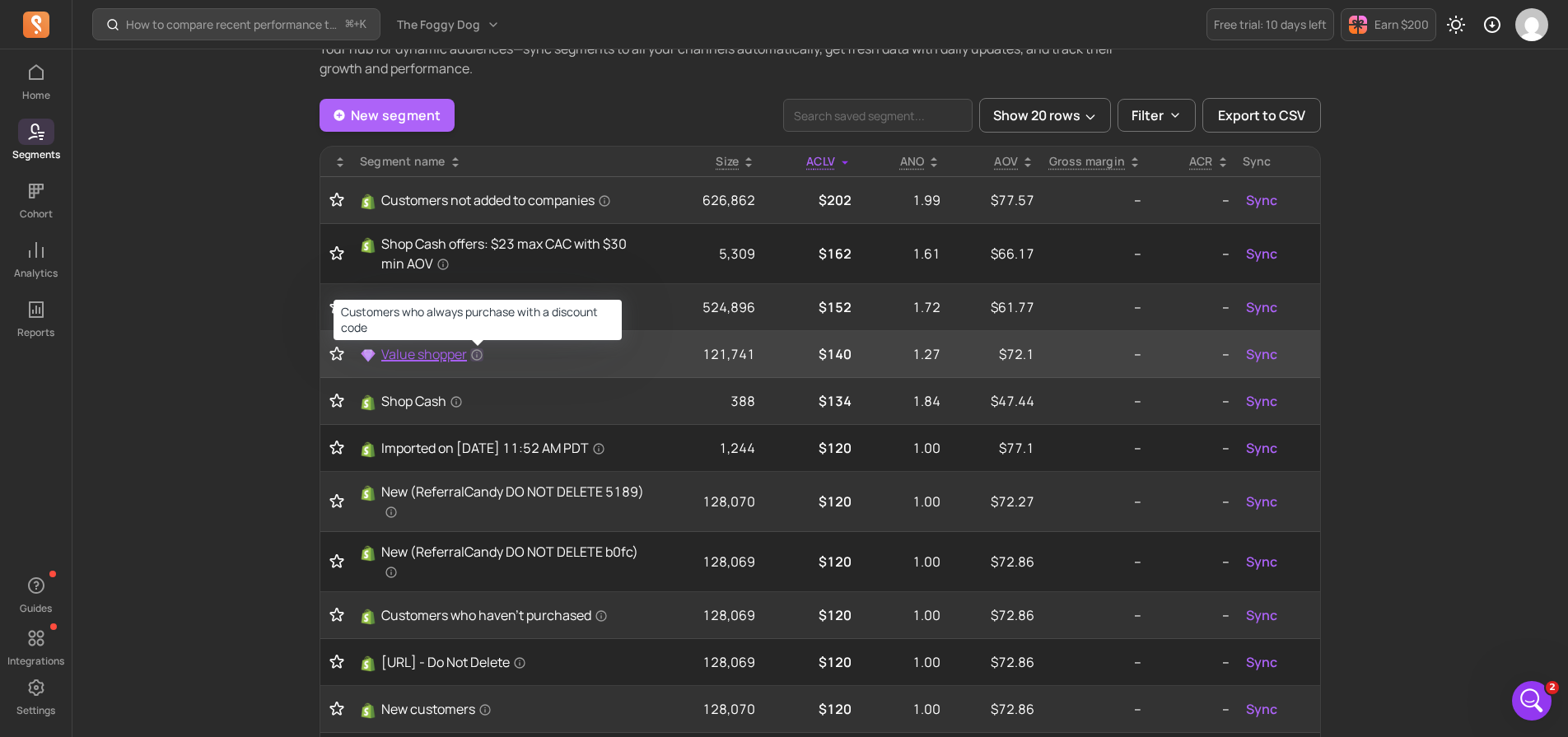
scroll to position [49, 0]
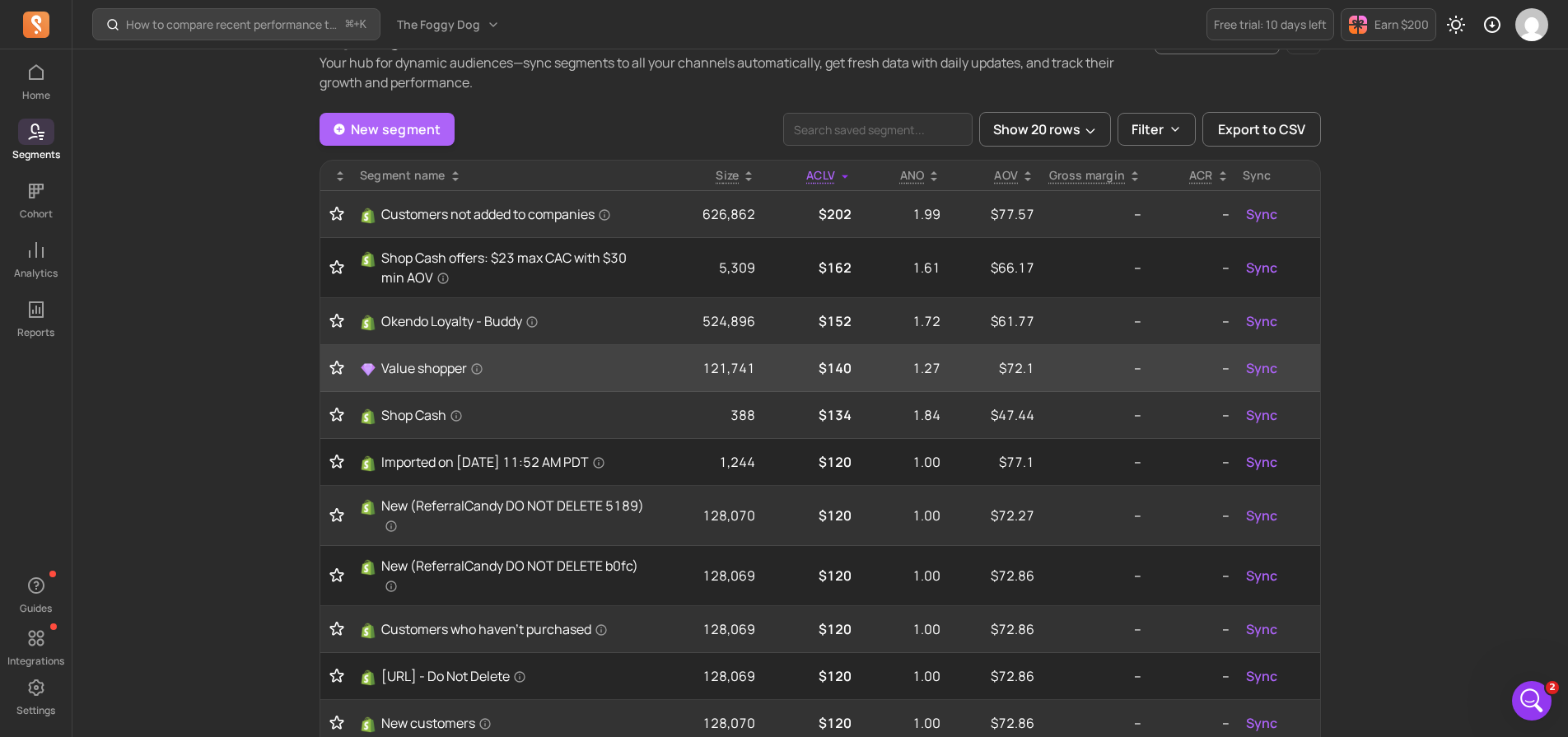
click at [340, 369] on icon "Toggle favorite" at bounding box center [336, 367] width 13 height 12
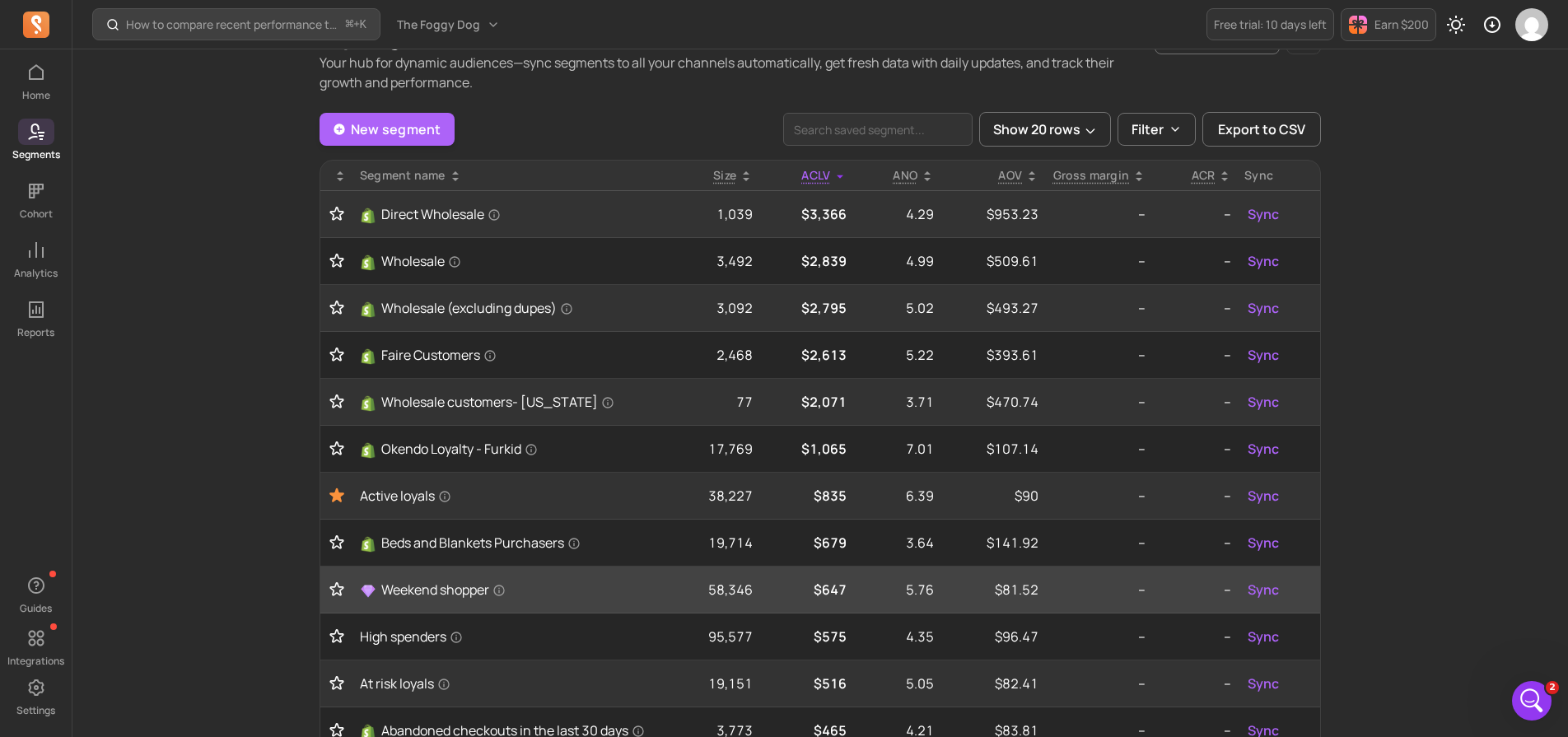
click at [337, 590] on icon "Toggle favorite" at bounding box center [336, 589] width 16 height 16
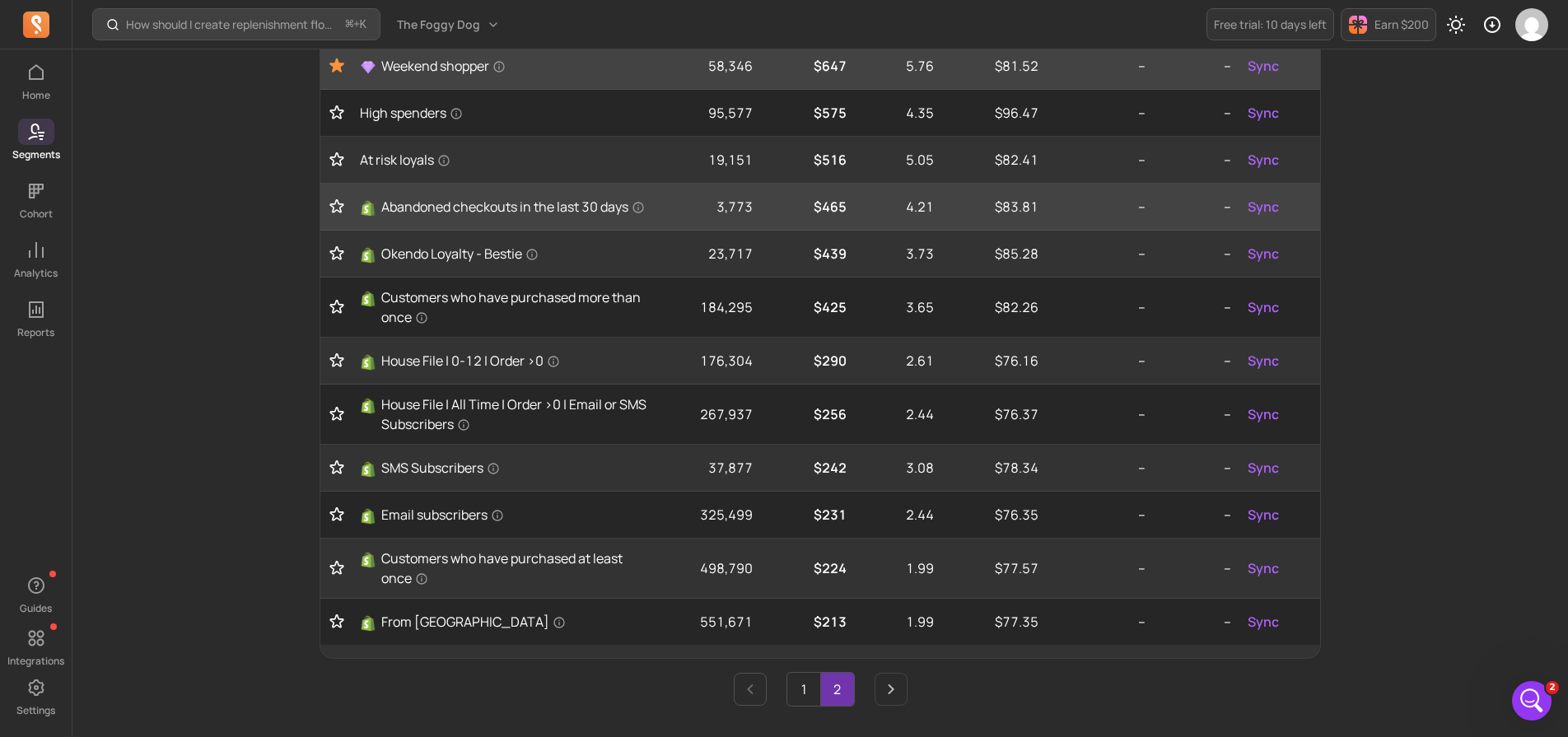
scroll to position [547, 0]
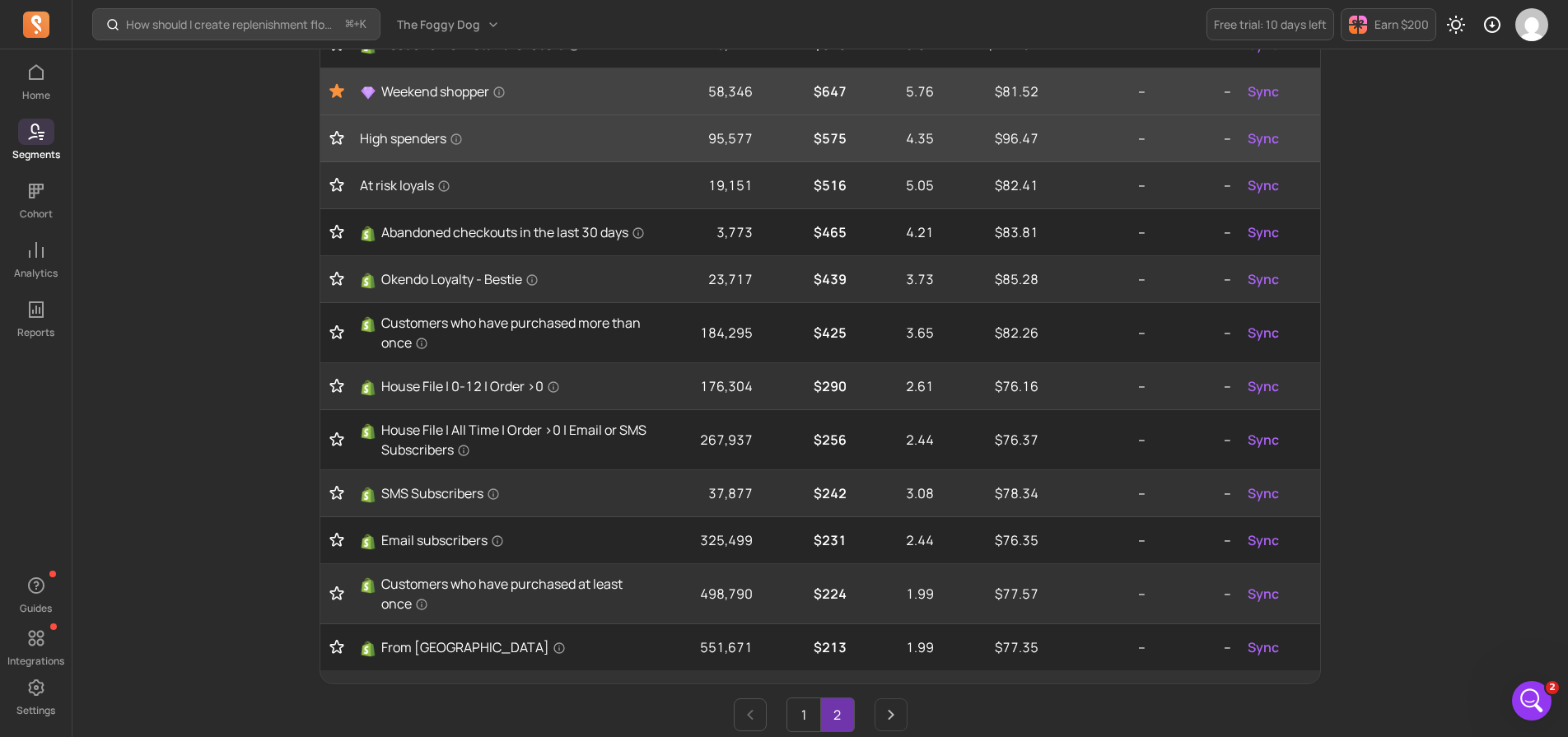
click at [334, 142] on icon "Toggle favorite" at bounding box center [336, 138] width 16 height 16
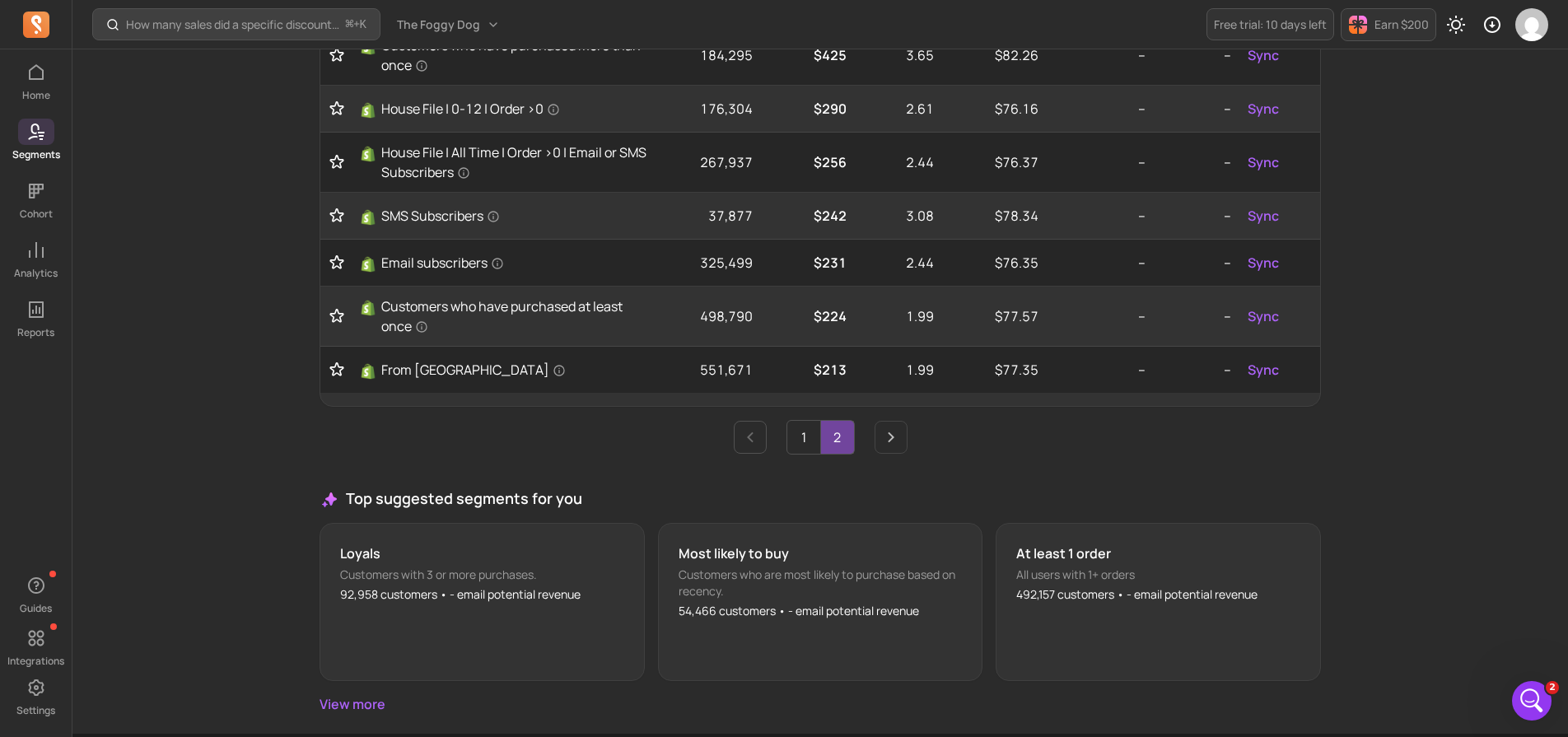
scroll to position [830, 0]
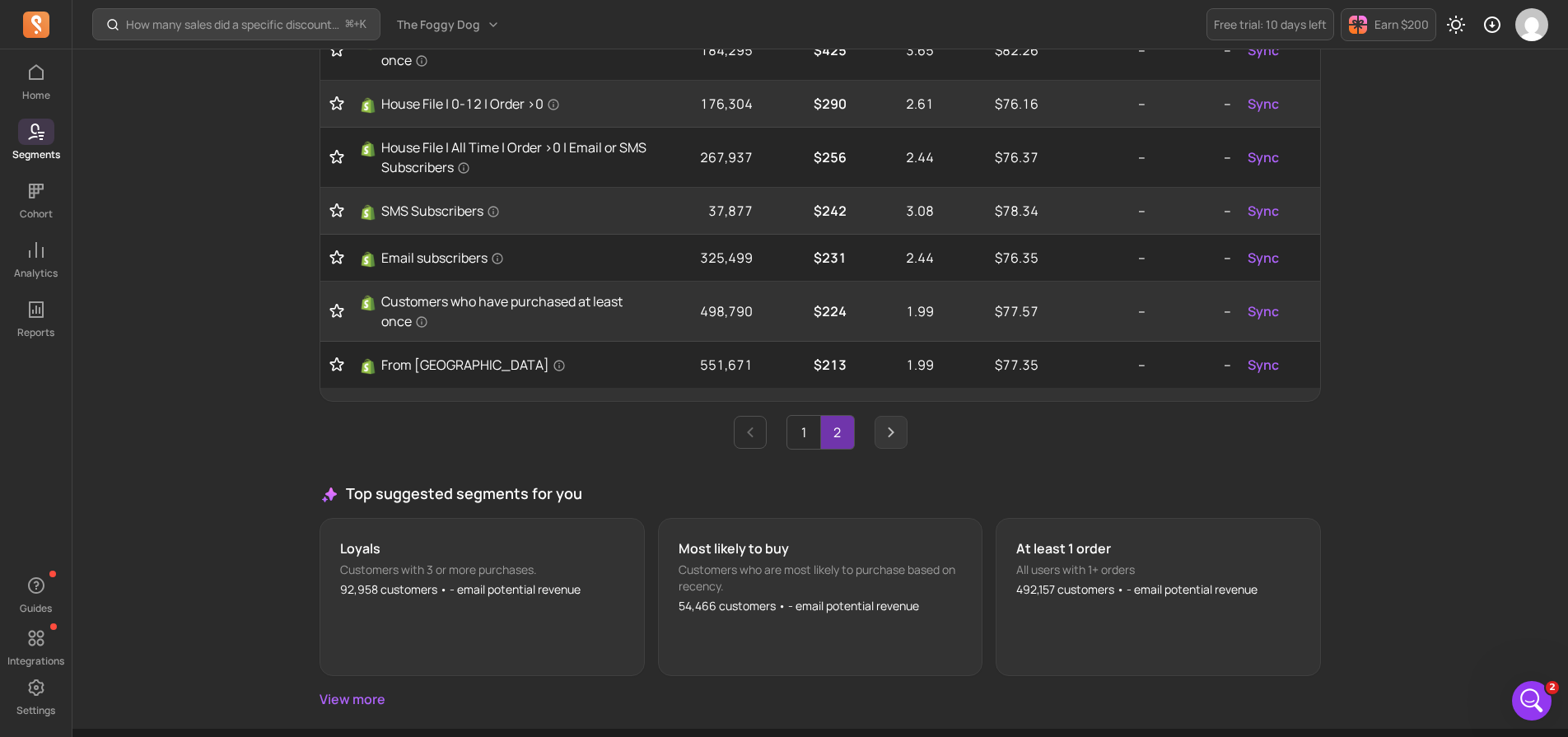
click at [891, 443] on icon "Next page" at bounding box center [891, 432] width 20 height 20
click at [839, 444] on link "2" at bounding box center [838, 432] width 33 height 33
click at [810, 445] on link "1" at bounding box center [804, 432] width 33 height 33
click at [811, 443] on link "1" at bounding box center [804, 432] width 33 height 33
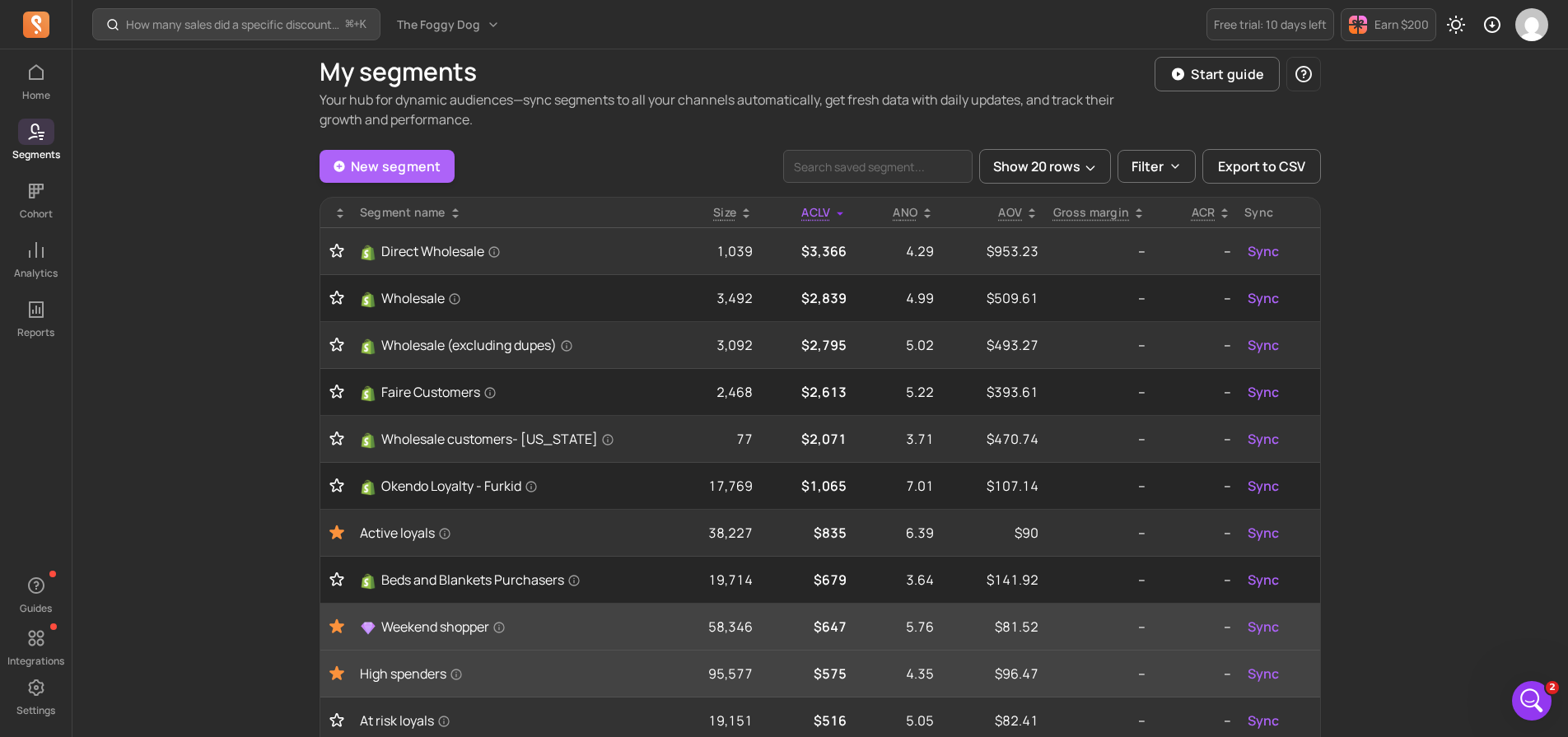
scroll to position [0, 0]
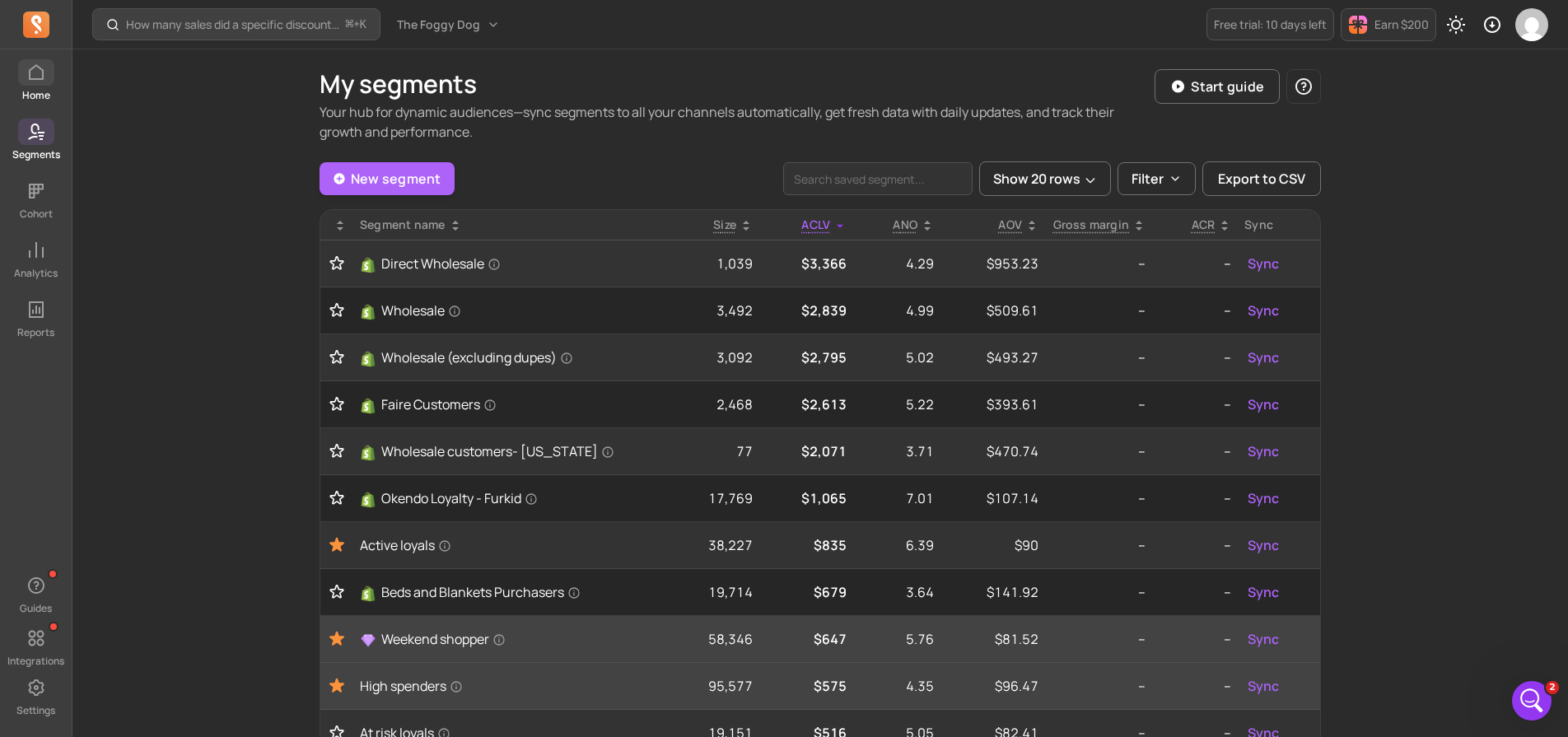
click at [30, 79] on icon at bounding box center [36, 72] width 15 height 16
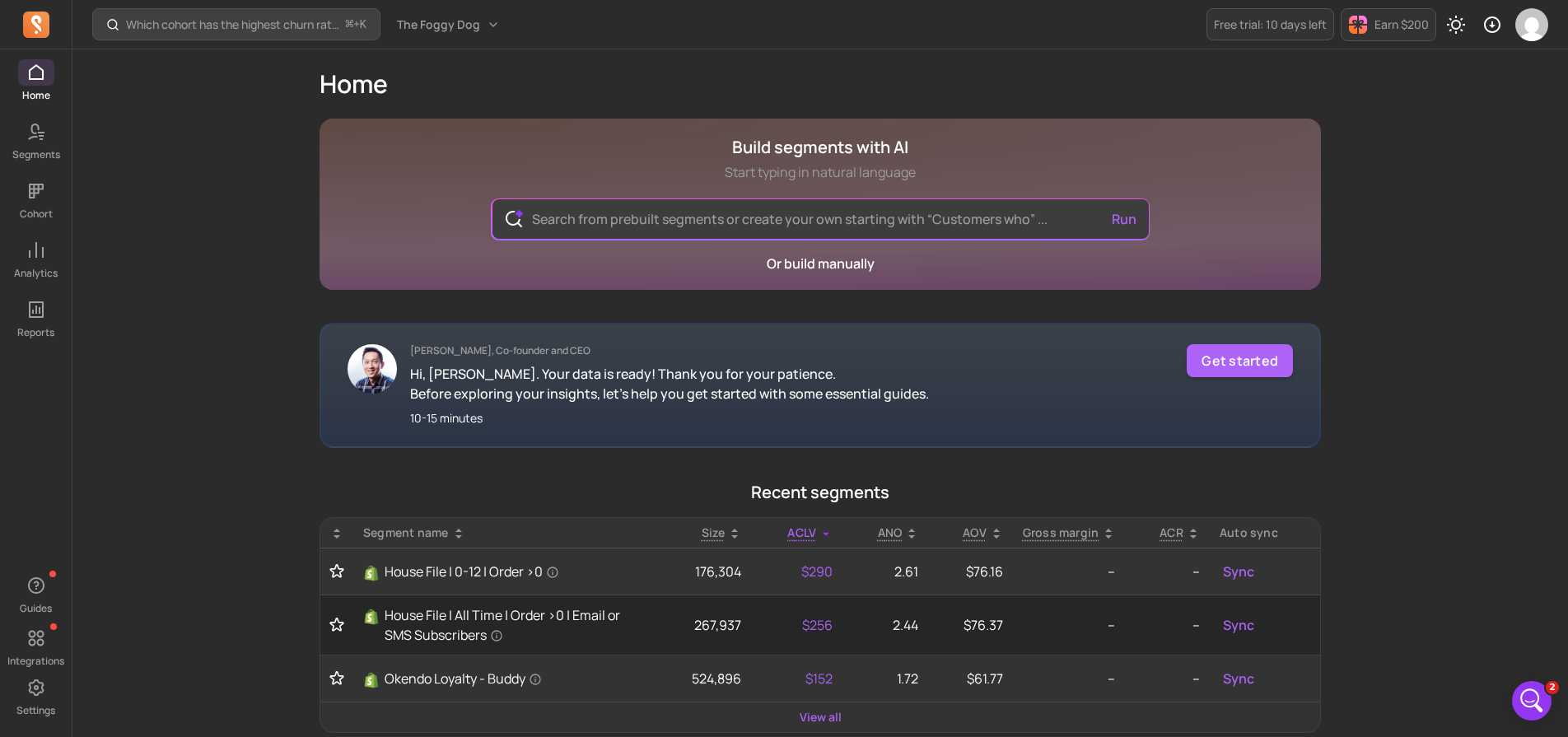
click at [810, 709] on link "View all" at bounding box center [820, 715] width 42 height 16
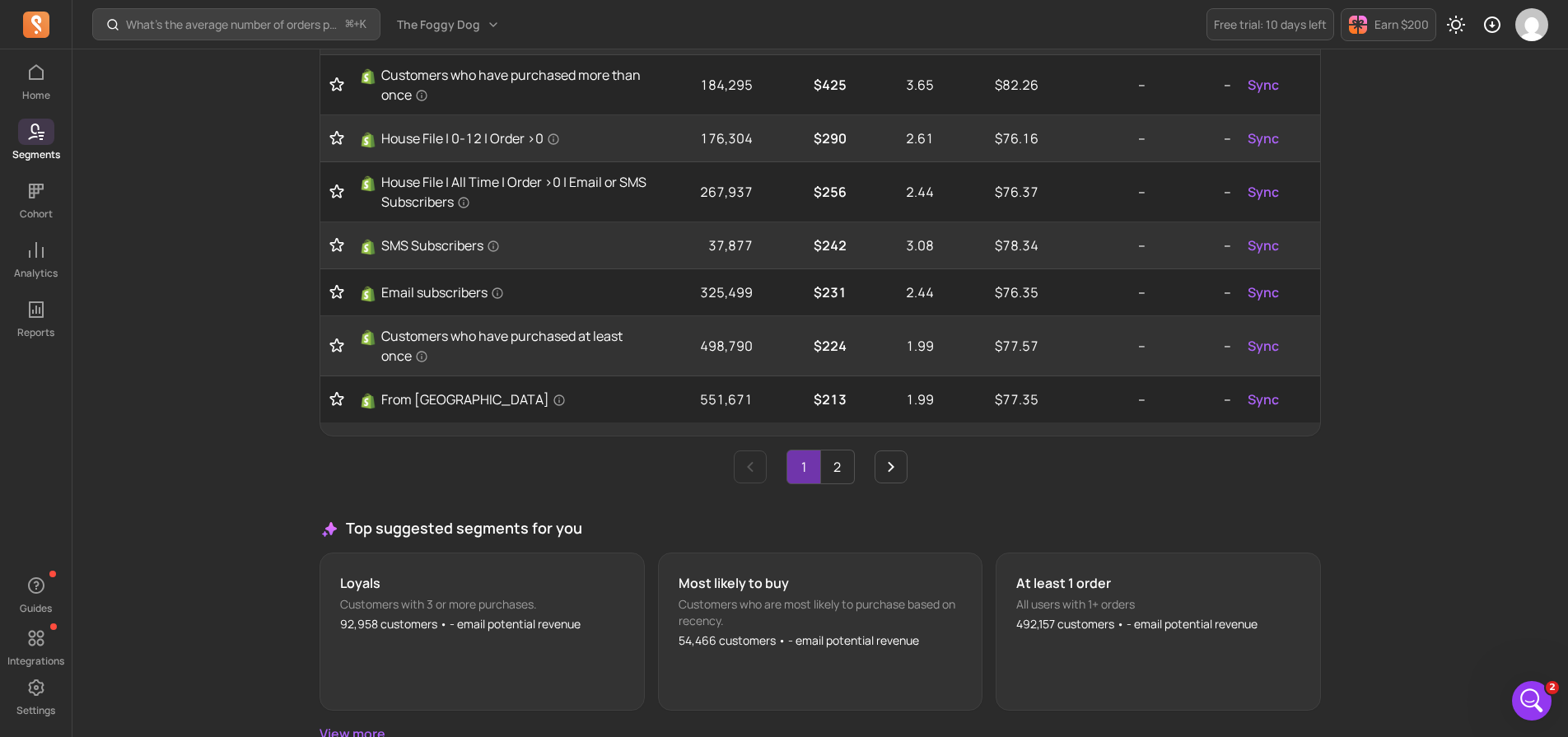
scroll to position [891, 0]
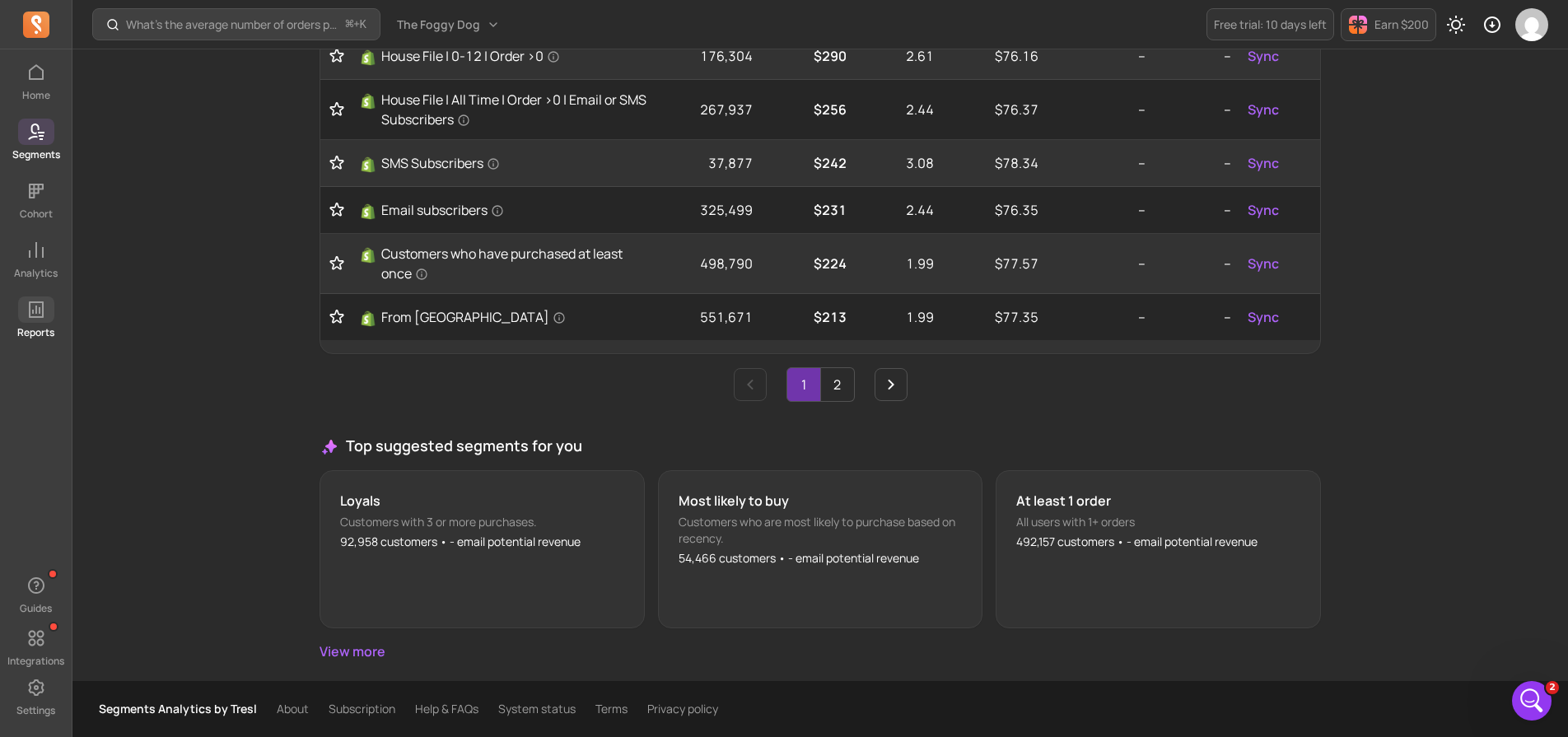
click at [34, 314] on icon at bounding box center [36, 309] width 20 height 20
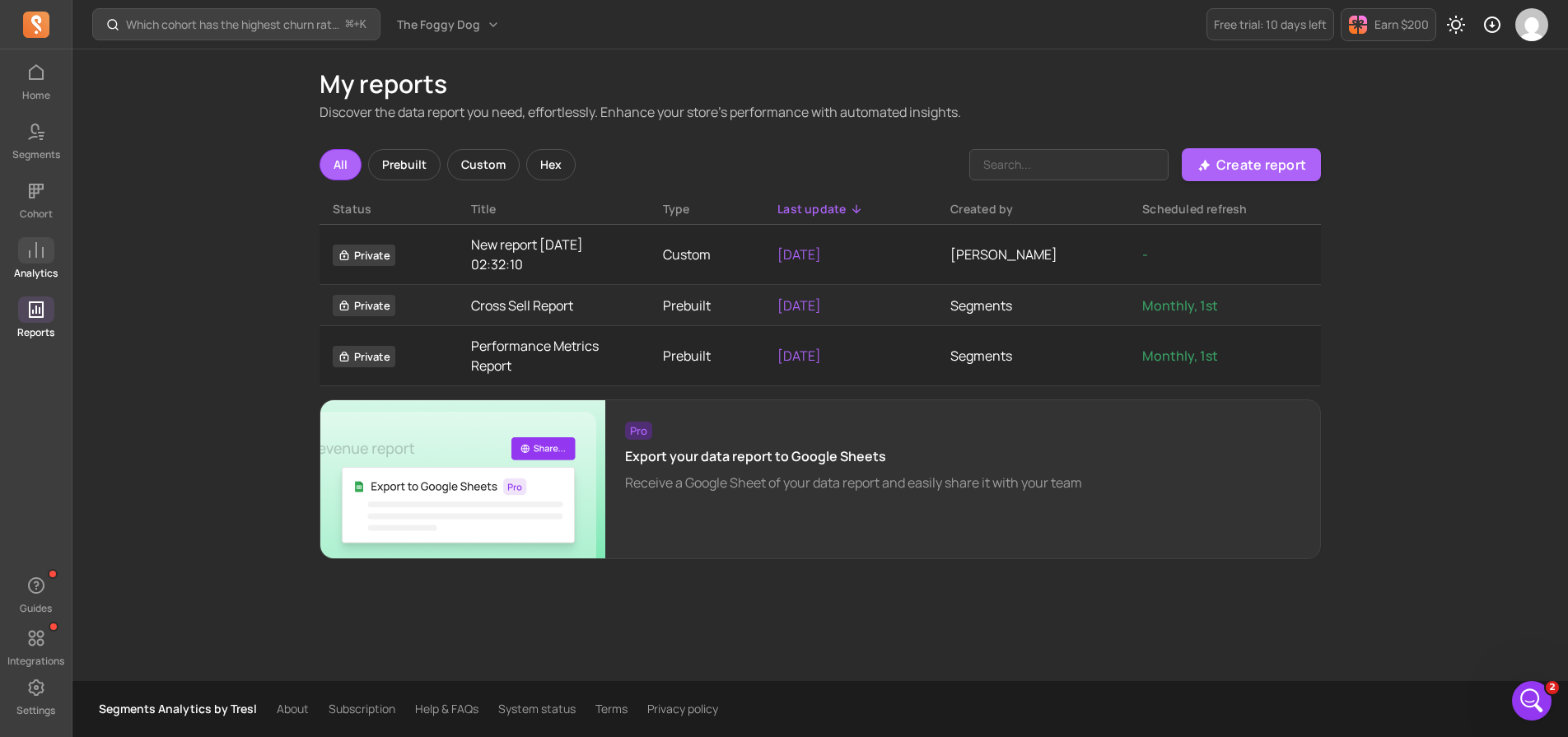
click at [47, 277] on p "Analytics" at bounding box center [36, 273] width 43 height 13
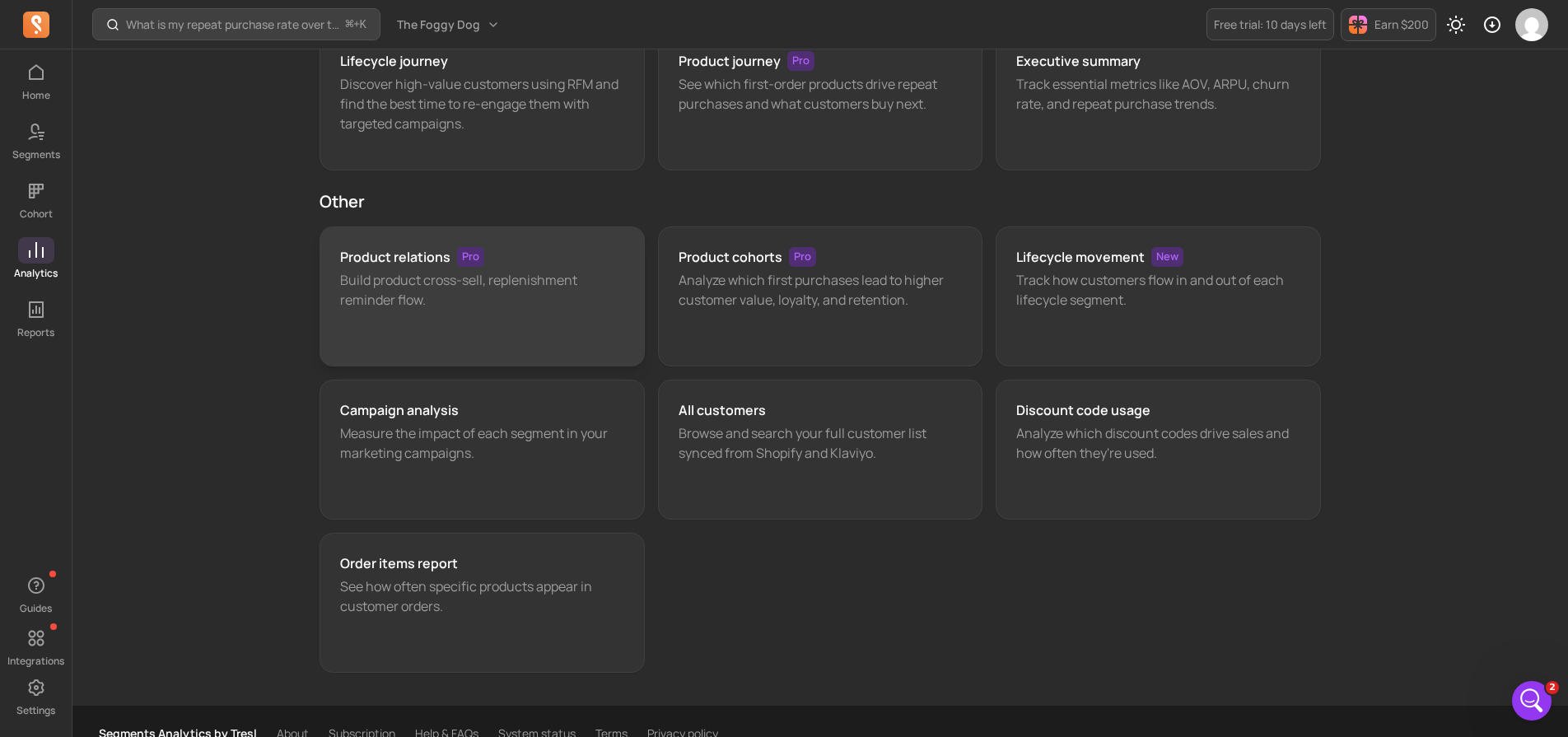
scroll to position [172, 0]
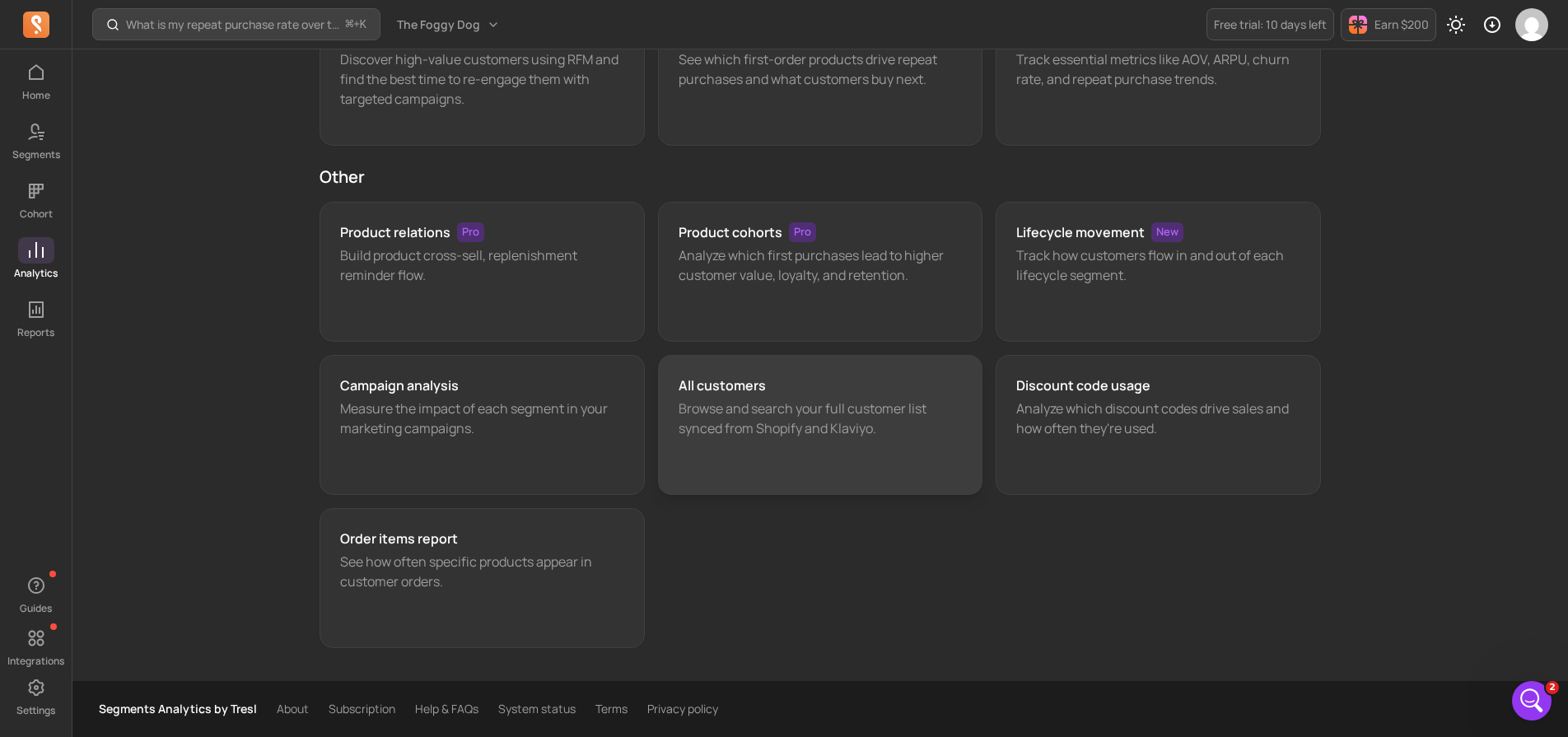
click at [840, 430] on p "Browse and search your full customer list synced from Shopify and Klaviyo." at bounding box center [821, 418] width 284 height 40
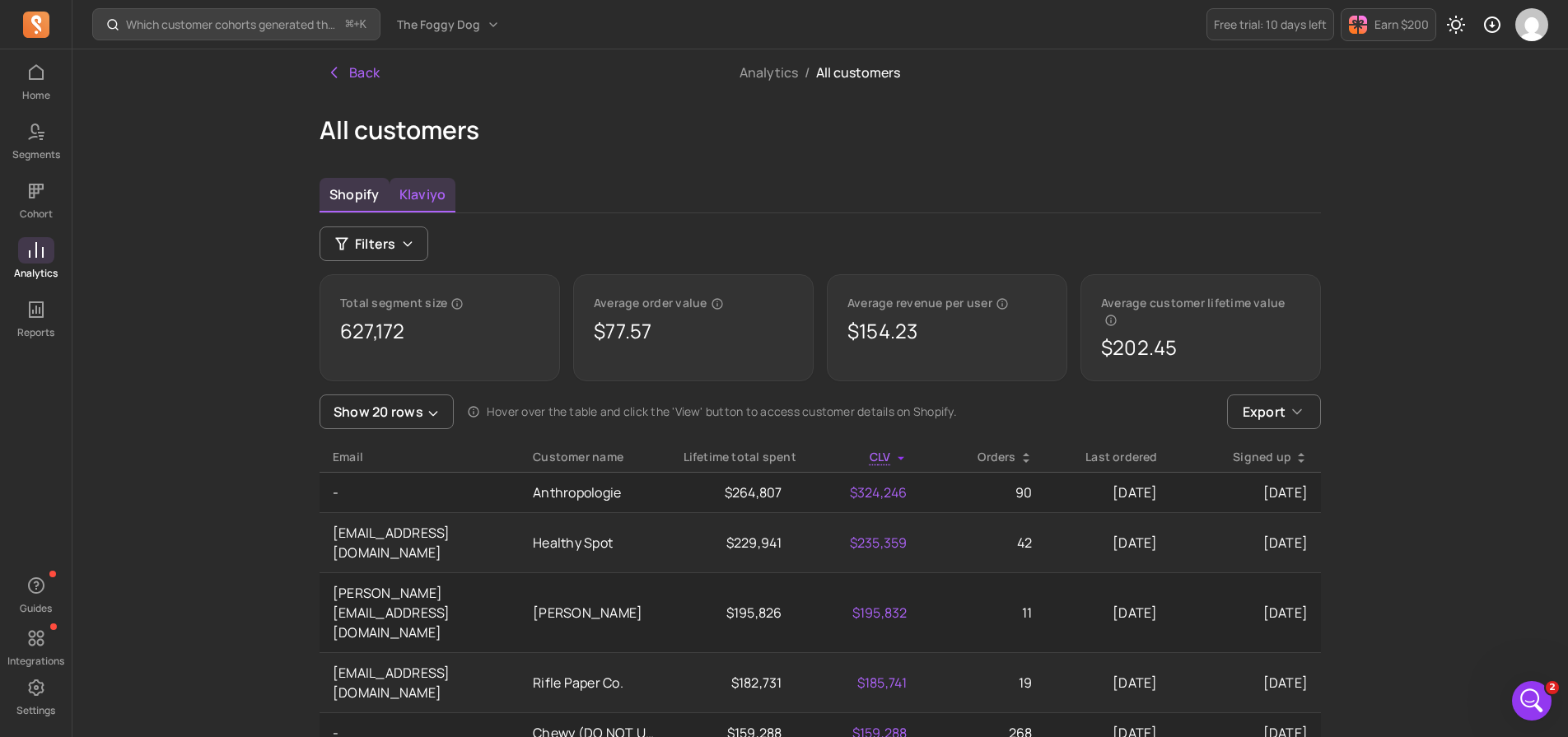
click at [407, 193] on button "Klaviyo" at bounding box center [423, 195] width 67 height 35
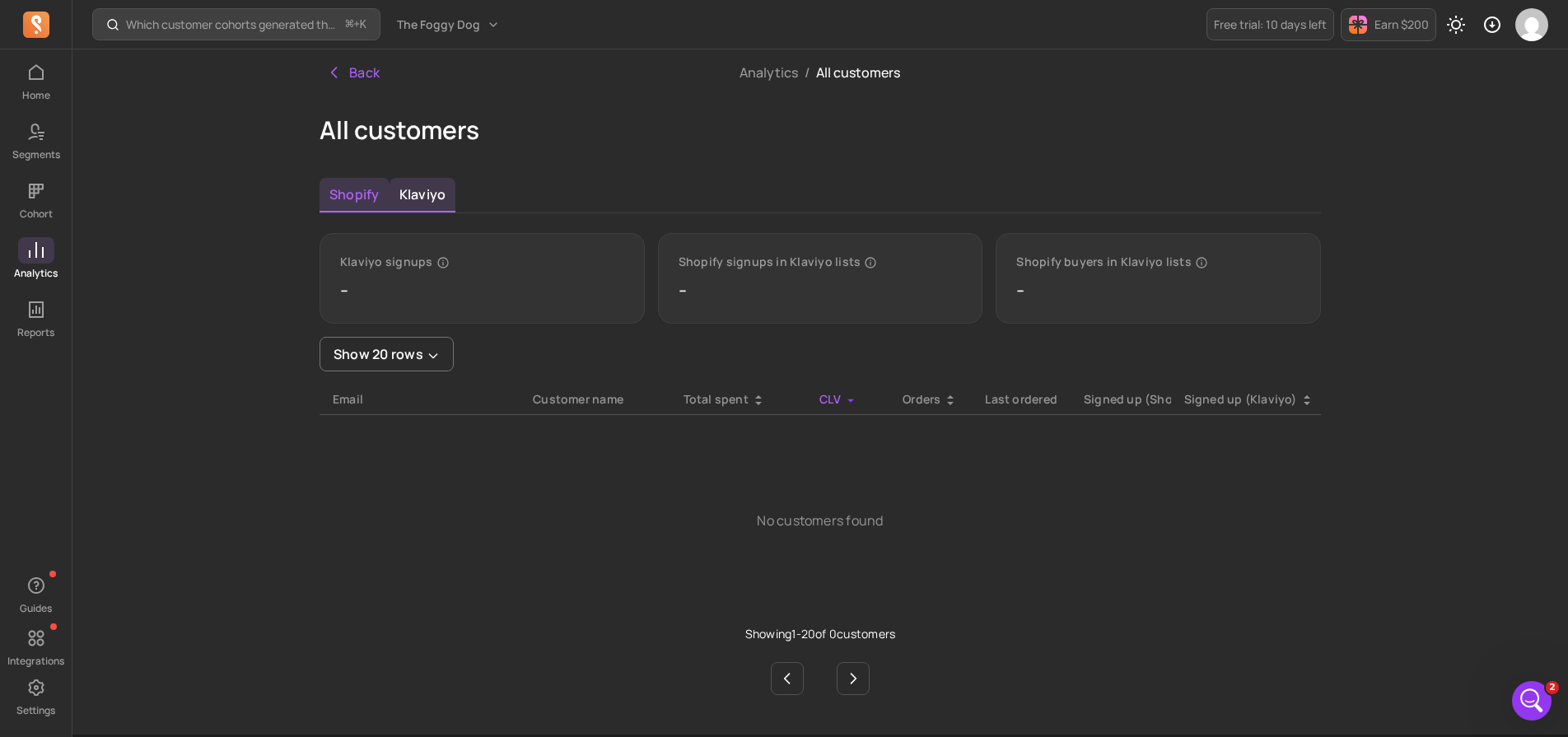
click at [347, 200] on button "Shopify" at bounding box center [354, 195] width 70 height 35
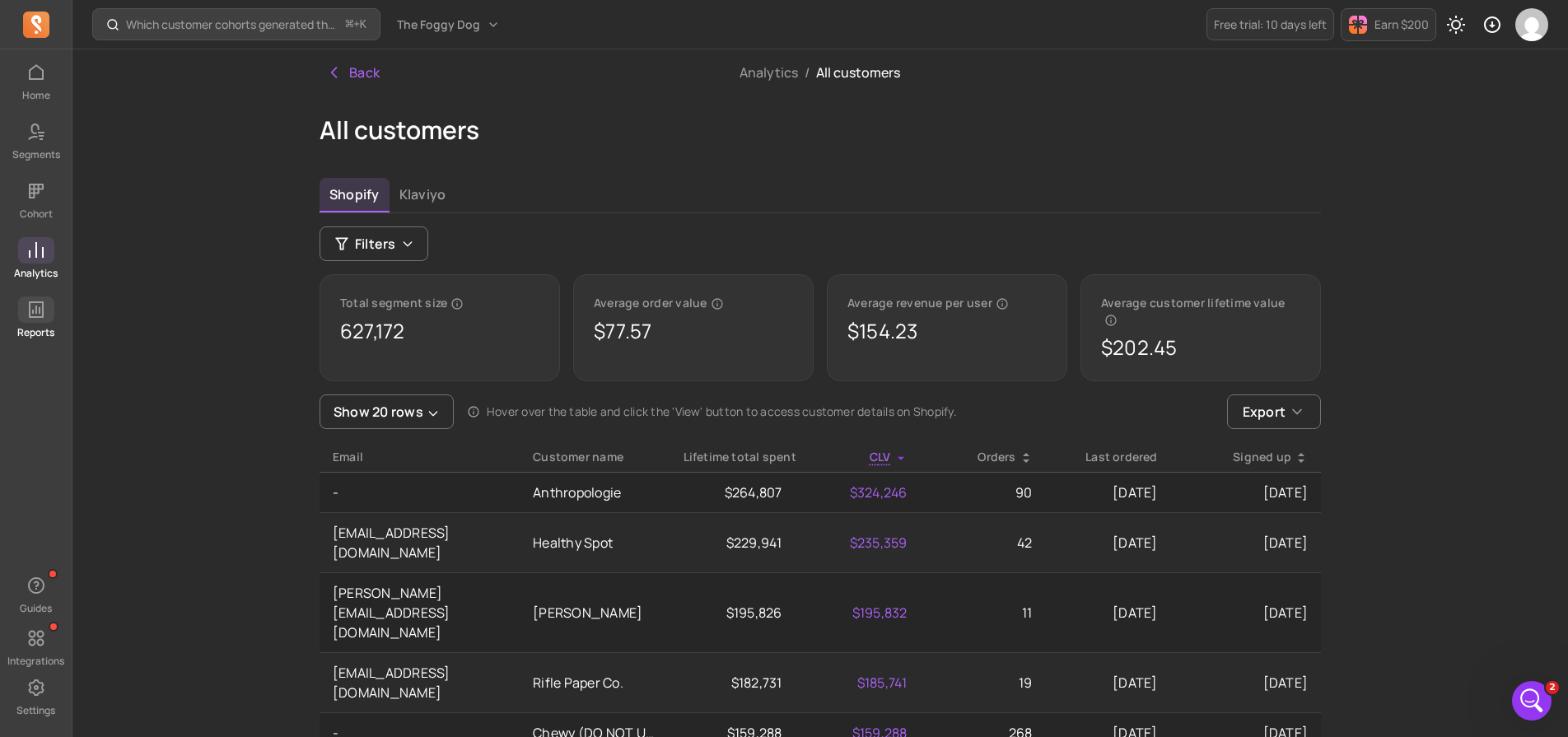
click at [22, 326] on p "Reports" at bounding box center [36, 333] width 37 height 13
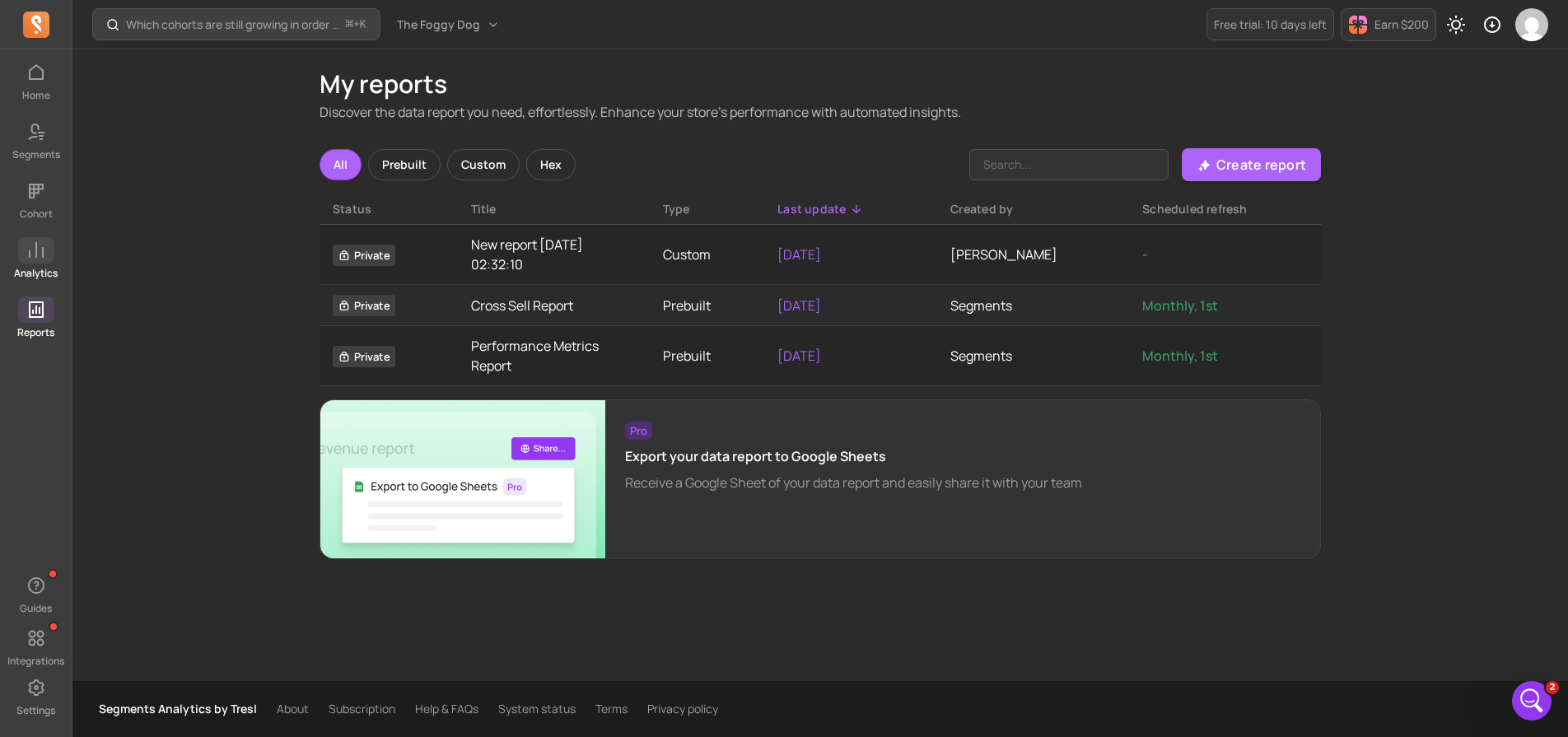
click at [30, 267] on p "Analytics" at bounding box center [36, 273] width 43 height 13
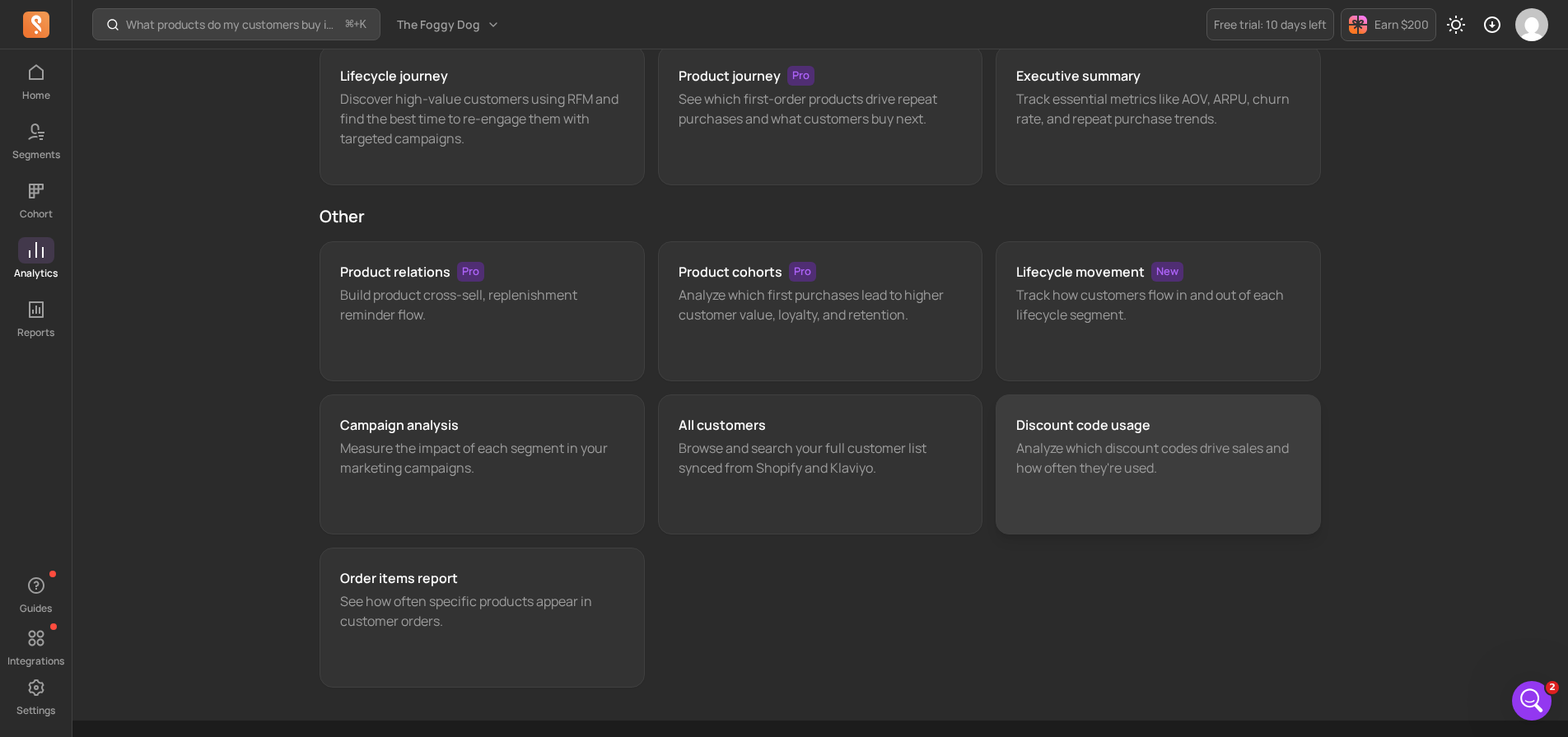
scroll to position [172, 0]
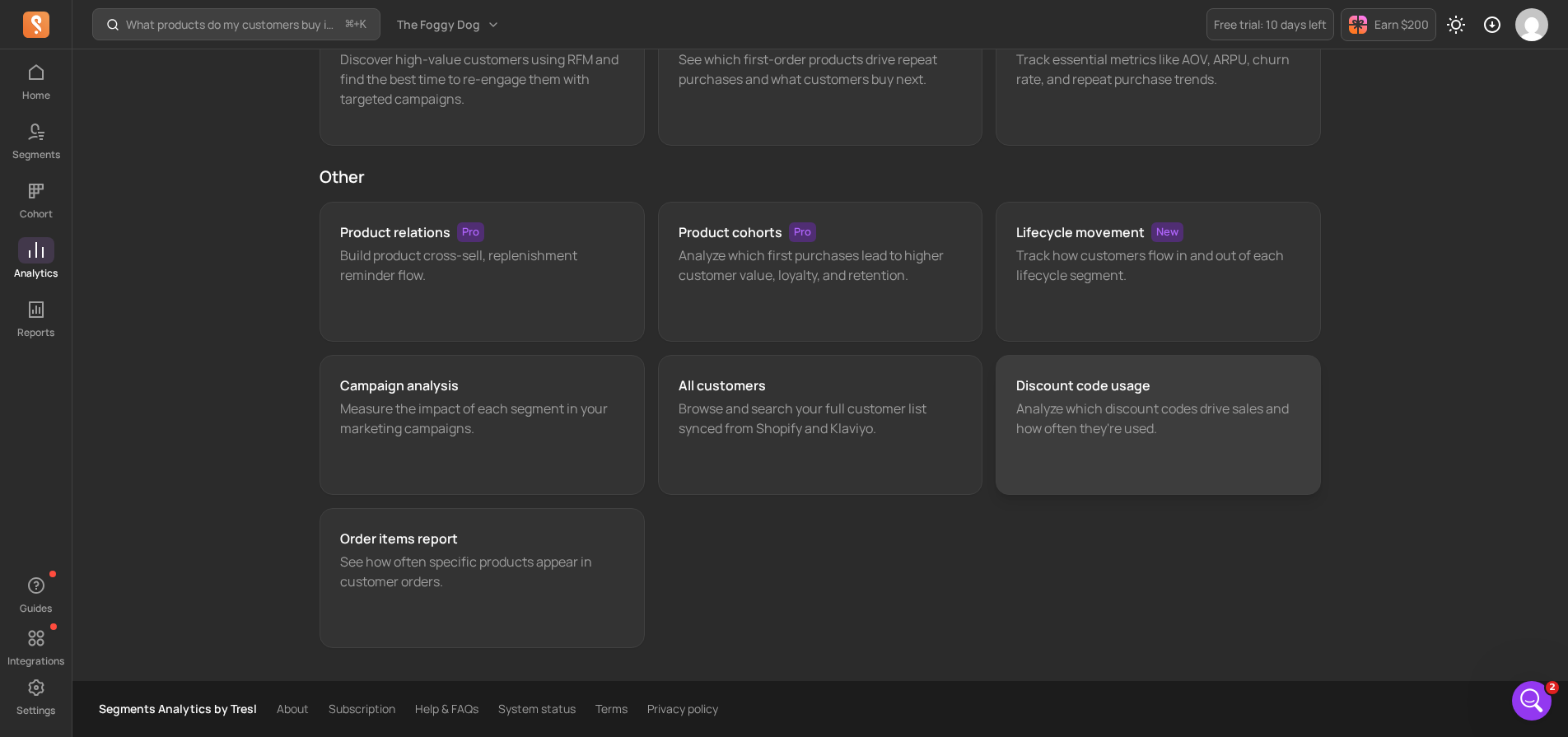
click at [1098, 439] on div "Discount code usage Analyze which discount codes drive sales and how often they…" at bounding box center [1159, 425] width 326 height 140
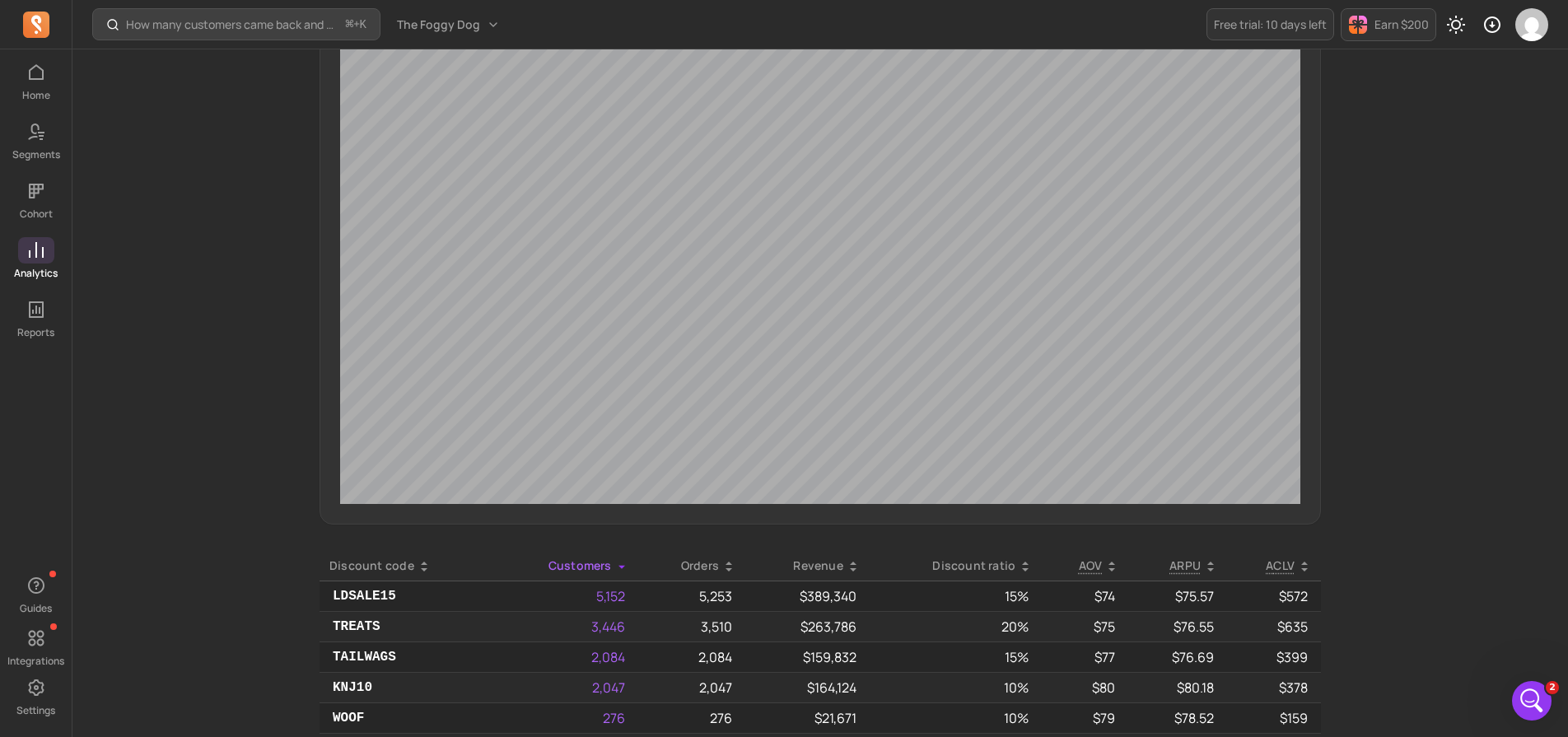
scroll to position [989, 0]
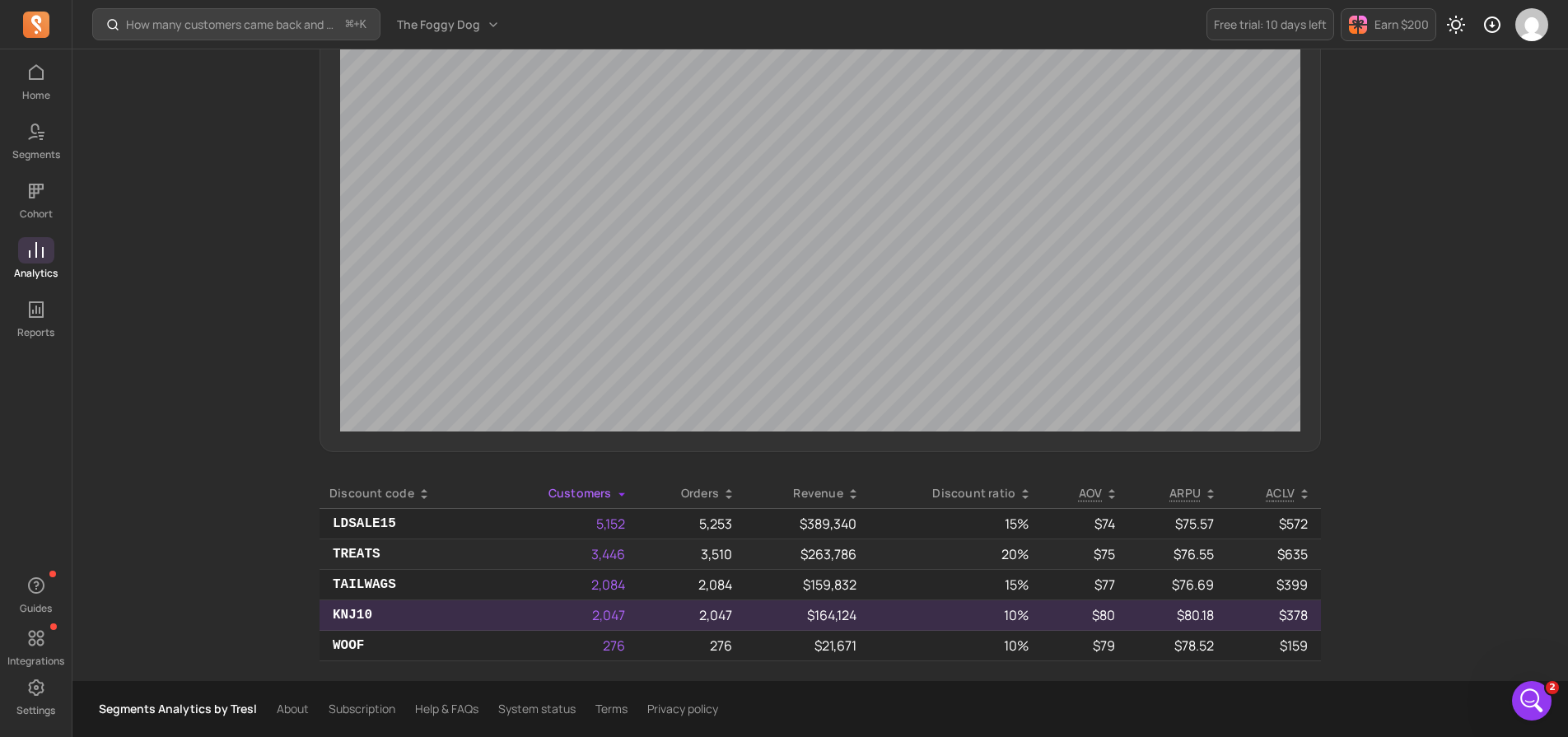
click at [337, 611] on p "KNJ10" at bounding box center [406, 615] width 148 height 20
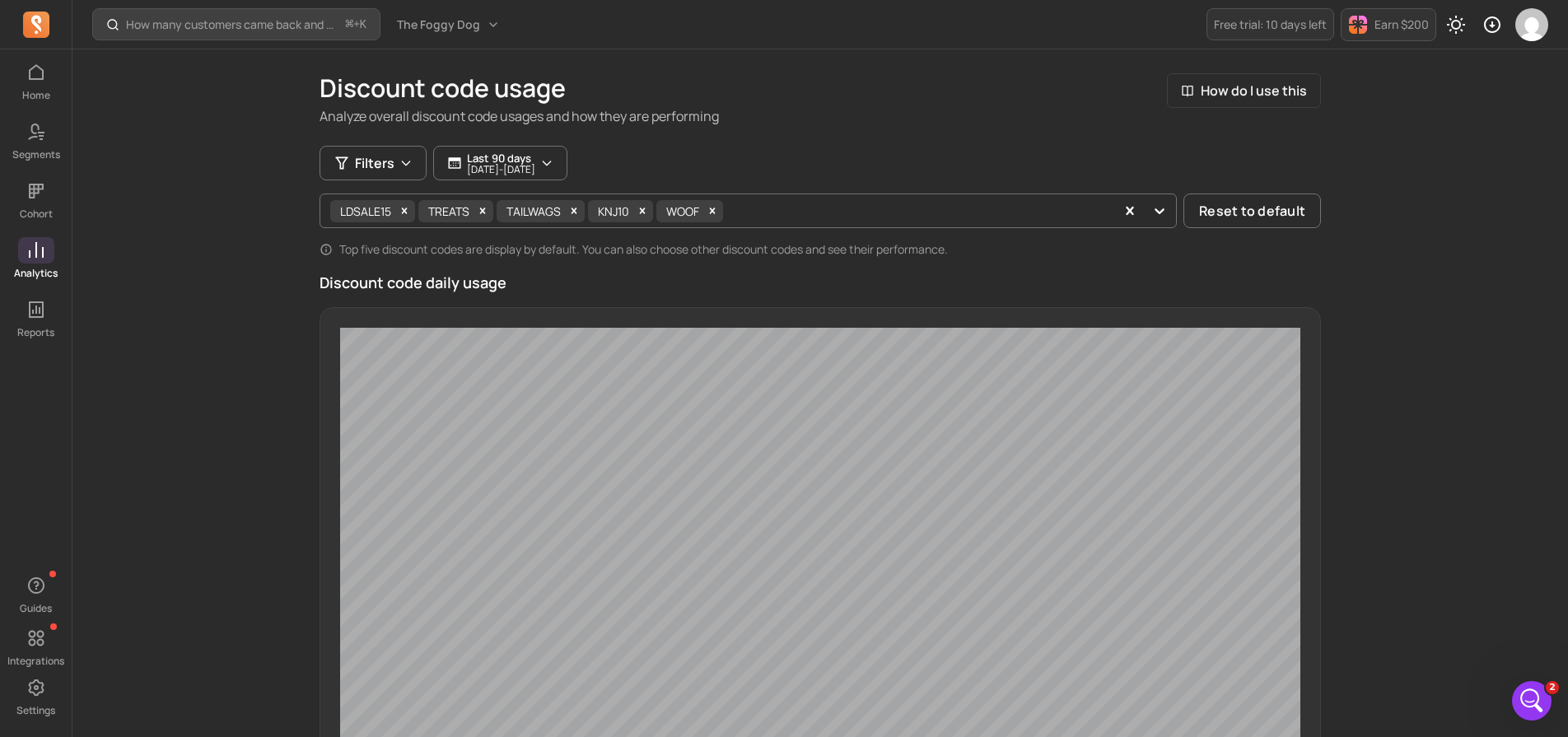
scroll to position [0, 0]
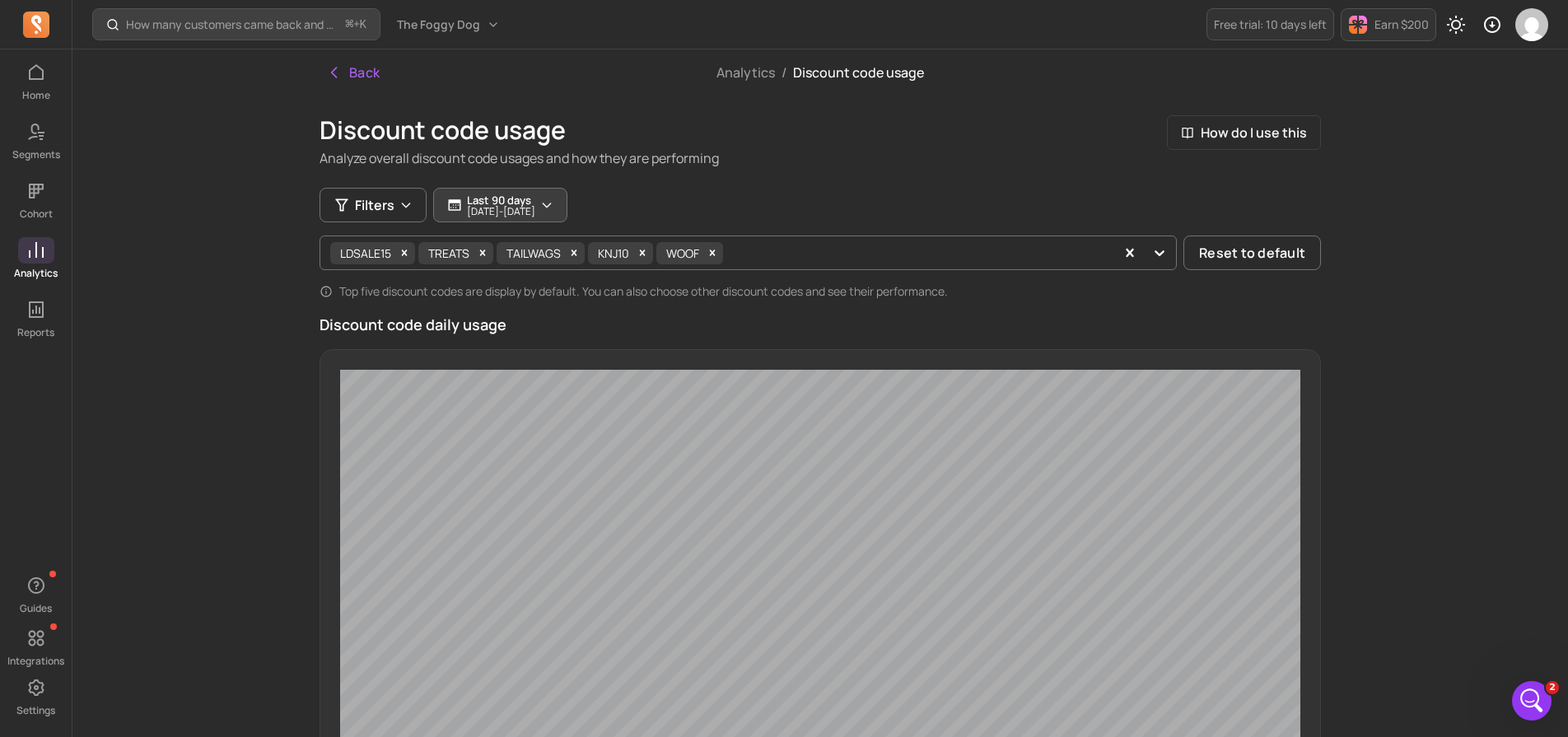
click at [473, 198] on p "Last 90 days" at bounding box center [501, 199] width 68 height 13
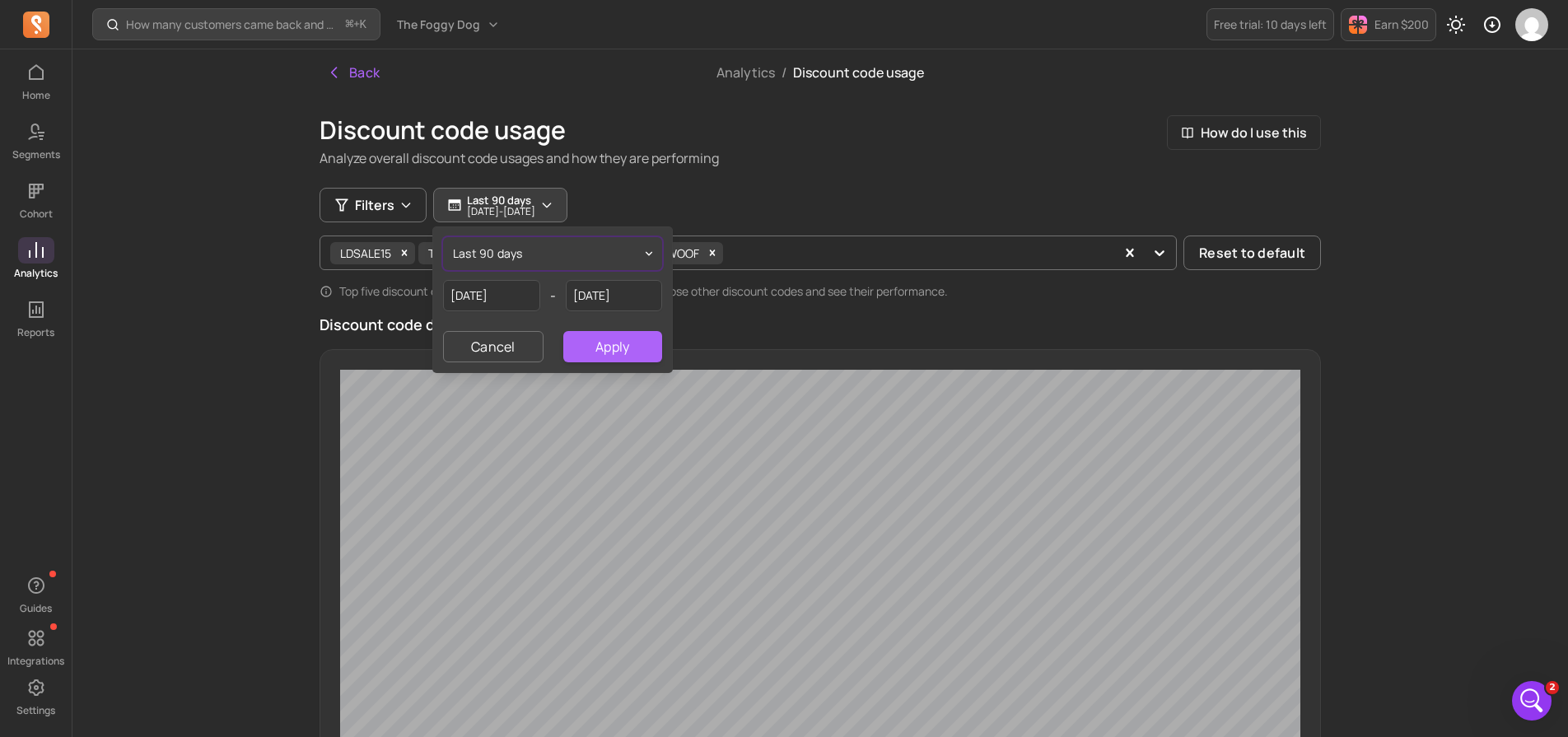
click at [504, 250] on span "last 90 days" at bounding box center [488, 253] width 70 height 16
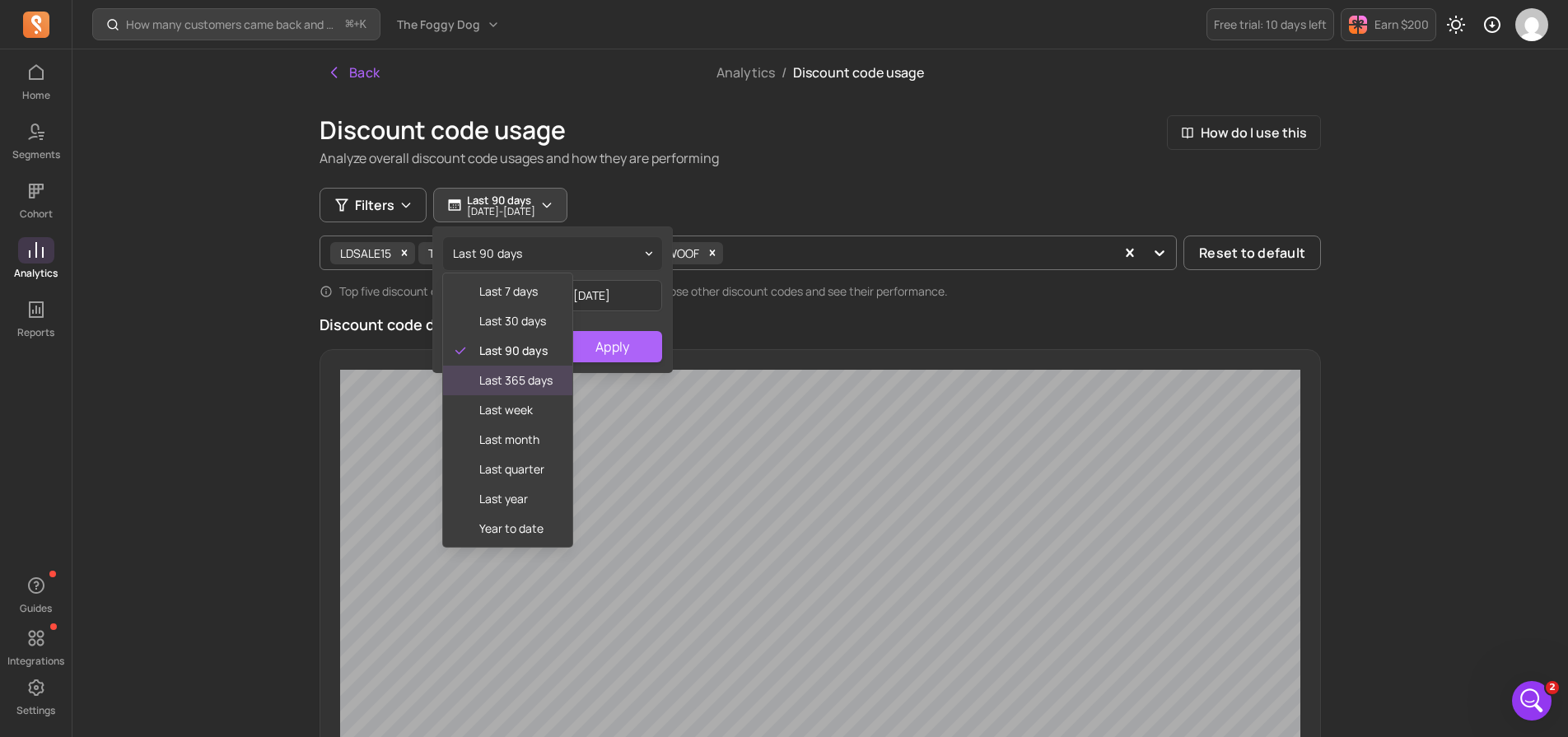
click at [503, 378] on span "last 365 days" at bounding box center [515, 380] width 74 height 16
type input "[DATE]"
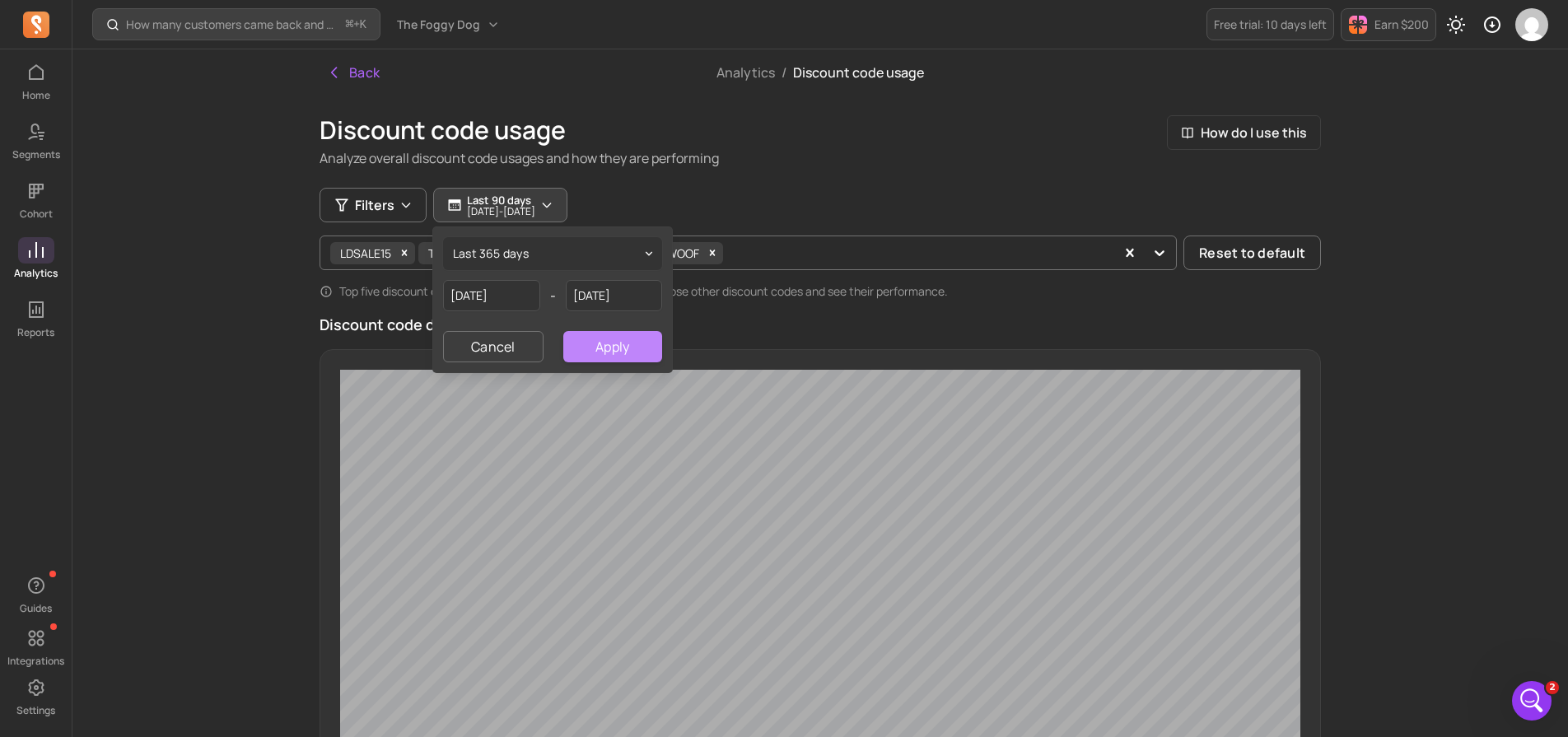
click at [606, 339] on button "Apply" at bounding box center [612, 346] width 99 height 31
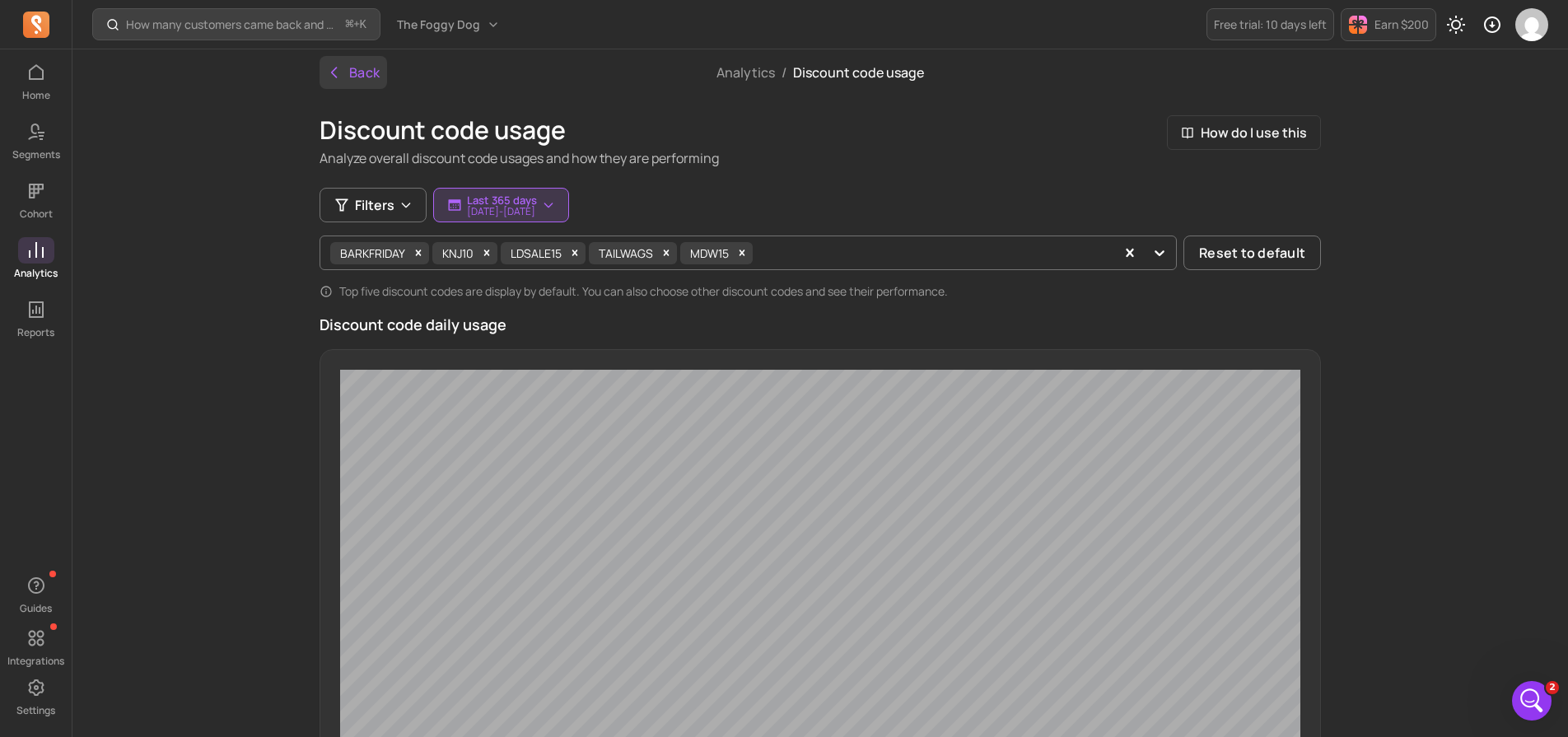
click at [362, 72] on button "Back" at bounding box center [353, 73] width 68 height 33
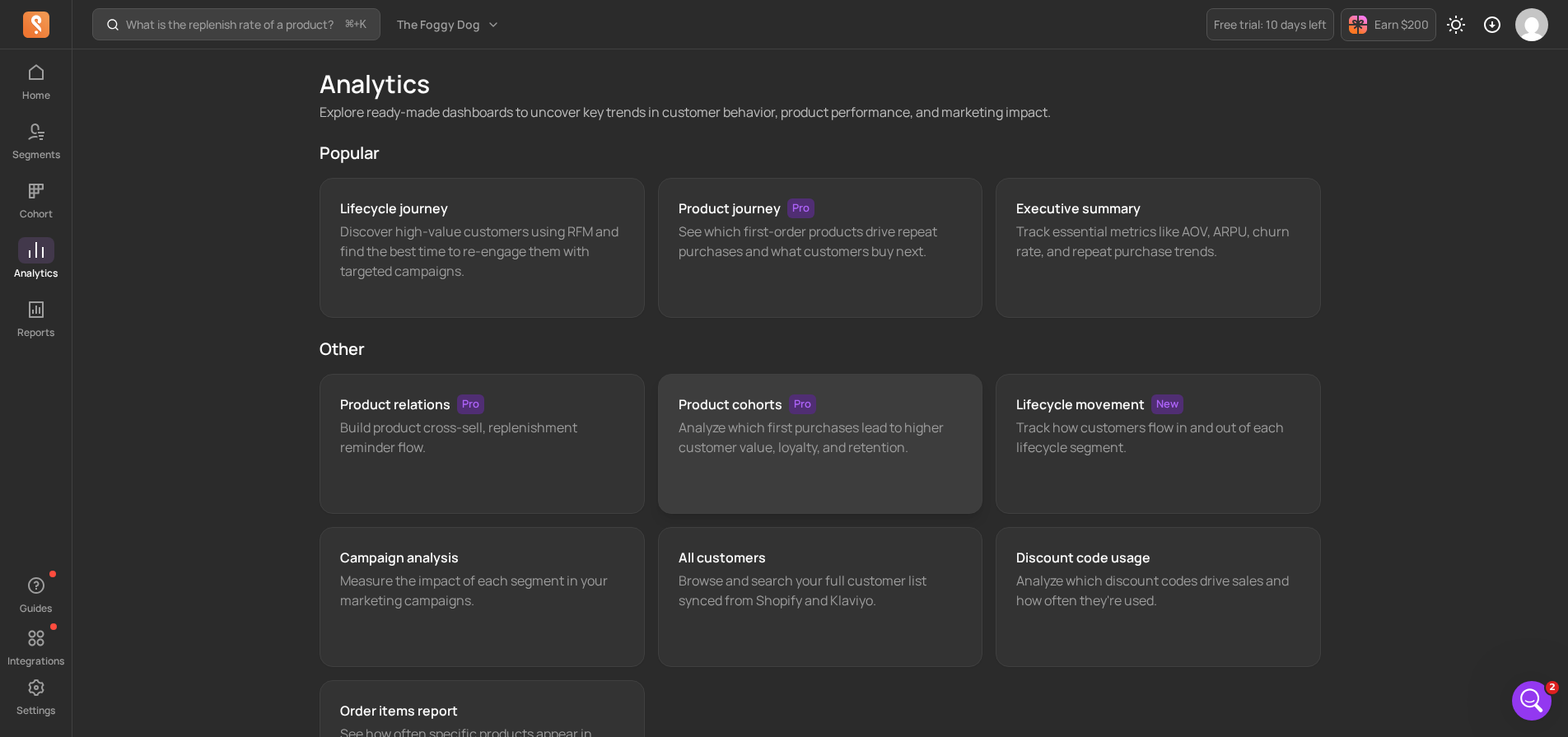
scroll to position [172, 0]
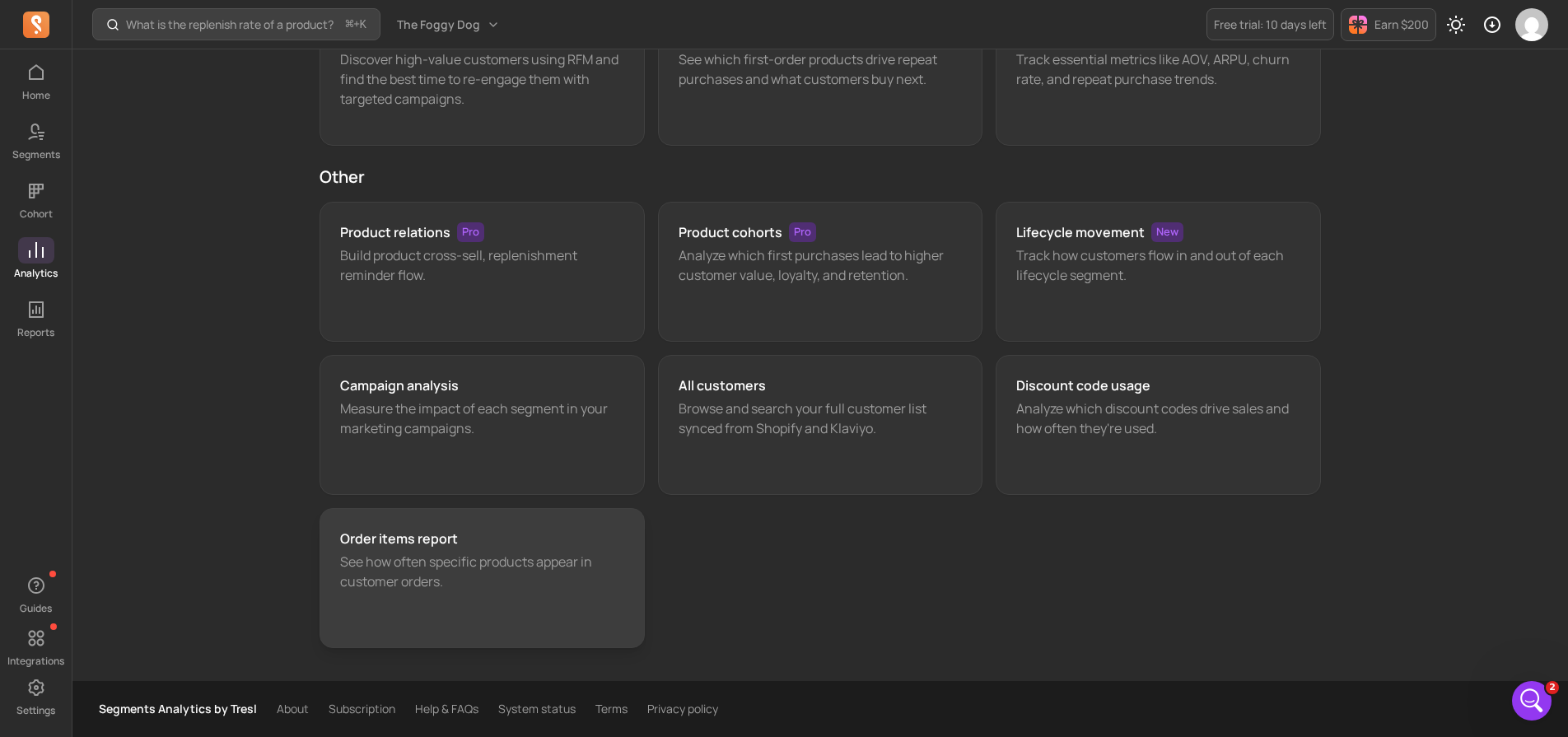
click at [496, 520] on div "Order items report See how often specific products appear in customer orders." at bounding box center [483, 579] width 326 height 140
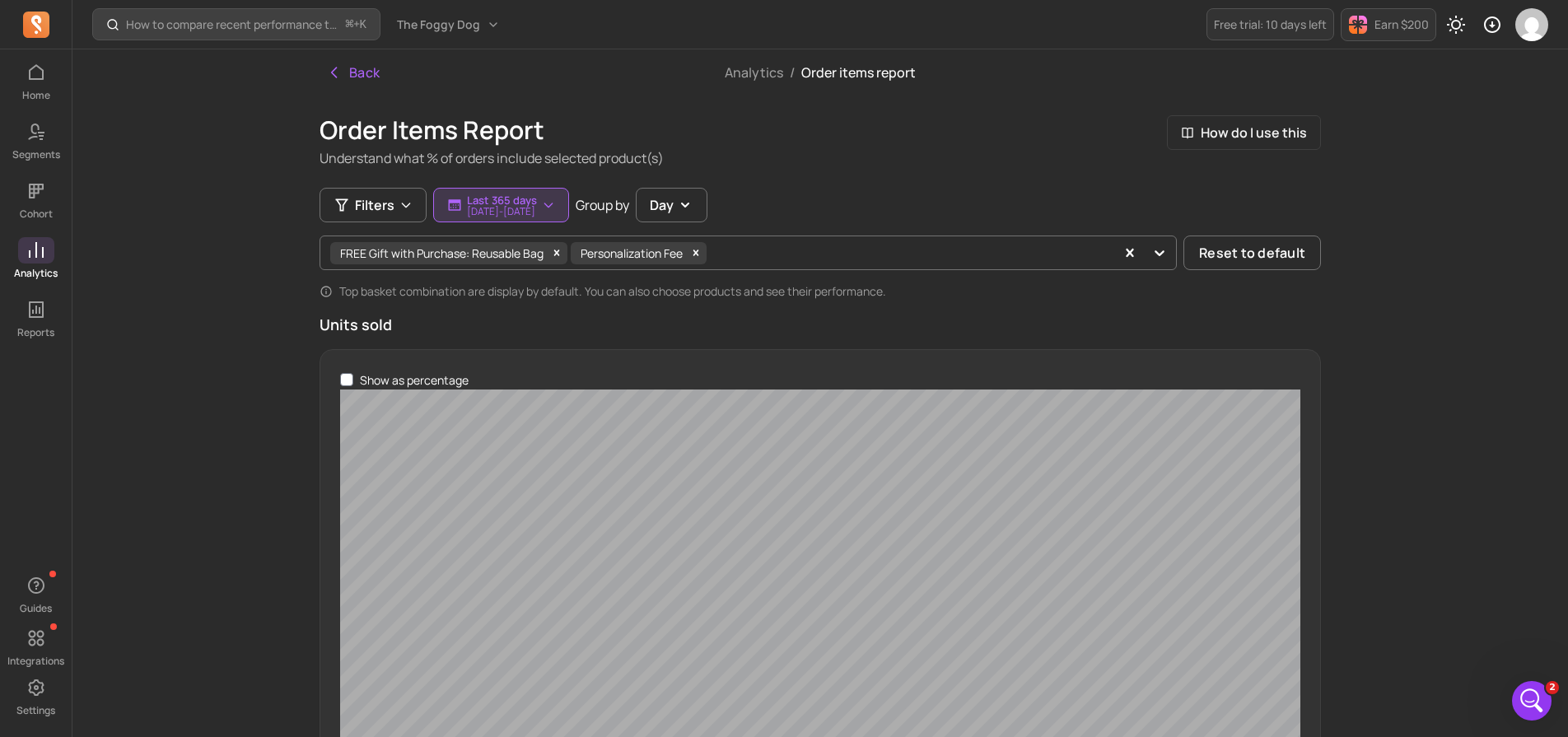
click at [255, 465] on div "How to compare recent performance to last year or last month? ⌘ + K The Foggy D…" at bounding box center [820, 730] width 1496 height 1460
click at [256, 324] on div "How to compare recent performance to last year or last month? ⌘ + K The Foggy D…" at bounding box center [820, 730] width 1496 height 1460
click at [560, 255] on icon "Remove FREE Gift with Purchase: Reusable Bag" at bounding box center [557, 252] width 6 height 6
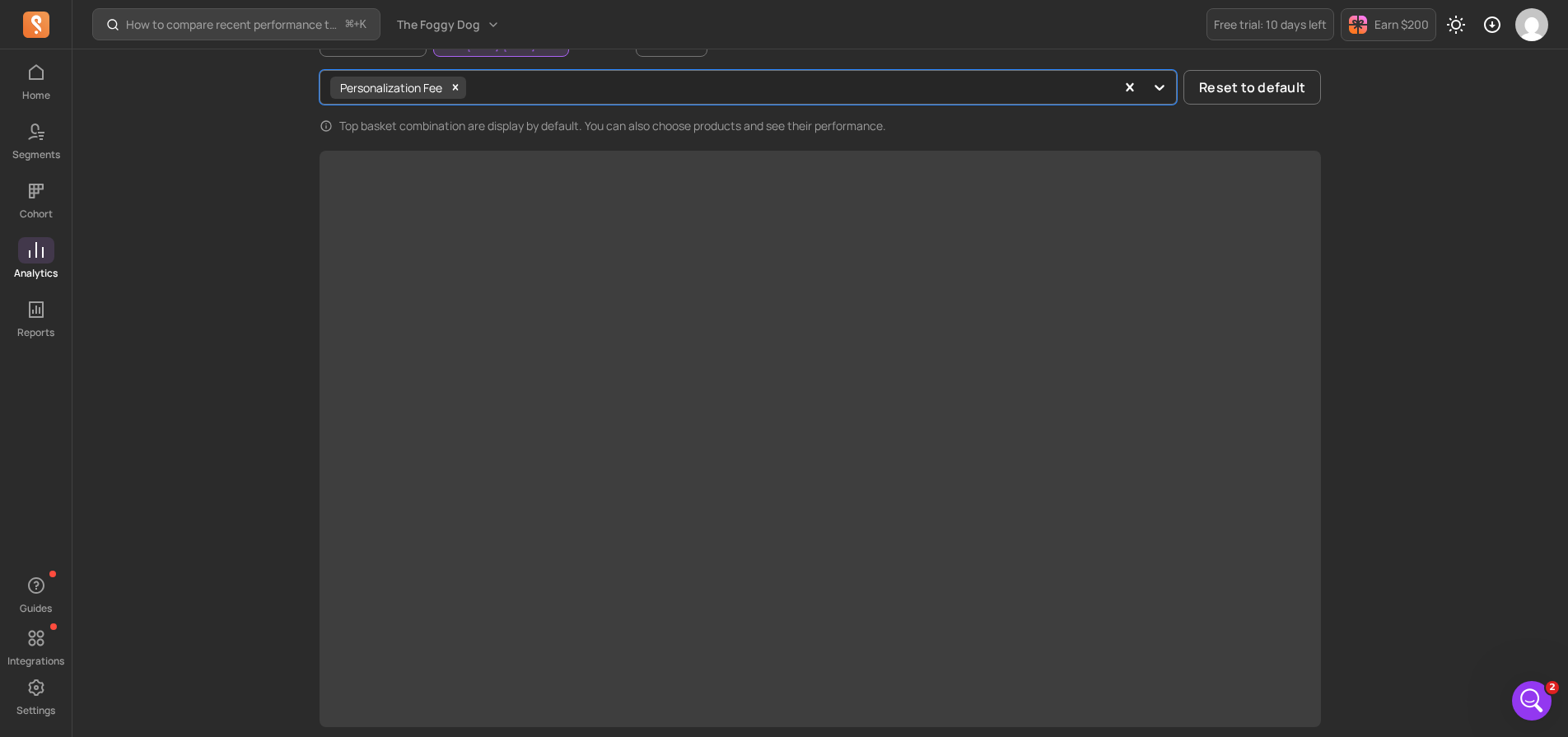
scroll to position [137, 0]
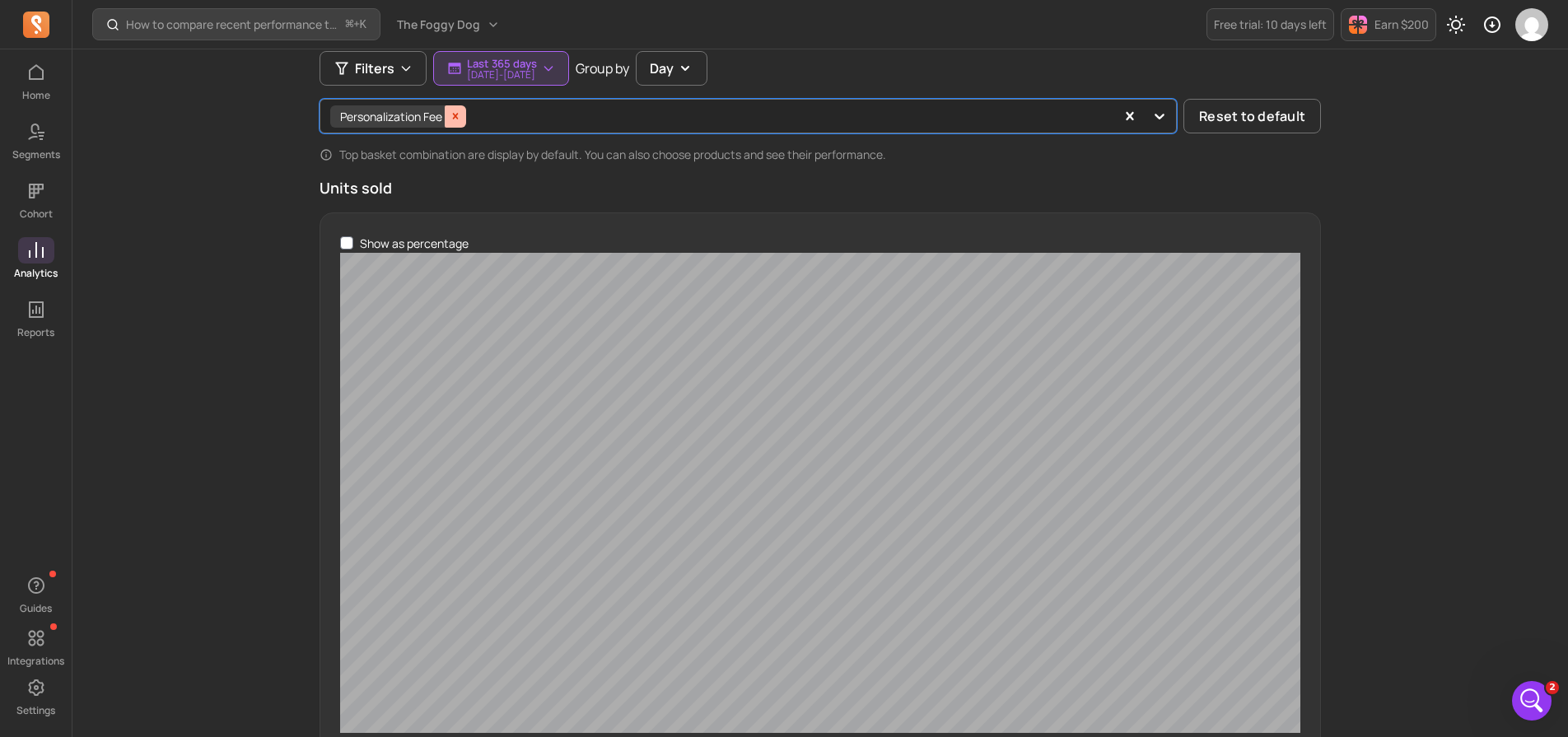
click at [459, 110] on icon "Remove Personalization Fee" at bounding box center [455, 115] width 11 height 11
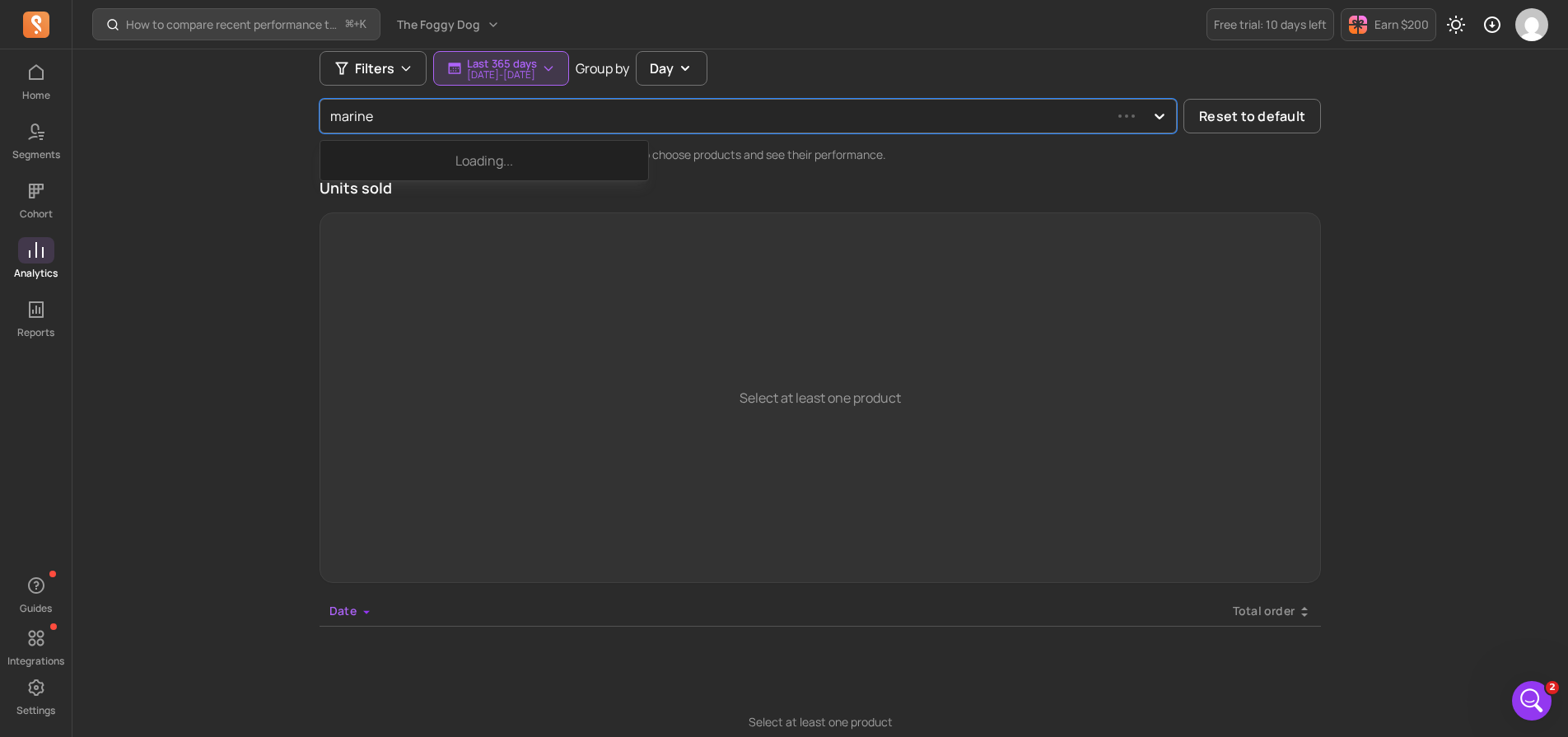
type input "marine"
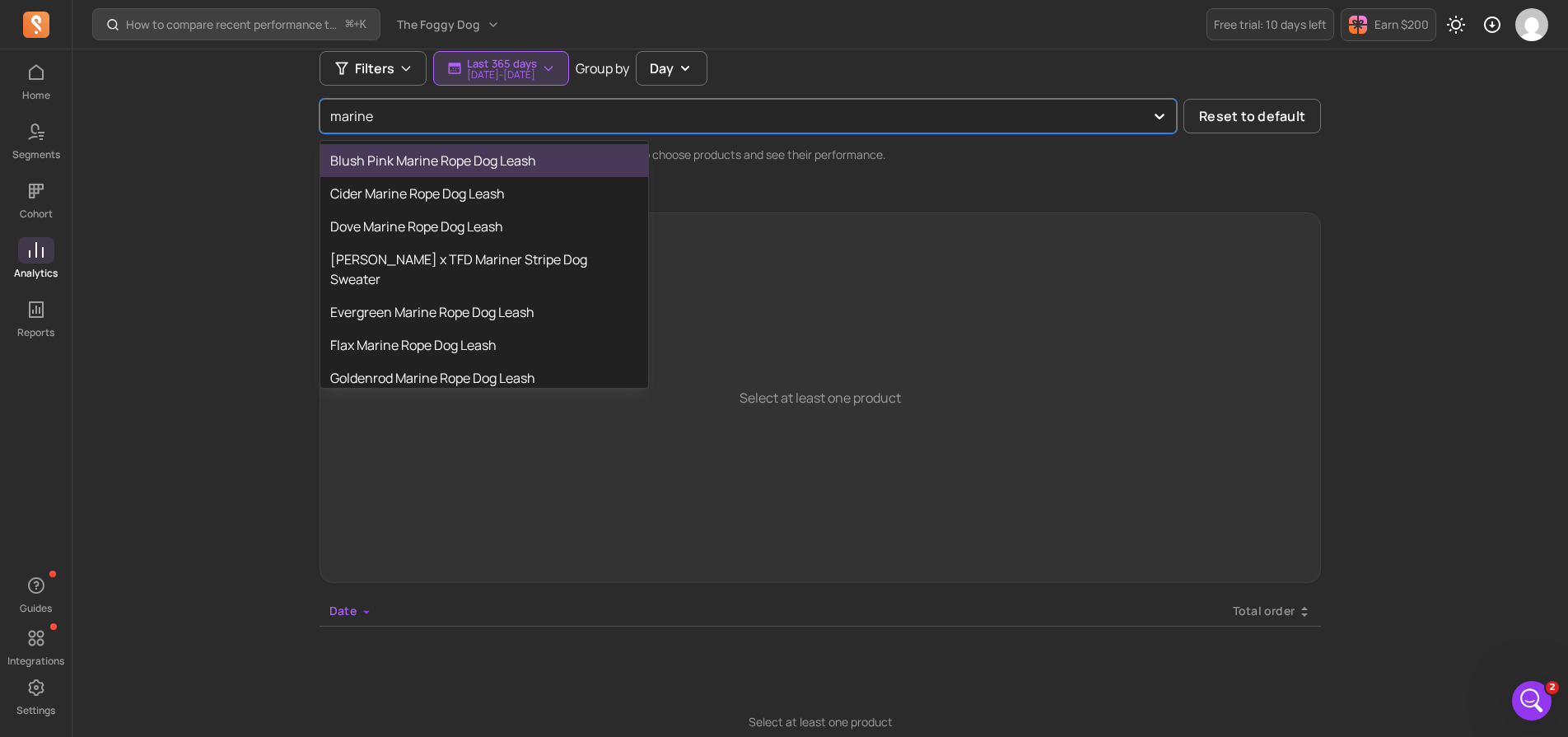
scroll to position [164, 0]
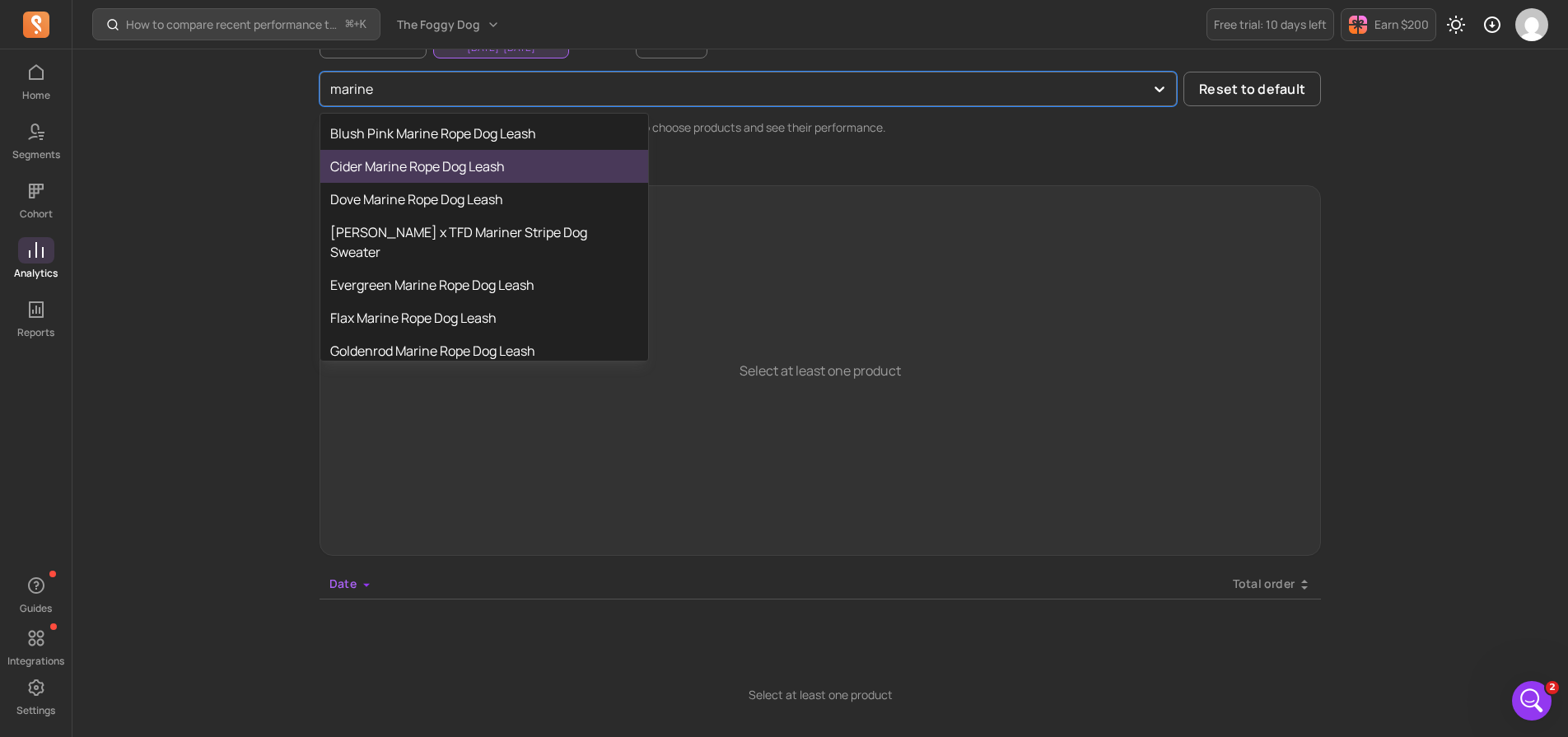
click at [471, 171] on div "Cider Marine Rope Dog Leash" at bounding box center [484, 166] width 327 height 33
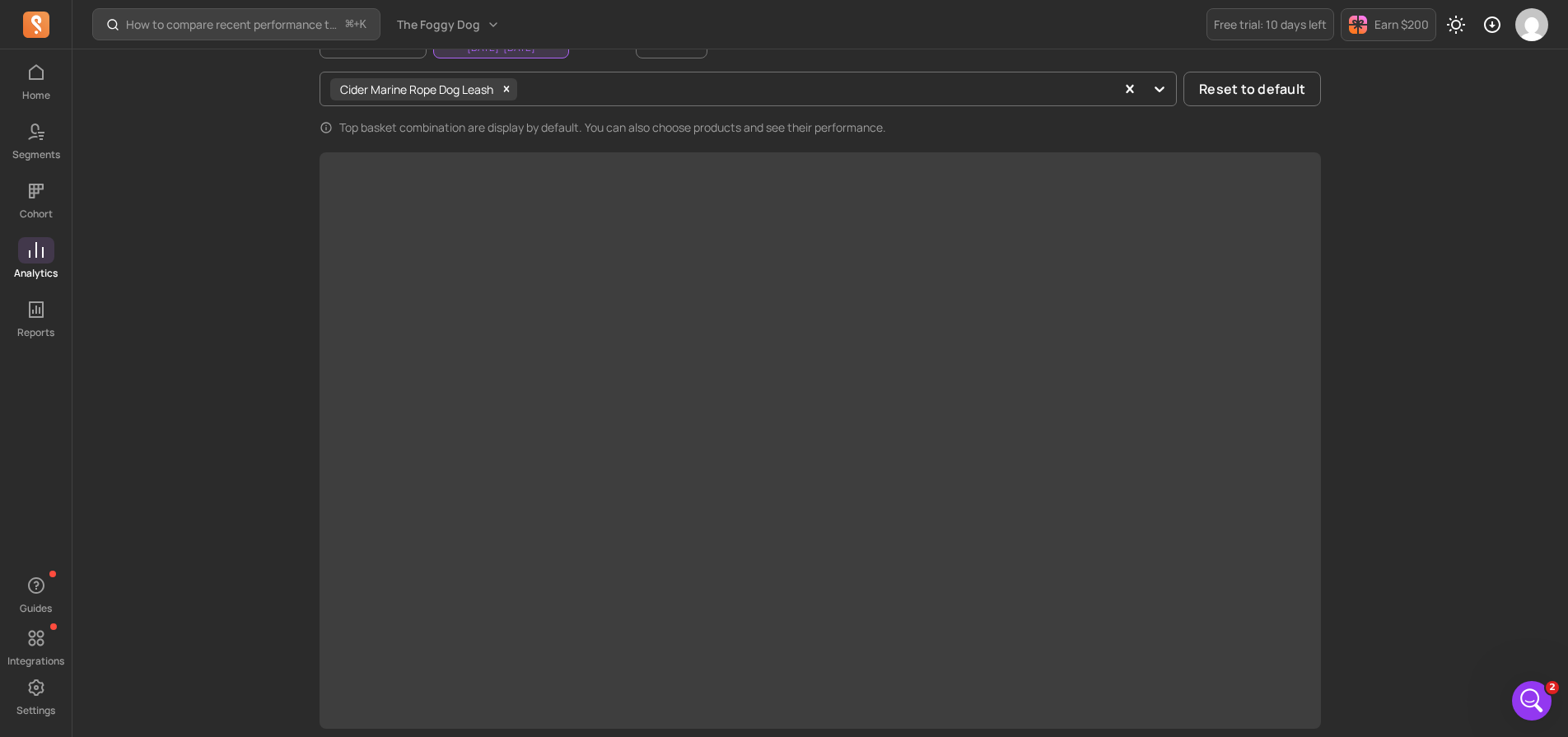
click at [1398, 342] on div "How to compare recent performance to last year or last month? ⌘ + K The Foggy D…" at bounding box center [820, 514] width 1496 height 1355
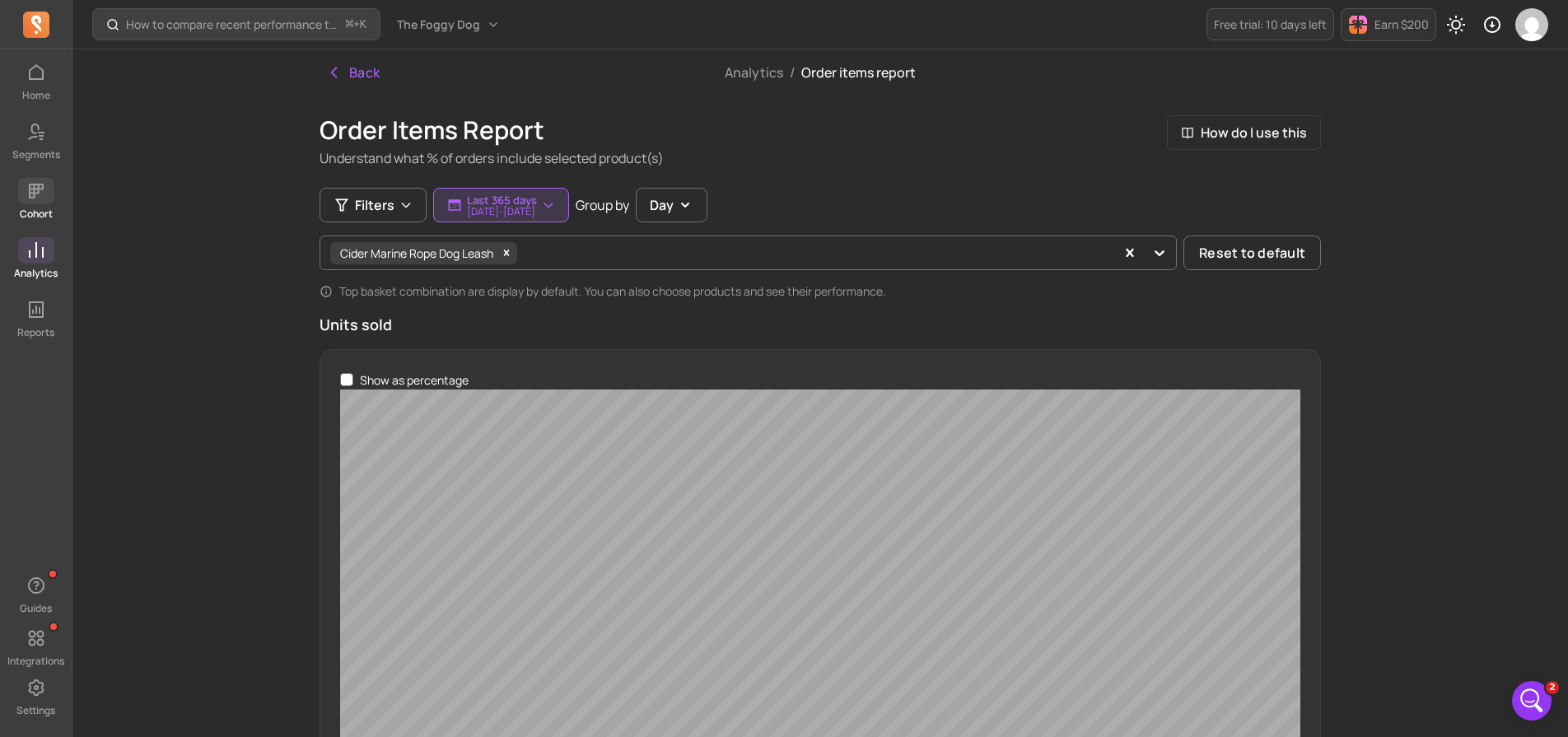
click at [25, 210] on p "Cohort" at bounding box center [36, 214] width 33 height 13
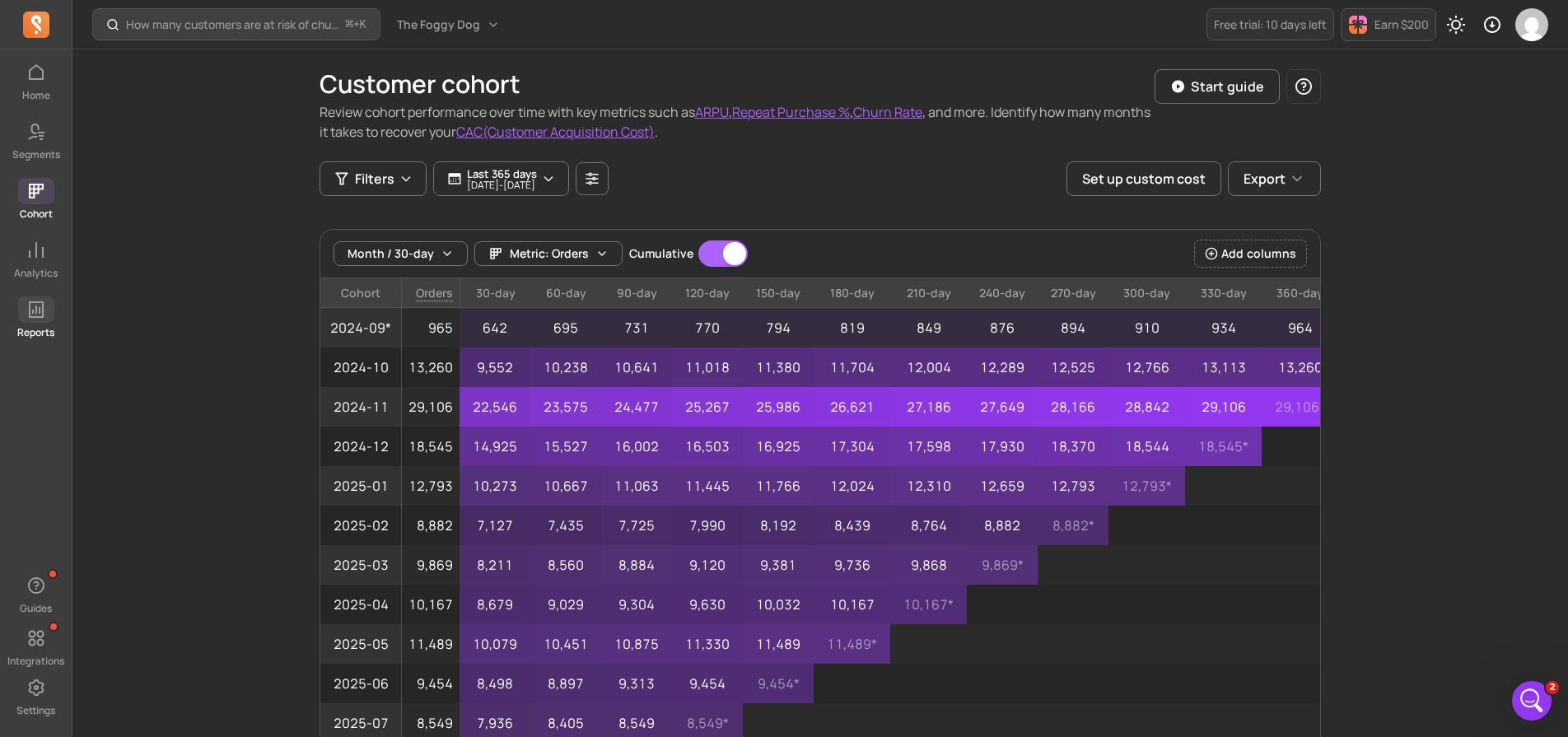
click at [46, 318] on span at bounding box center [36, 309] width 36 height 26
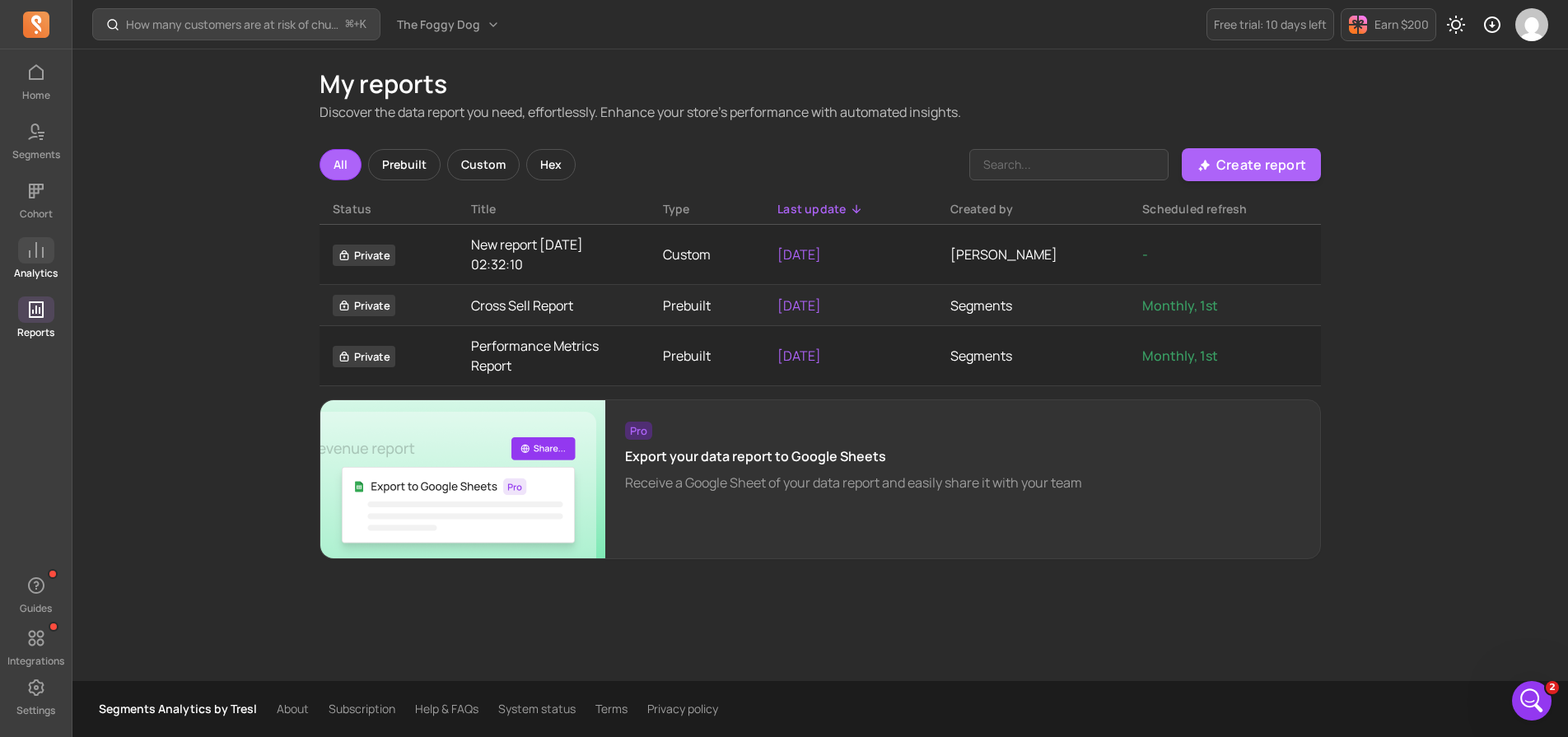
click at [40, 269] on p "Analytics" at bounding box center [36, 273] width 43 height 13
